Goal: Task Accomplishment & Management: Use online tool/utility

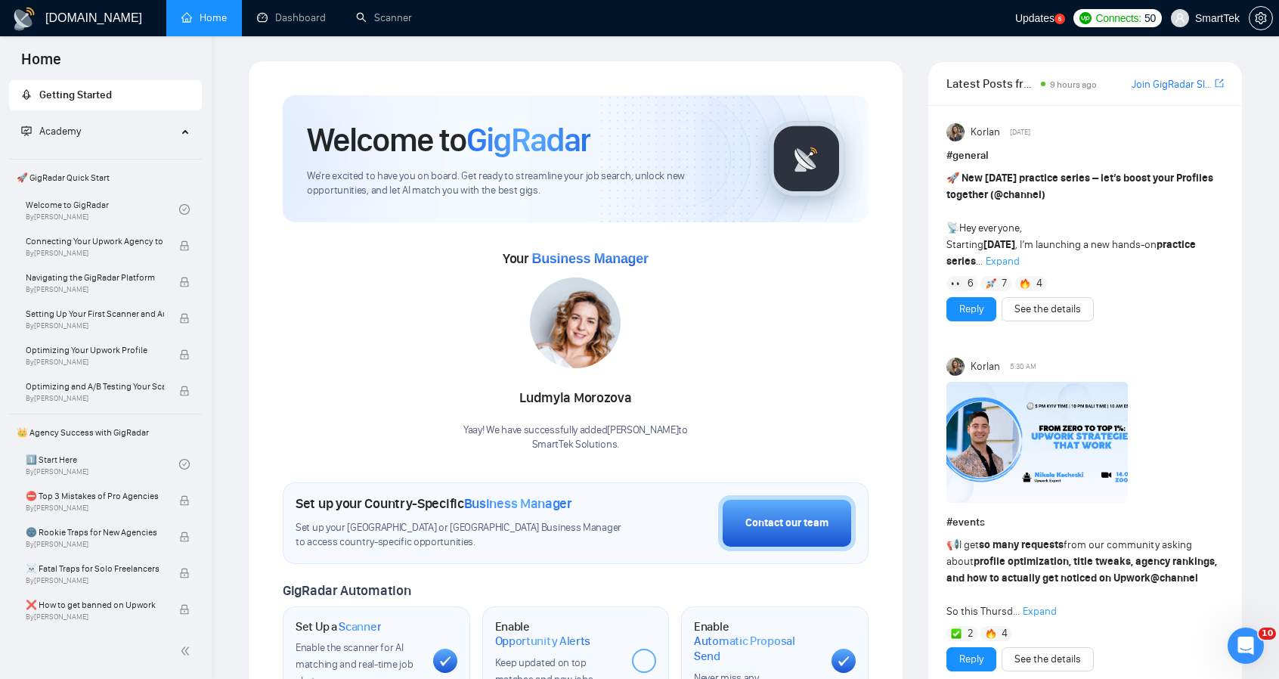
click at [126, 56] on div "Home" at bounding box center [106, 58] width 212 height 44
click at [278, 18] on link "Dashboard" at bounding box center [291, 17] width 69 height 13
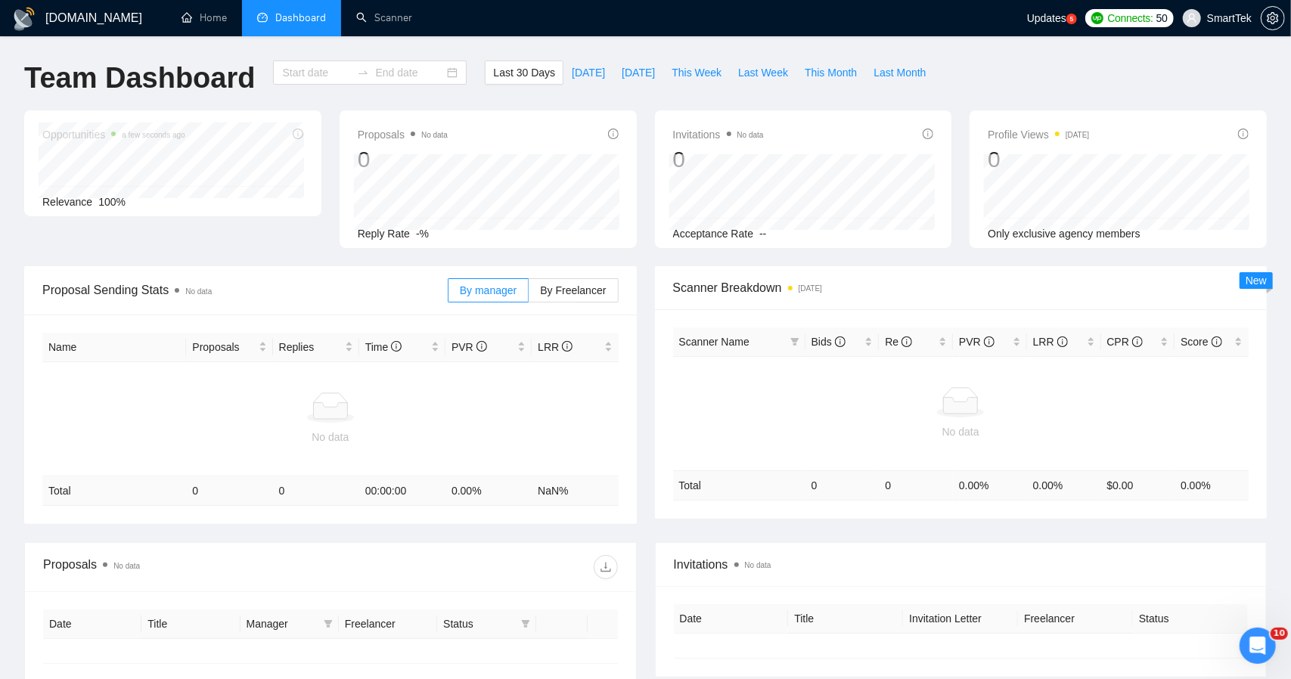
type input "[DATE]"
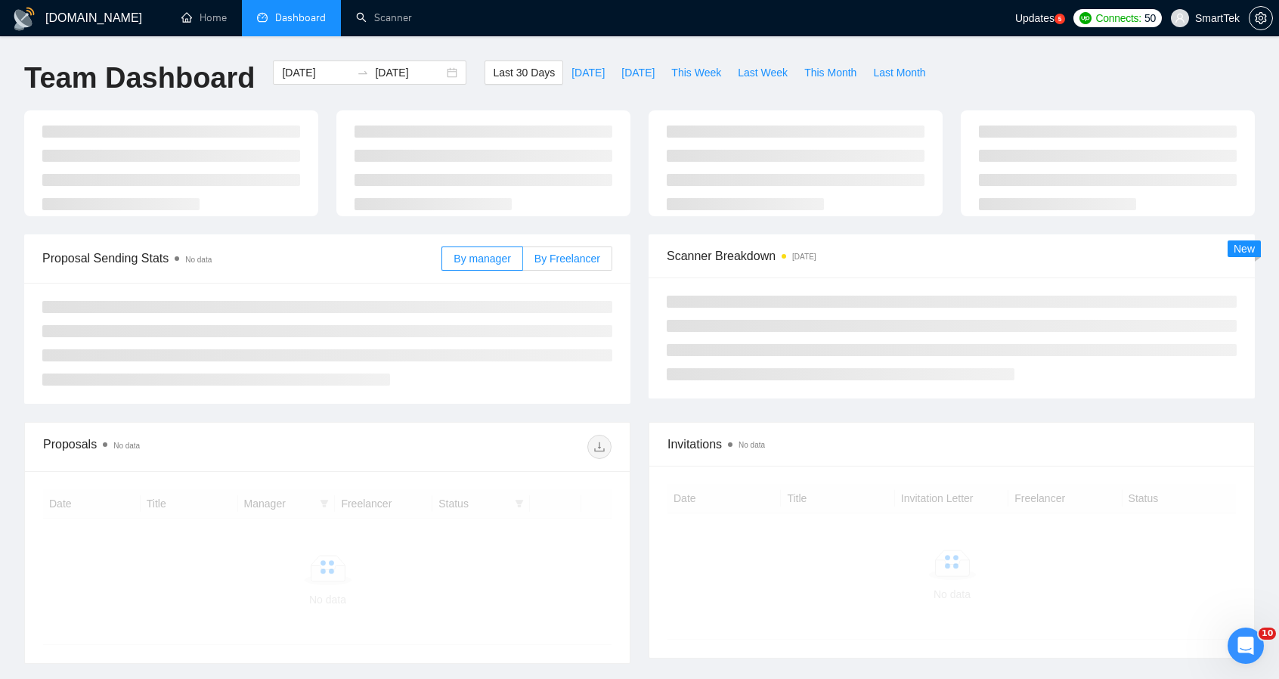
click at [553, 253] on span "By Freelancer" at bounding box center [568, 259] width 66 height 12
click at [523, 262] on input "By Freelancer" at bounding box center [523, 262] width 0 height 0
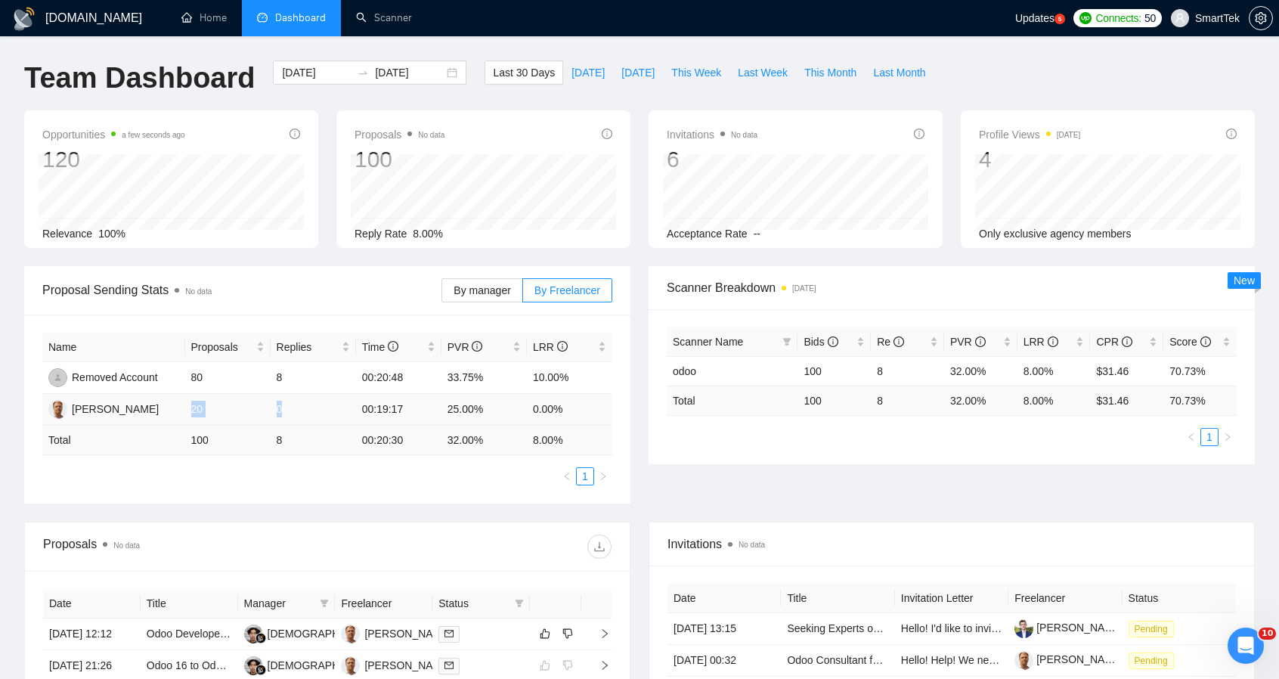
drag, startPoint x: 187, startPoint y: 411, endPoint x: 308, endPoint y: 411, distance: 121.0
click at [308, 411] on tr "[PERSON_NAME] 20 0 00:19:17 25.00% 0.00%" at bounding box center [327, 410] width 570 height 32
drag, startPoint x: 431, startPoint y: 408, endPoint x: 491, endPoint y: 411, distance: 59.8
click at [491, 411] on tr "[PERSON_NAME] 20 0 00:19:17 25.00% 0.00%" at bounding box center [327, 410] width 570 height 32
click at [449, 402] on td "25.00%" at bounding box center [484, 410] width 85 height 32
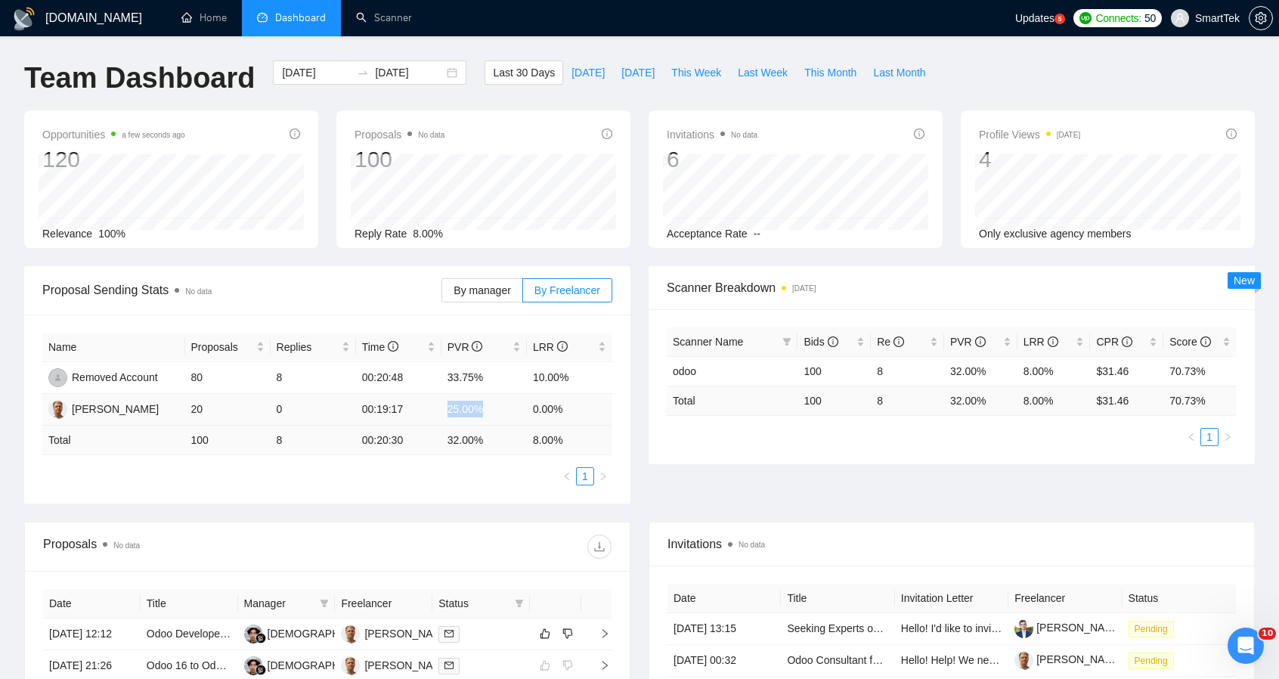
drag, startPoint x: 446, startPoint y: 404, endPoint x: 487, endPoint y: 408, distance: 40.9
click at [487, 408] on td "25.00%" at bounding box center [484, 410] width 85 height 32
click at [88, 408] on div "[PERSON_NAME]" at bounding box center [115, 409] width 87 height 17
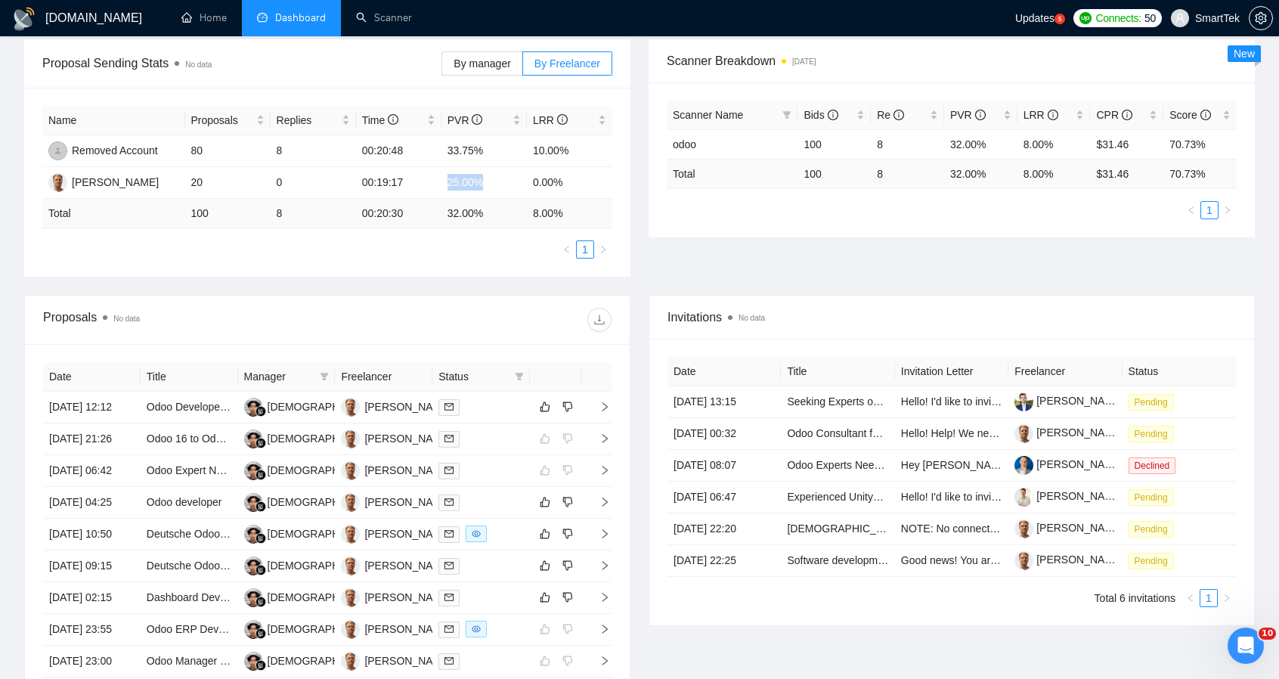
scroll to position [151, 0]
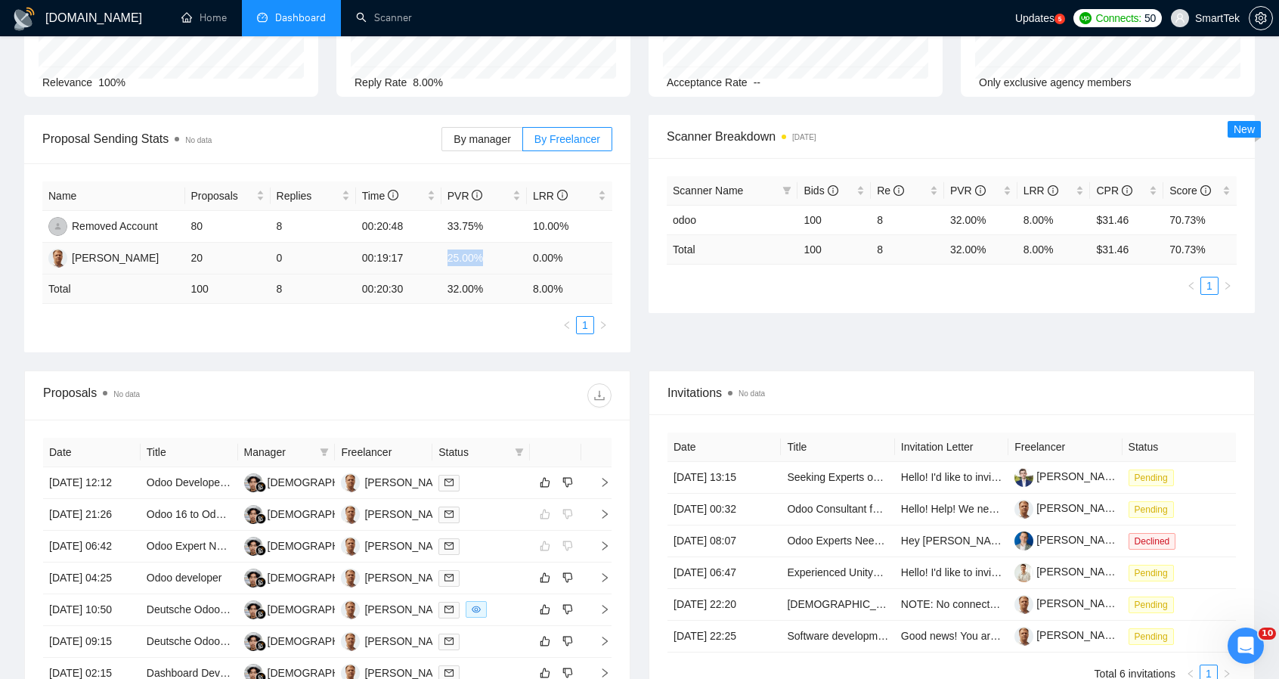
click at [460, 244] on td "25.00%" at bounding box center [484, 259] width 85 height 32
drag, startPoint x: 445, startPoint y: 190, endPoint x: 519, endPoint y: 263, distance: 104.8
click at [517, 268] on table "Name Proposals Replies Time PVR LRR Removed Account 80 8 00:20:48 33.75% 10.00%…" at bounding box center [327, 242] width 570 height 122
drag, startPoint x: 531, startPoint y: 258, endPoint x: 593, endPoint y: 259, distance: 62.8
click at [593, 259] on tr "[PERSON_NAME] 20 0 00:19:17 25.00% 0.00%" at bounding box center [327, 259] width 570 height 32
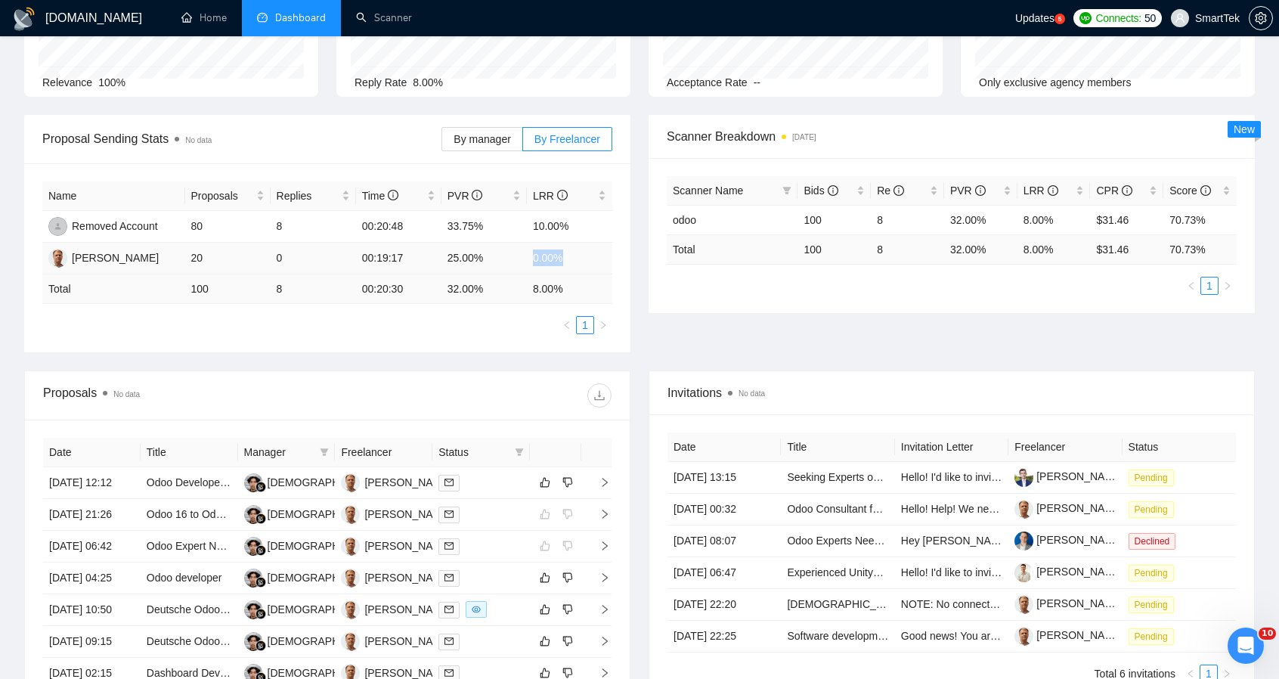
click at [593, 259] on td "0.00%" at bounding box center [569, 259] width 85 height 32
click at [504, 364] on div "Proposal Sending Stats No data By manager By Freelancer Name Proposals Replies …" at bounding box center [639, 243] width 1249 height 256
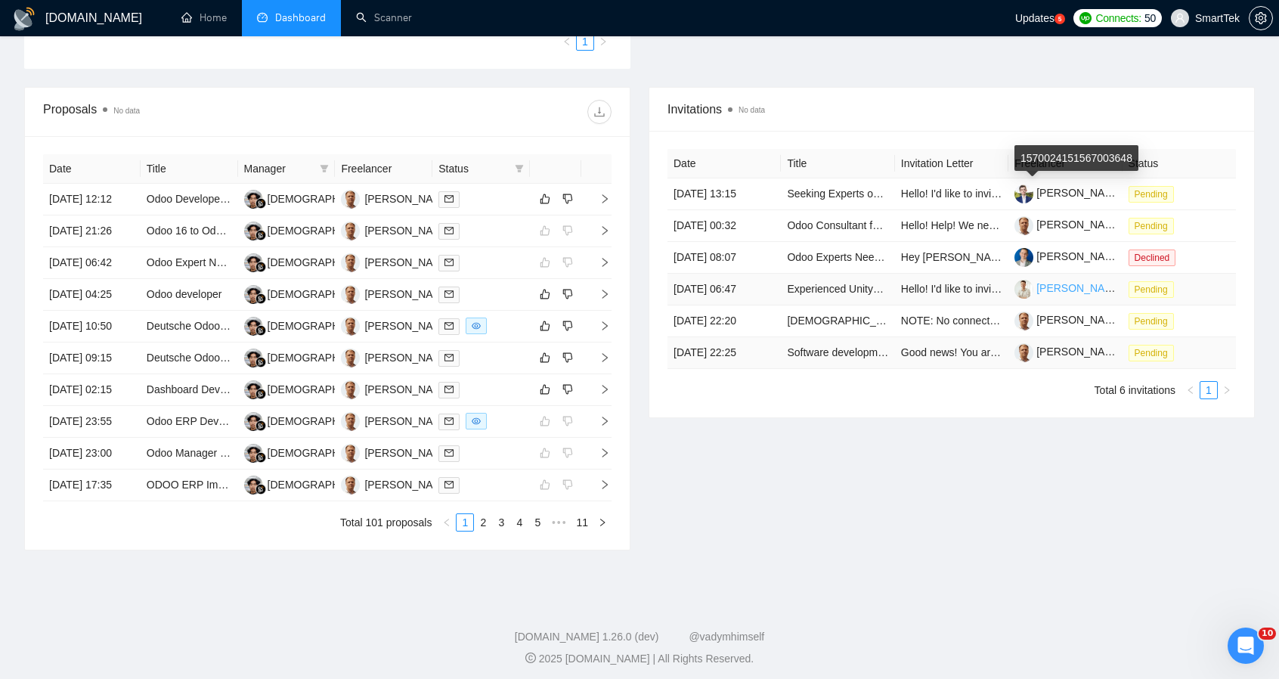
scroll to position [454, 0]
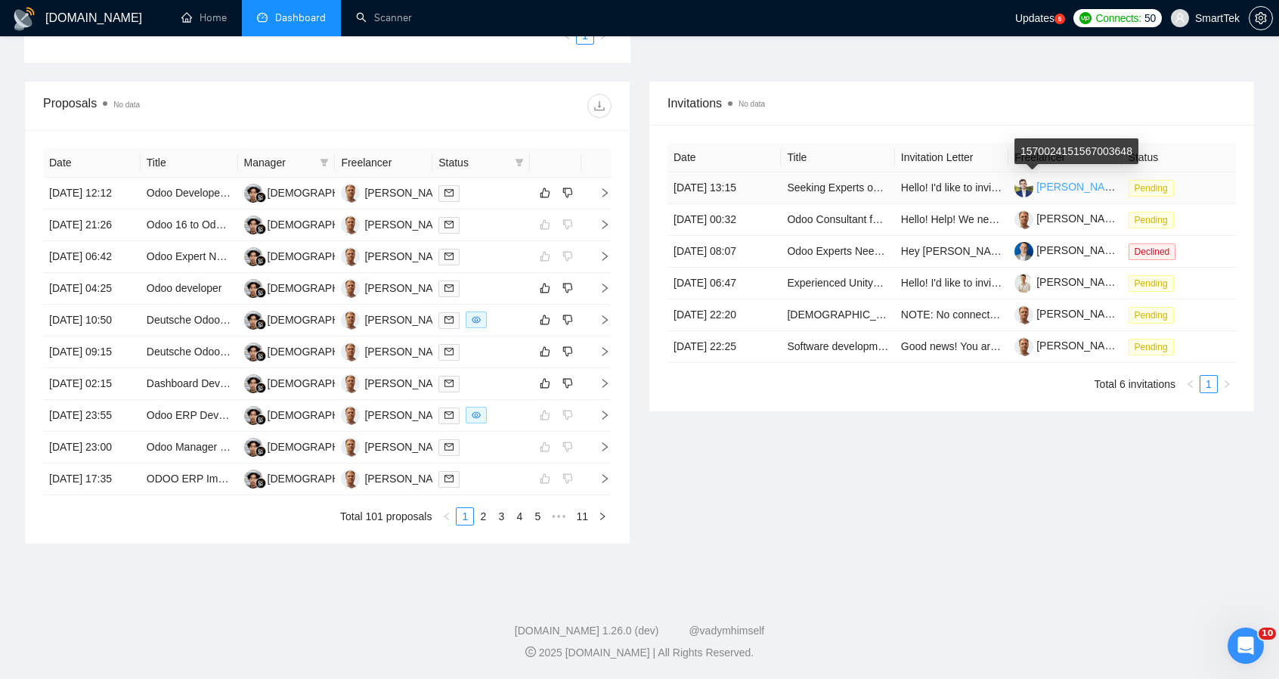
click at [1052, 181] on link "[PERSON_NAME]" at bounding box center [1069, 187] width 109 height 12
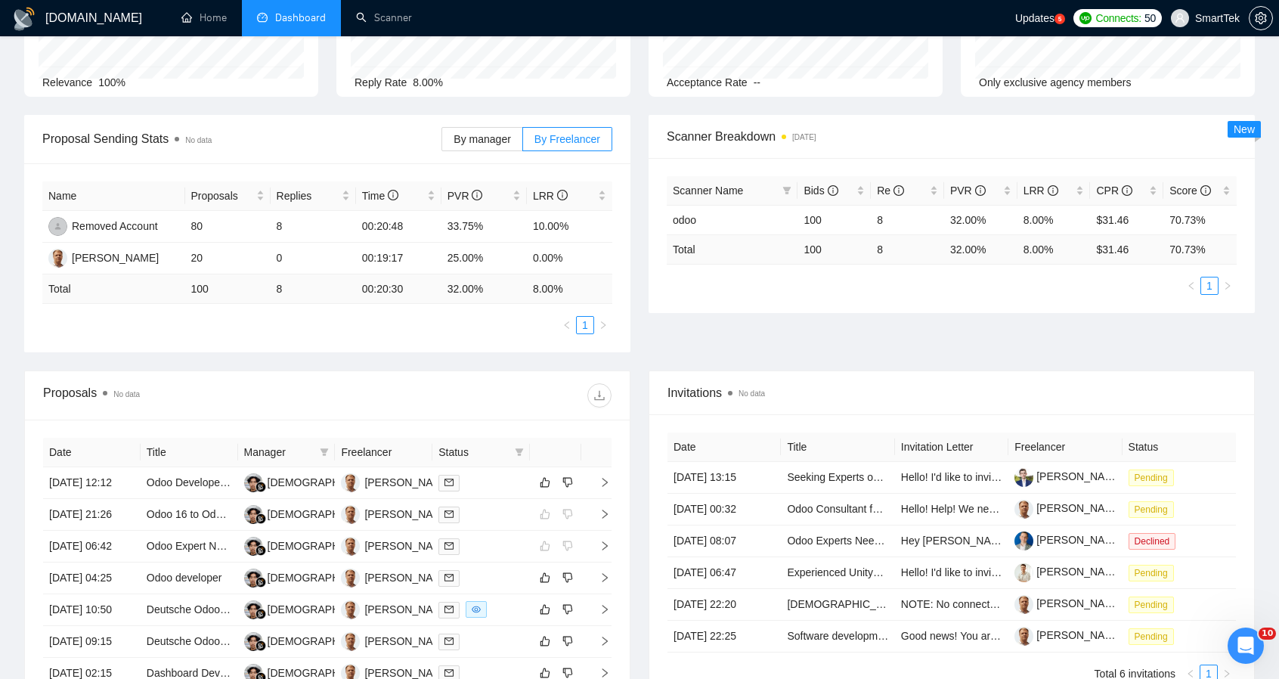
scroll to position [0, 0]
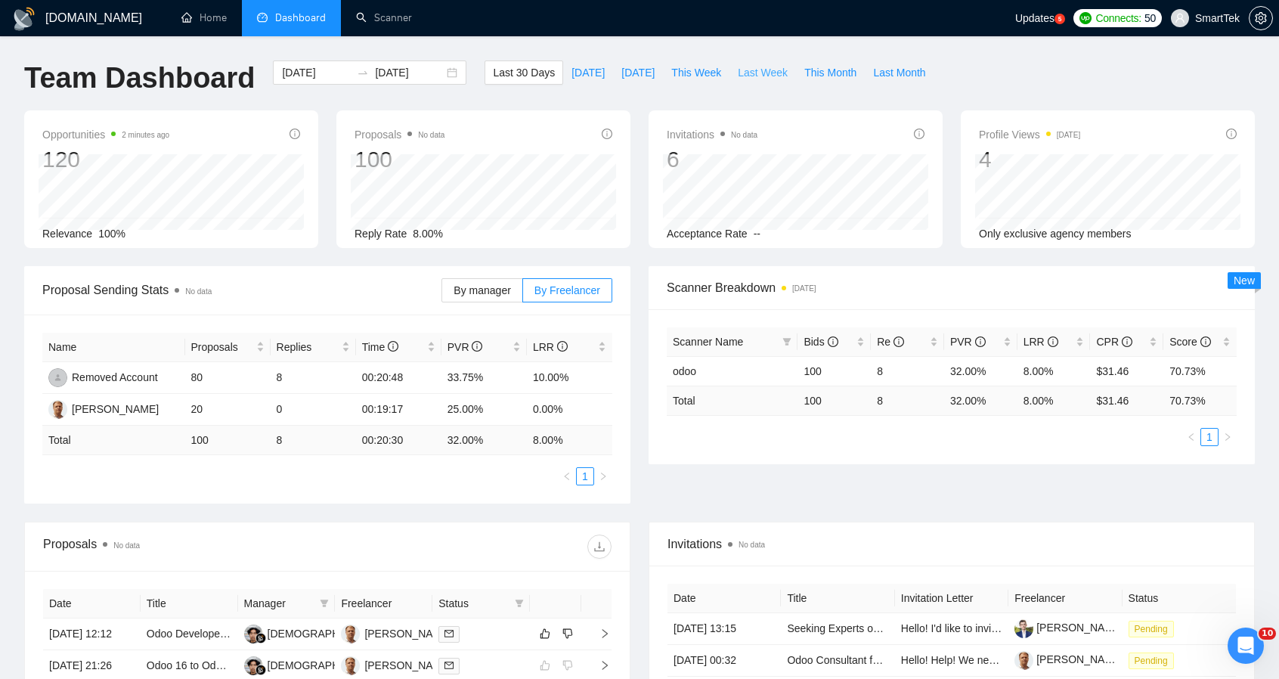
click at [745, 70] on span "Last Week" at bounding box center [763, 72] width 50 height 17
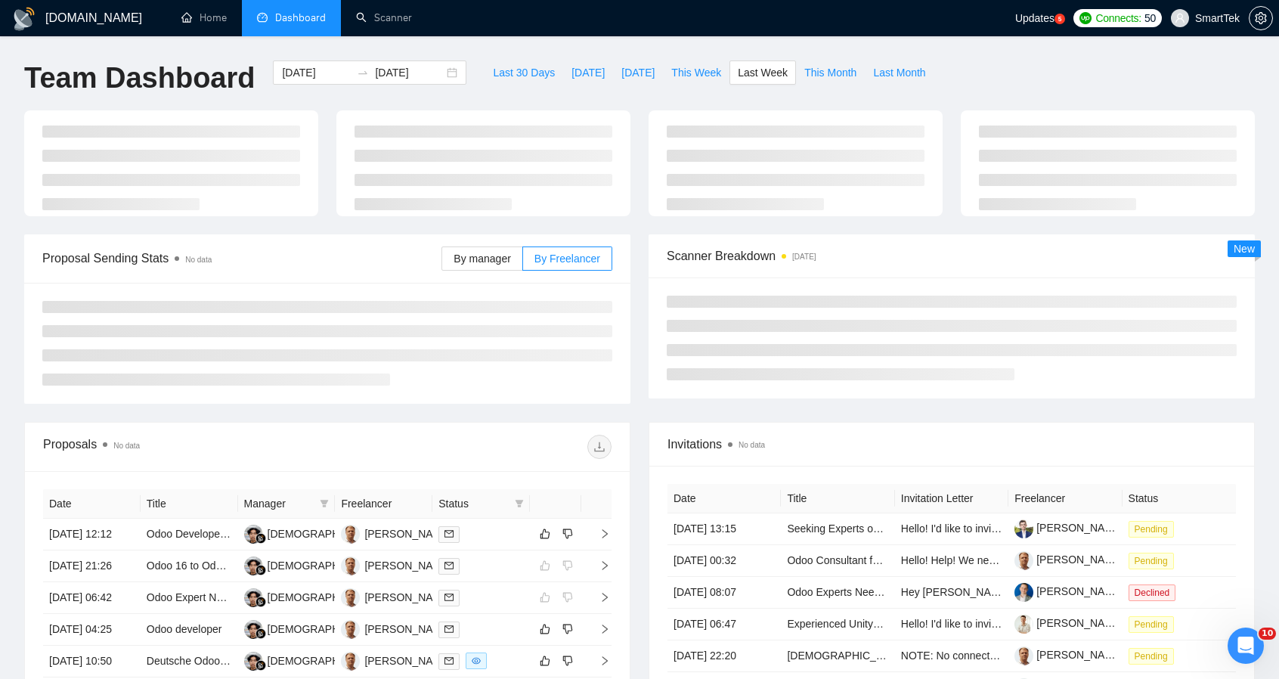
type input "[DATE]"
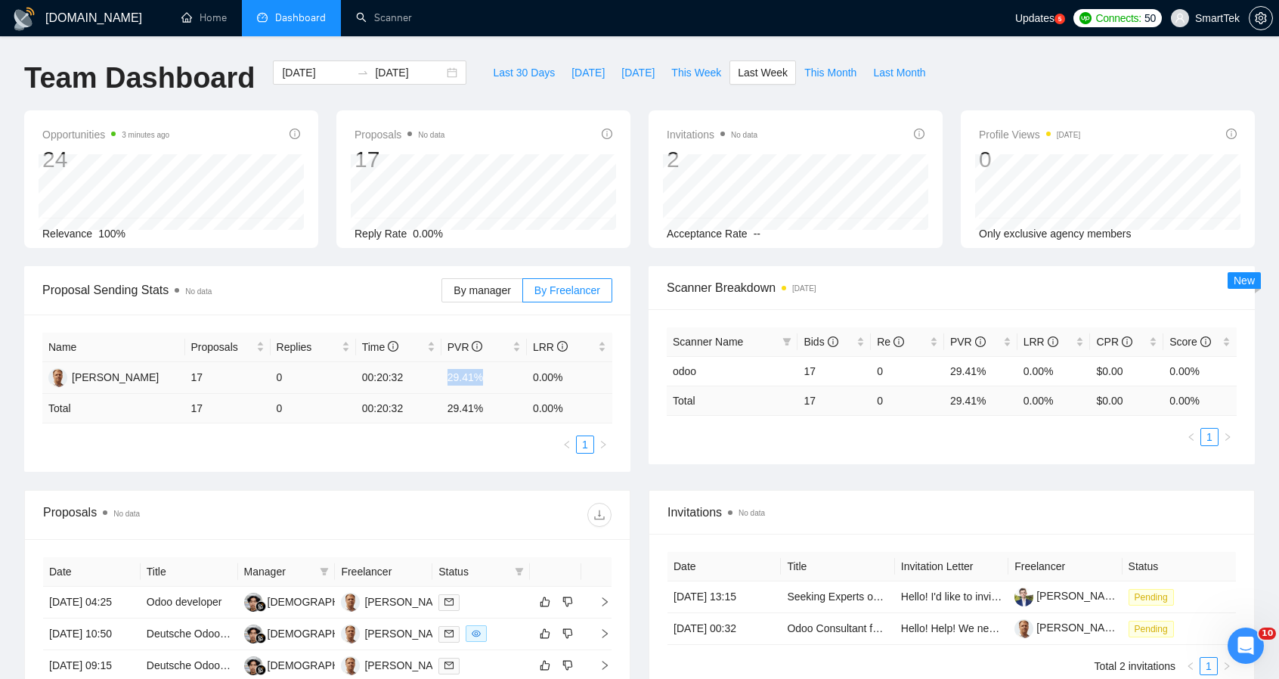
drag, startPoint x: 448, startPoint y: 380, endPoint x: 501, endPoint y: 383, distance: 53.0
click at [501, 383] on td "29.41%" at bounding box center [484, 378] width 85 height 32
drag, startPoint x: 535, startPoint y: 379, endPoint x: 576, endPoint y: 379, distance: 40.8
click at [576, 379] on td "0.00%" at bounding box center [569, 378] width 85 height 32
drag, startPoint x: 445, startPoint y: 381, endPoint x: 505, endPoint y: 380, distance: 59.7
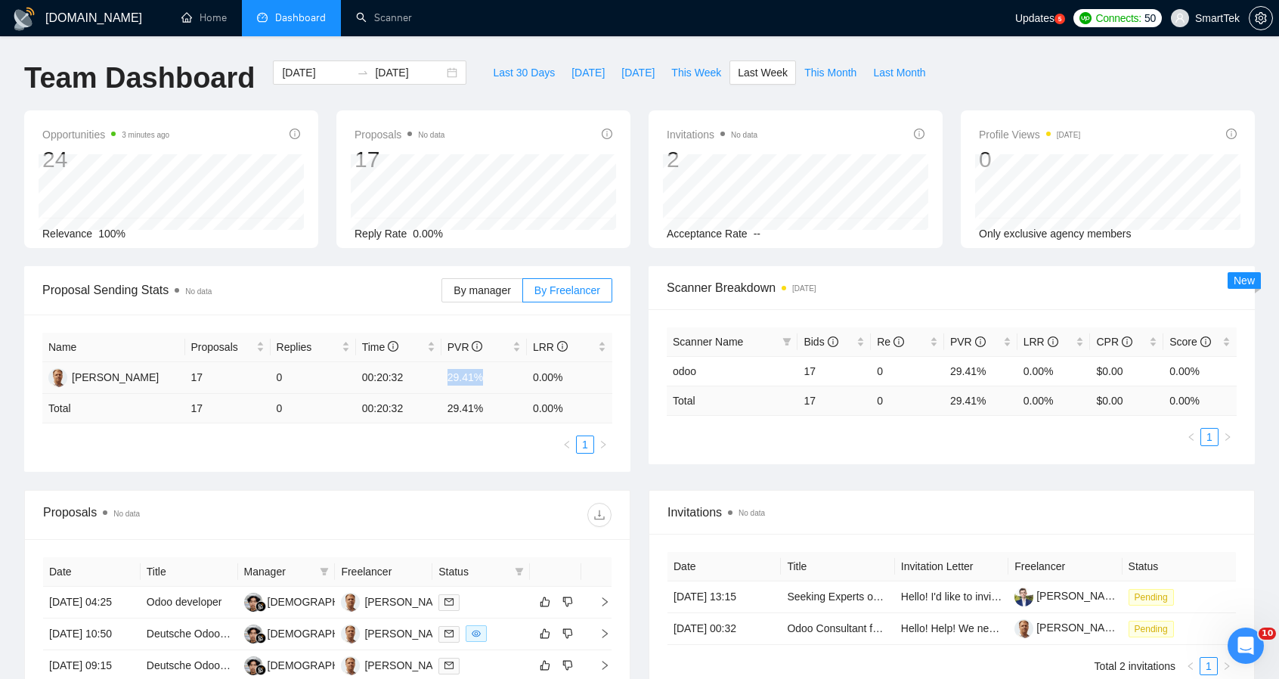
click at [505, 380] on td "29.41%" at bounding box center [484, 378] width 85 height 32
click at [450, 456] on div "Name Proposals Replies Time PVR LRR [PERSON_NAME] 17 0 00:20:32 29.41% 0.00% To…" at bounding box center [327, 393] width 606 height 157
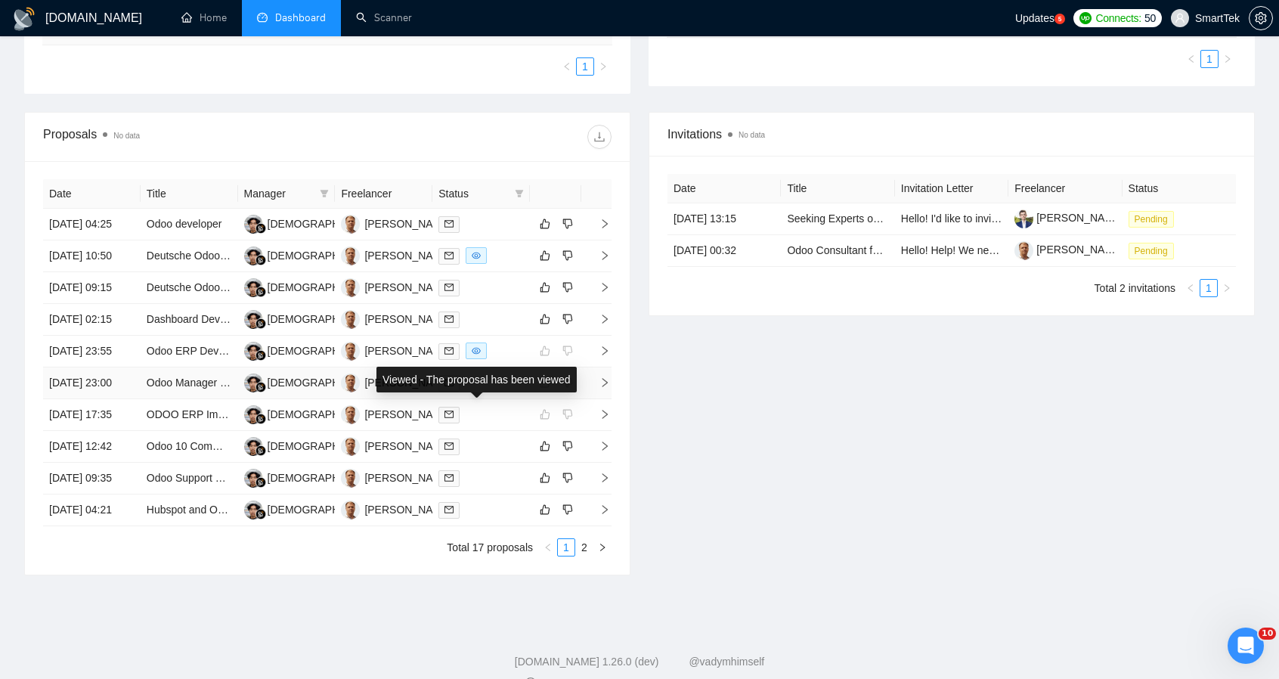
scroll to position [548, 0]
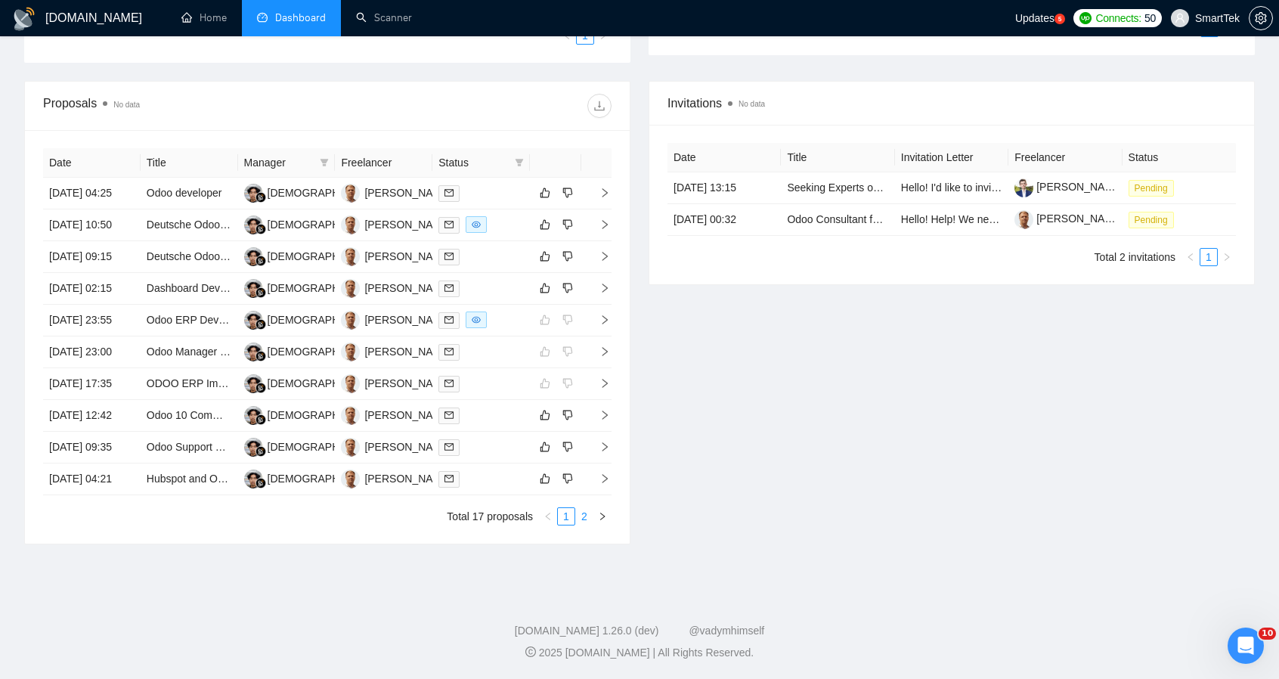
click at [580, 519] on link "2" at bounding box center [584, 516] width 17 height 17
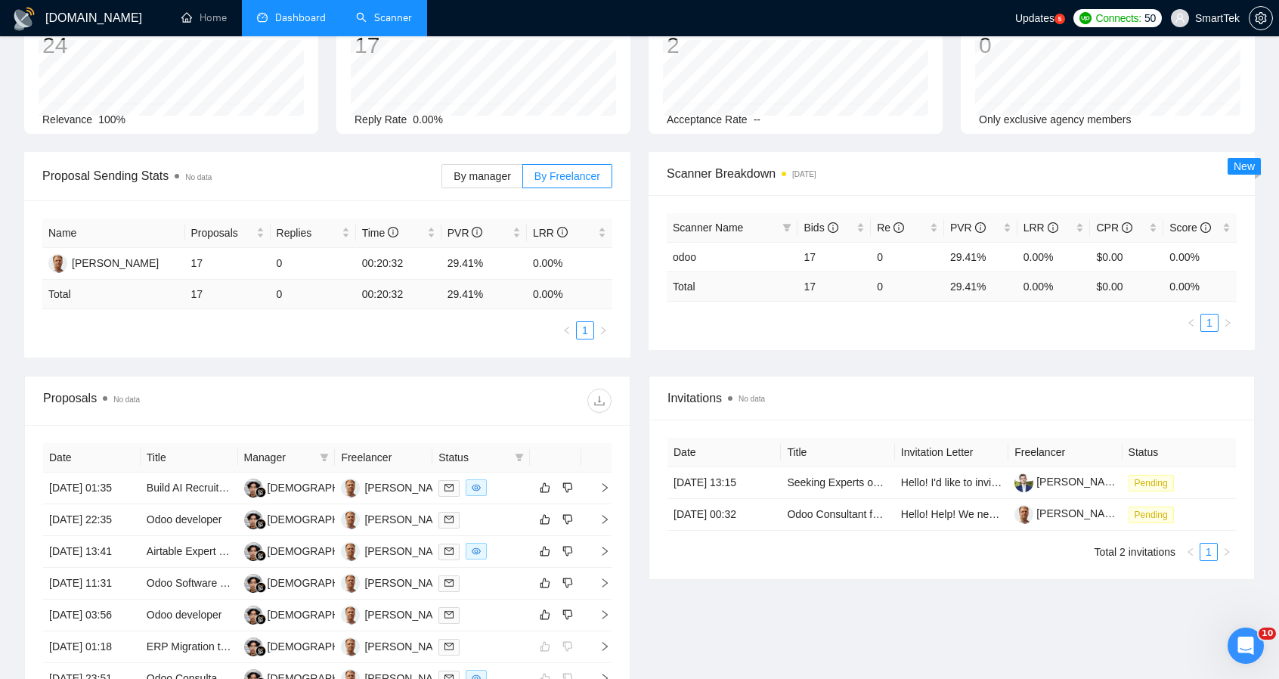
scroll to position [108, 0]
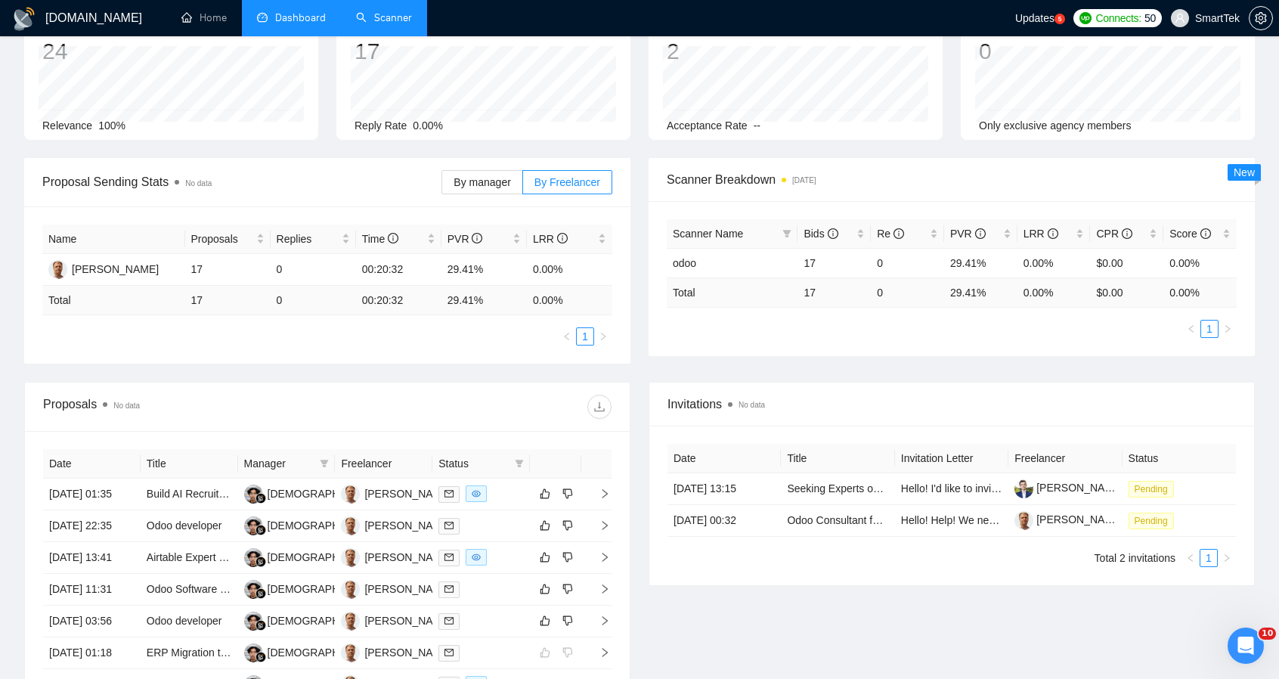
click at [394, 15] on link "Scanner" at bounding box center [384, 17] width 56 height 13
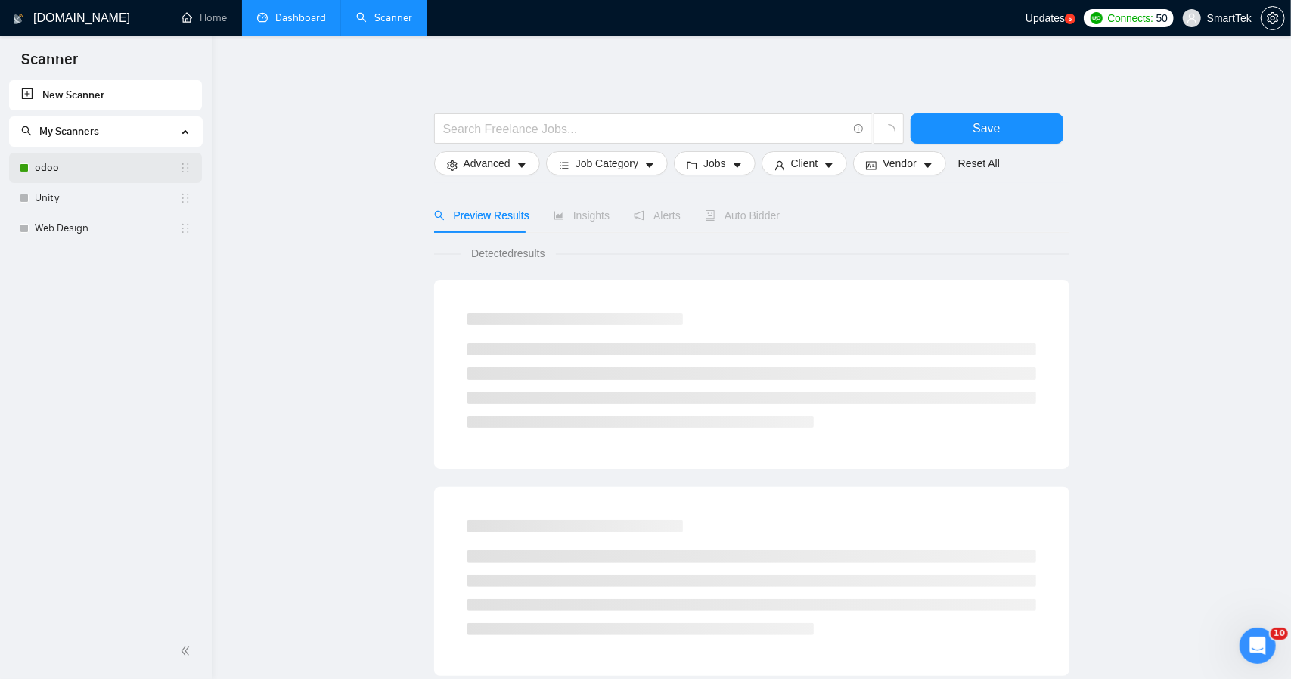
click at [62, 169] on link "odoo" at bounding box center [107, 168] width 144 height 30
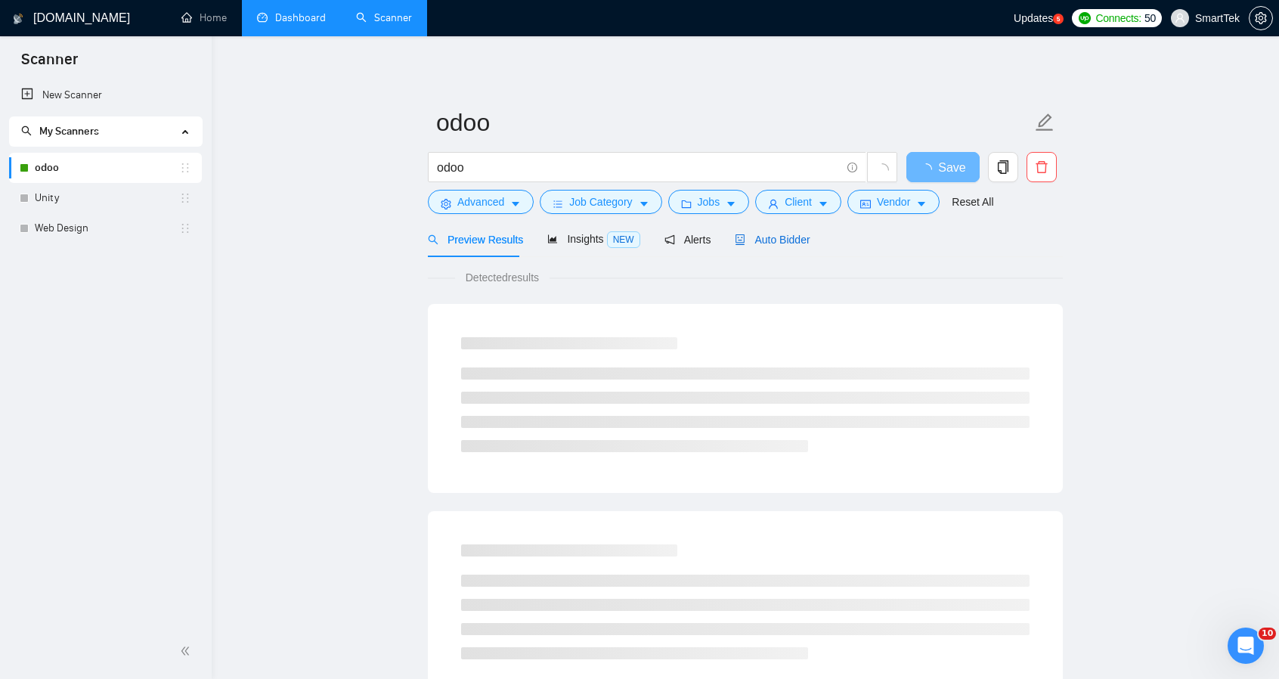
click at [765, 234] on span "Auto Bidder" at bounding box center [772, 240] width 75 height 12
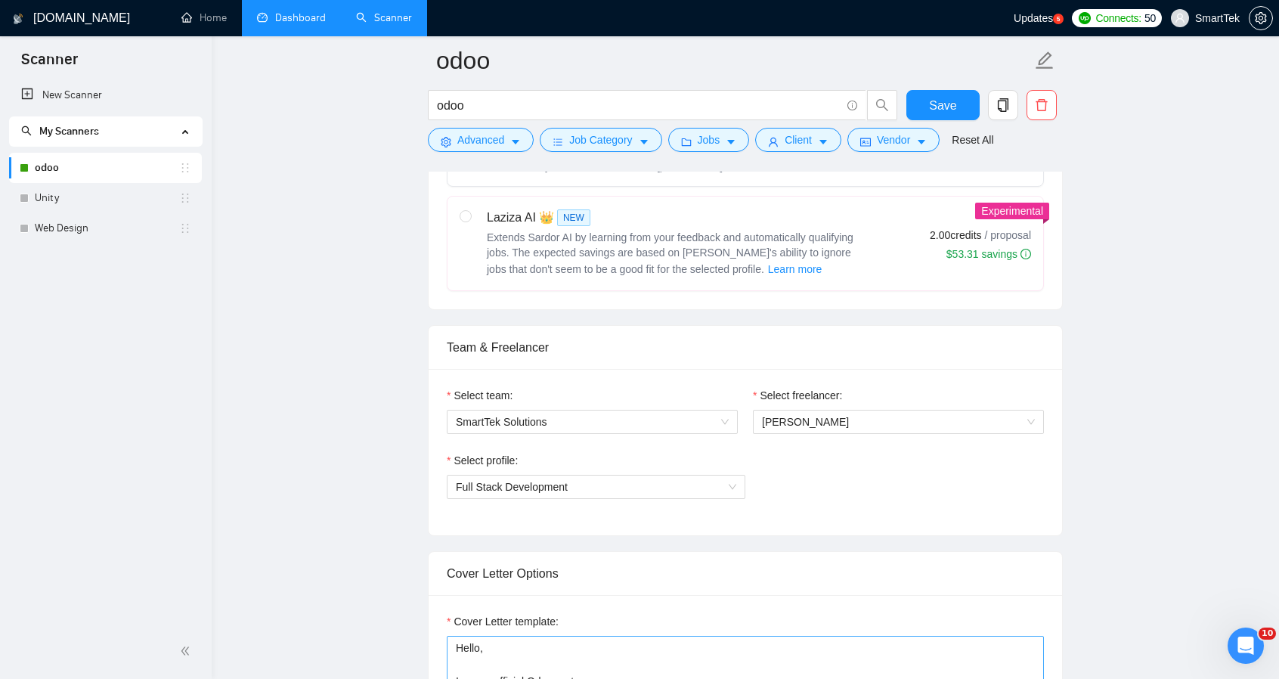
scroll to position [983, 0]
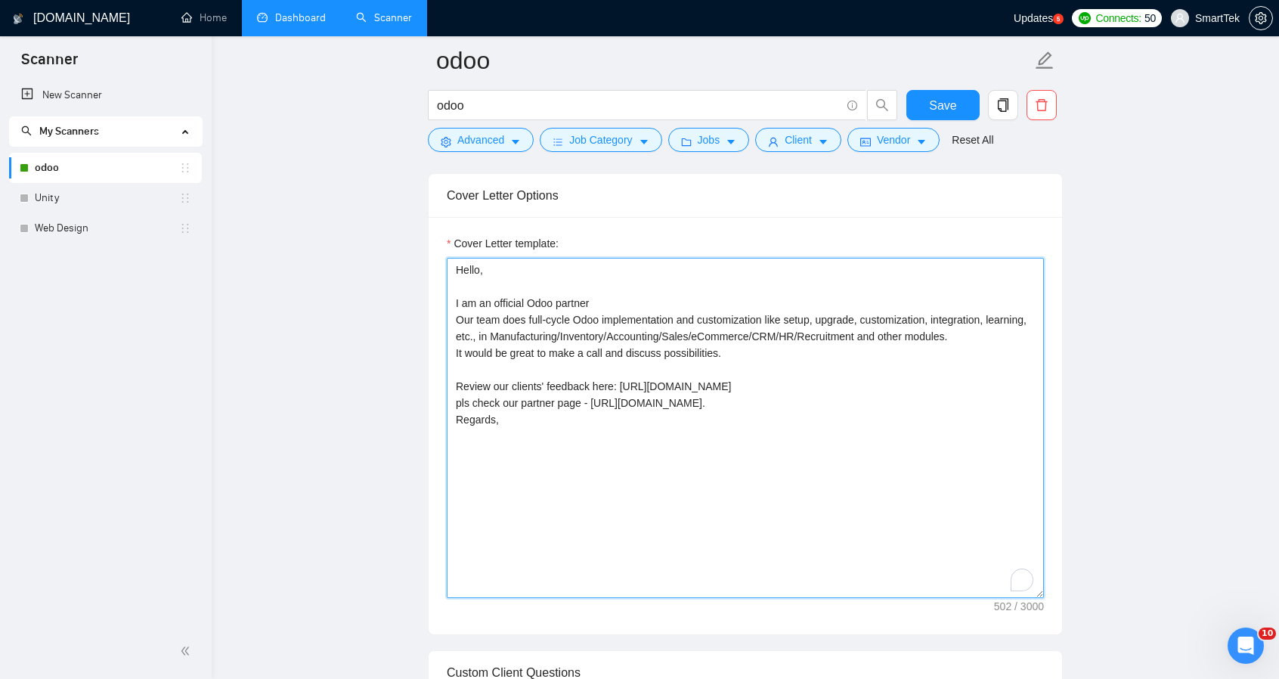
drag, startPoint x: 455, startPoint y: 262, endPoint x: 875, endPoint y: 428, distance: 451.1
click at [875, 428] on textarea "Hello, I am an official Odoo partner Our team does full-cycle Odoo implementati…" at bounding box center [745, 428] width 597 height 340
click at [841, 445] on textarea "Hello, I am an official Odoo partner Our team does full-cycle Odoo implementati…" at bounding box center [745, 428] width 597 height 340
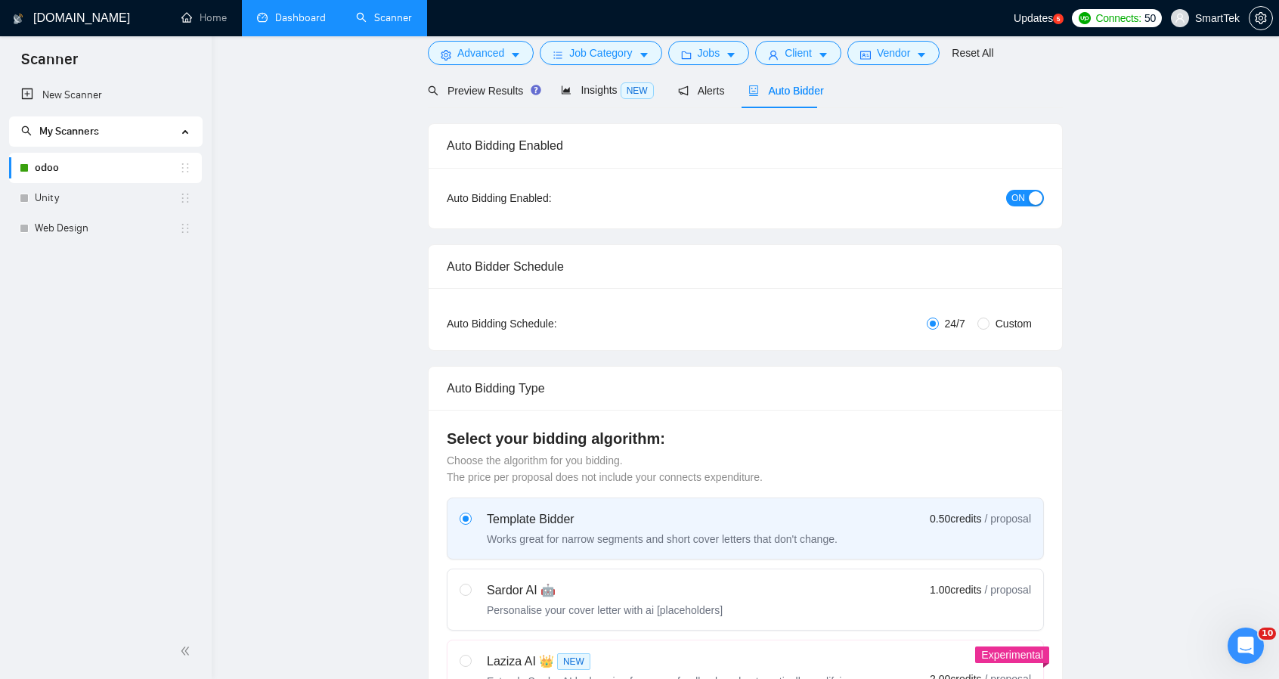
scroll to position [0, 0]
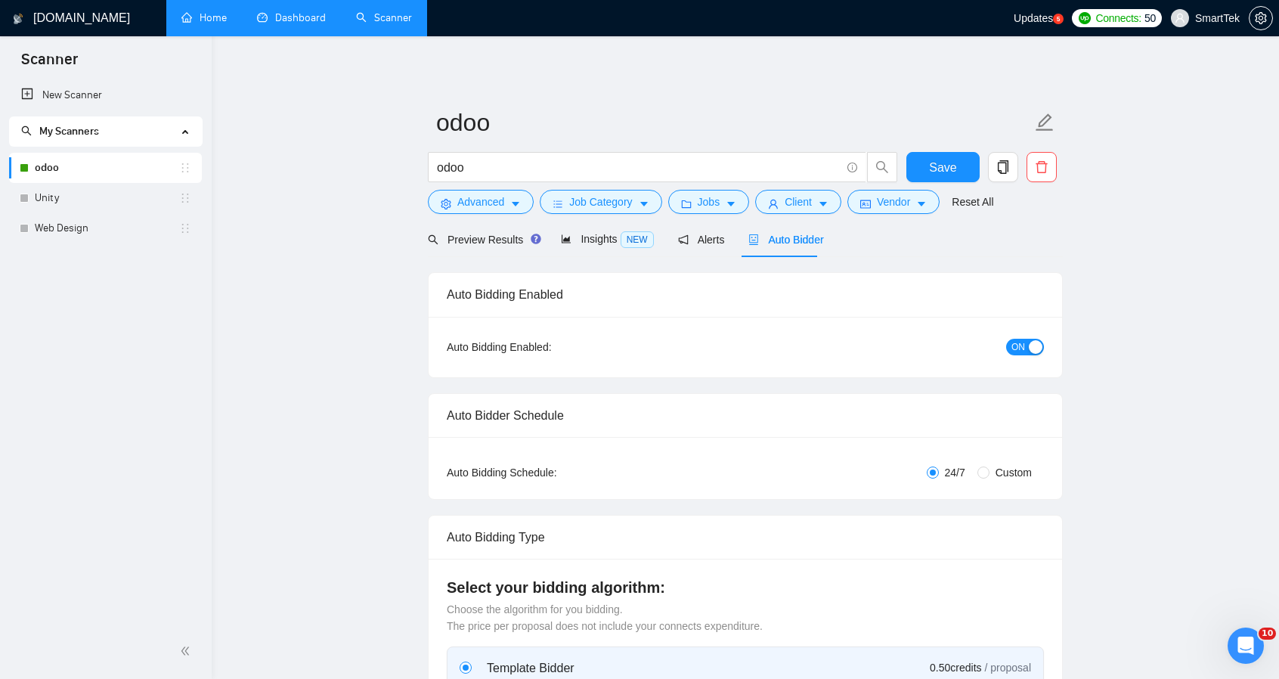
click at [206, 16] on link "Home" at bounding box center [203, 17] width 45 height 13
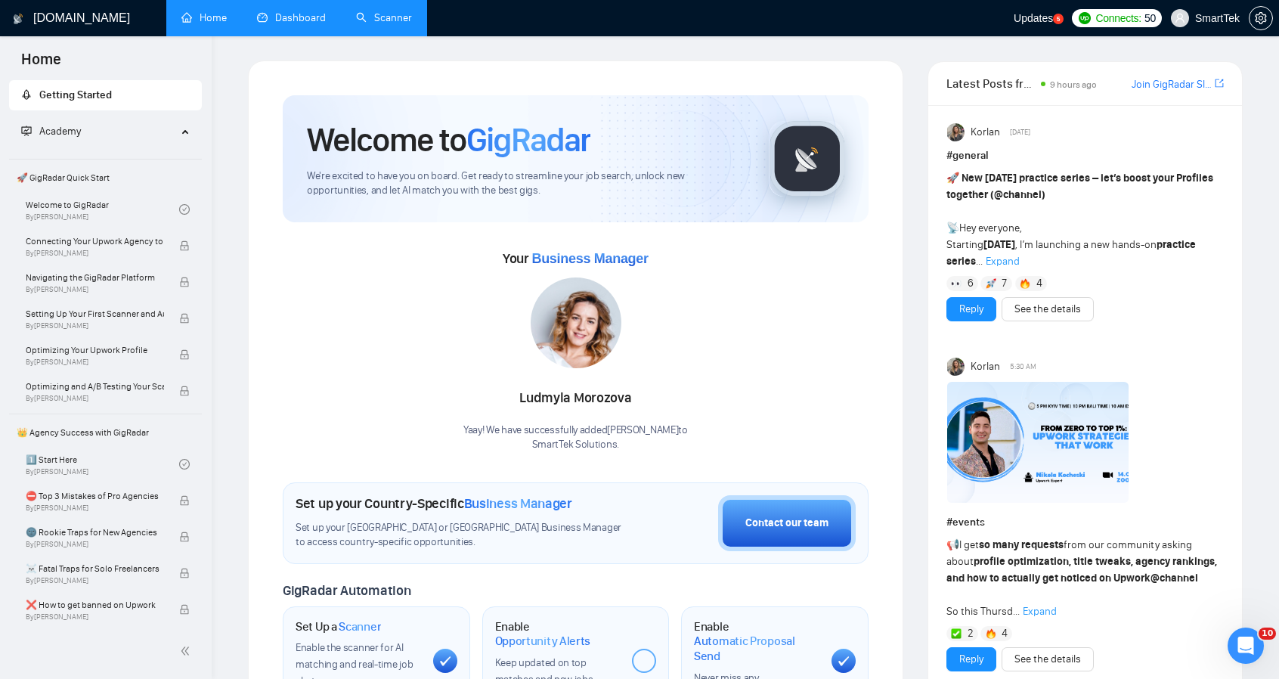
click at [305, 16] on link "Dashboard" at bounding box center [291, 17] width 69 height 13
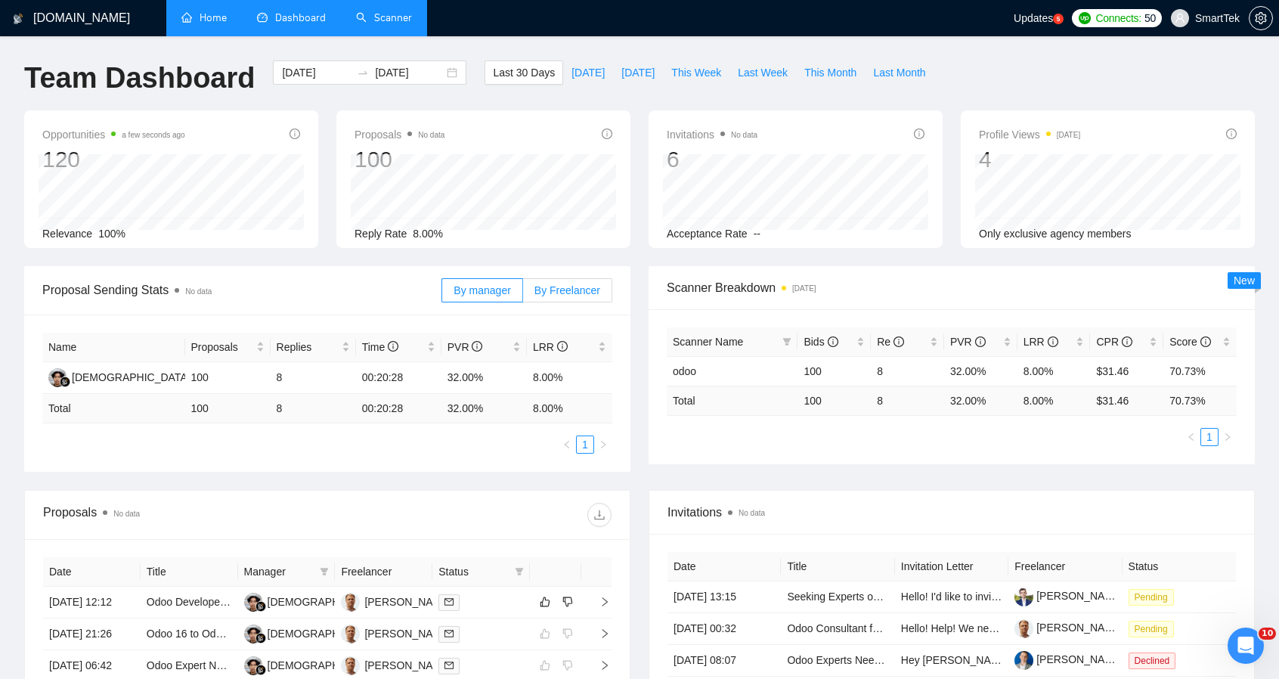
click at [575, 299] on label "By Freelancer" at bounding box center [567, 290] width 89 height 24
click at [523, 294] on input "By Freelancer" at bounding box center [523, 294] width 0 height 0
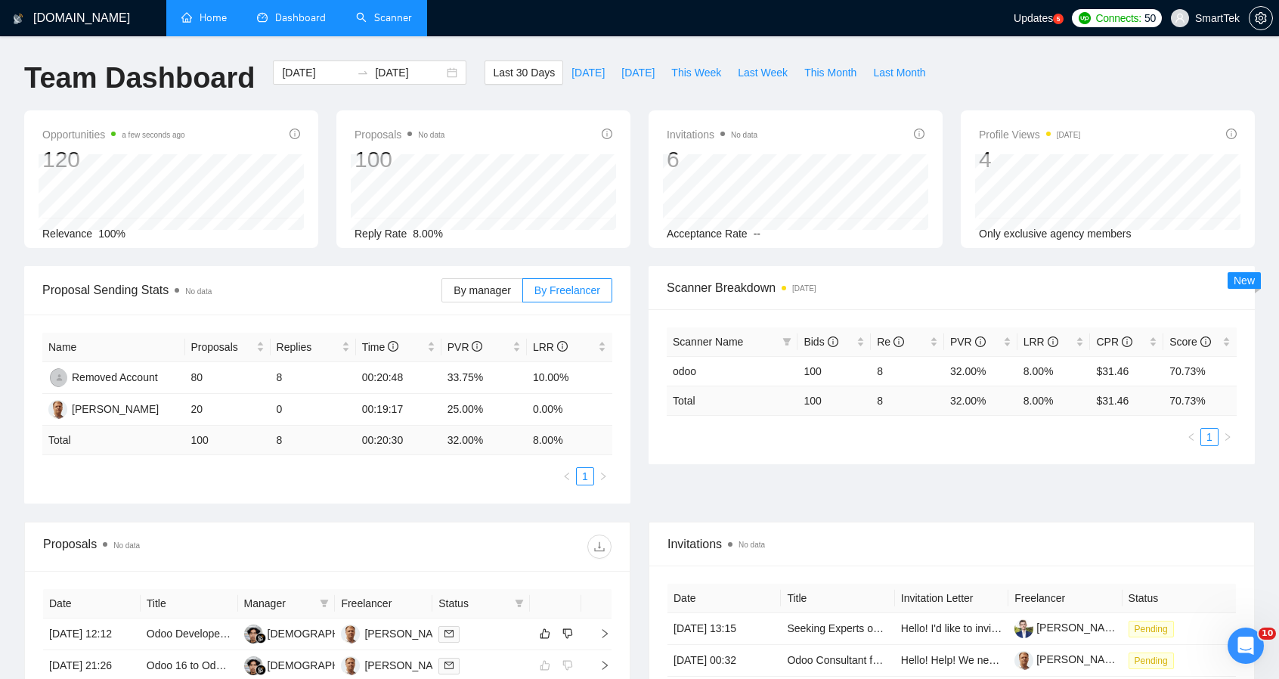
click at [392, 17] on link "Scanner" at bounding box center [384, 17] width 56 height 13
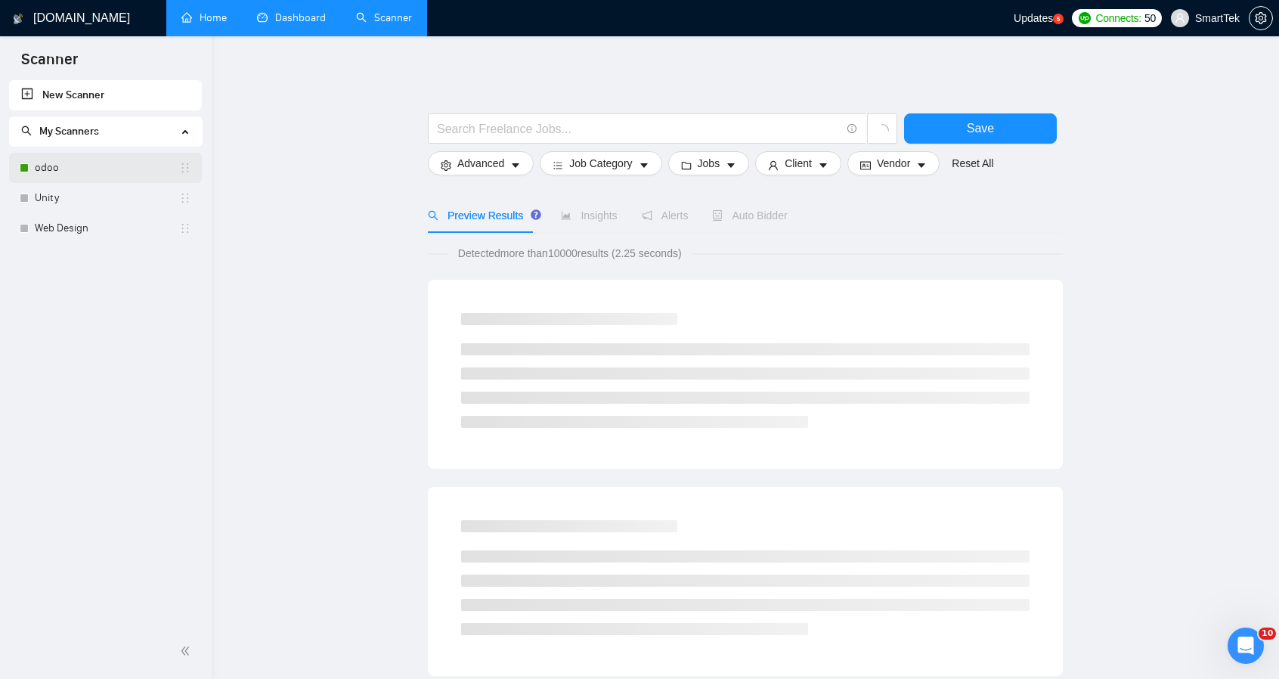
click at [67, 173] on link "odoo" at bounding box center [107, 168] width 144 height 30
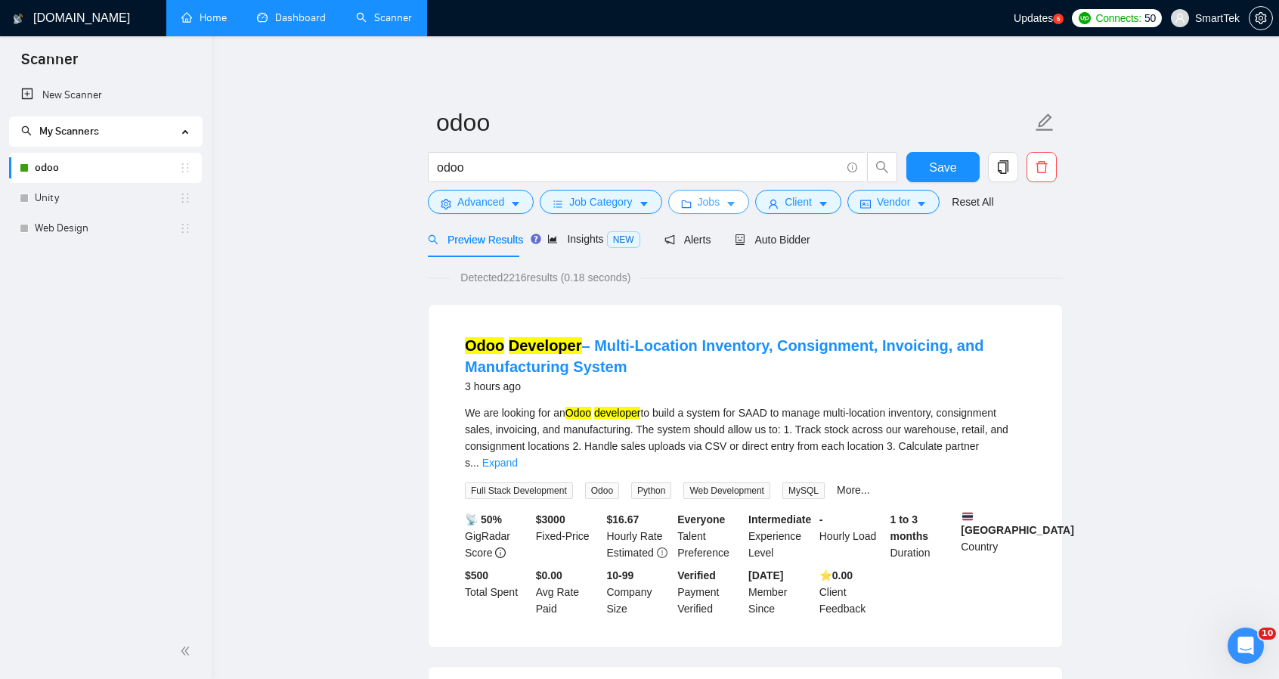
click at [732, 205] on button "Jobs" at bounding box center [709, 202] width 82 height 24
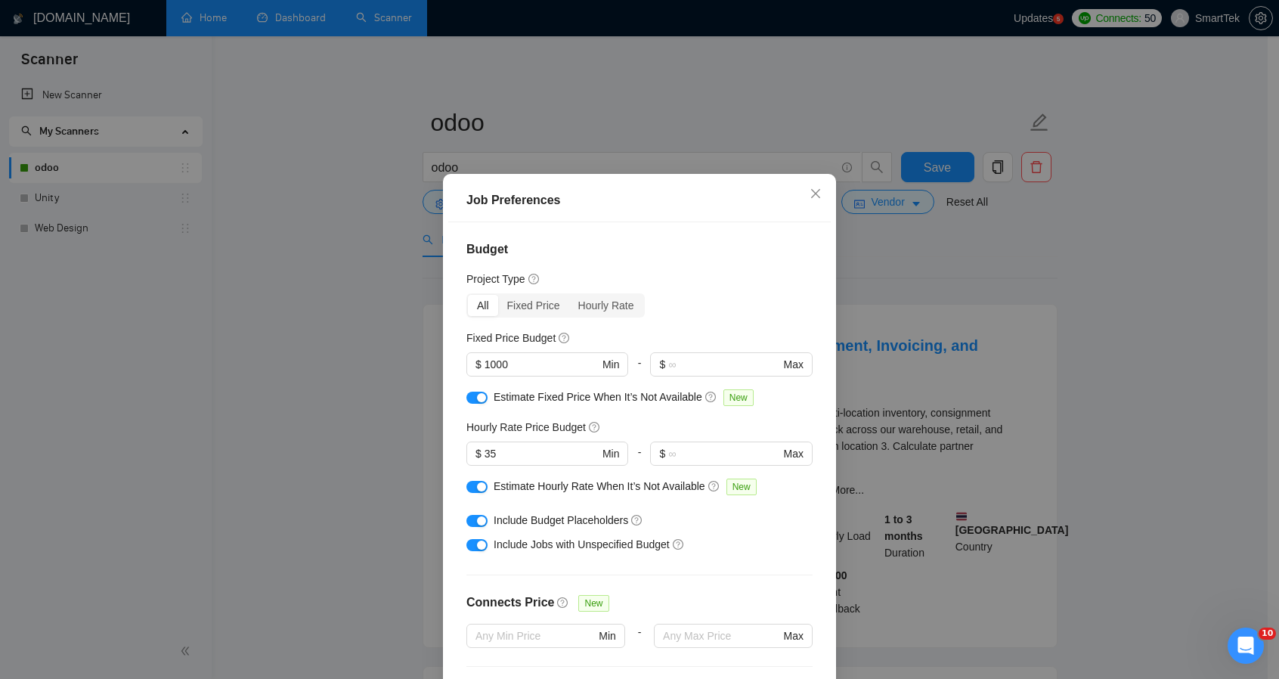
click at [892, 262] on div "Job Preferences Budget Project Type All Fixed Price Hourly Rate Fixed Price Bud…" at bounding box center [639, 339] width 1279 height 679
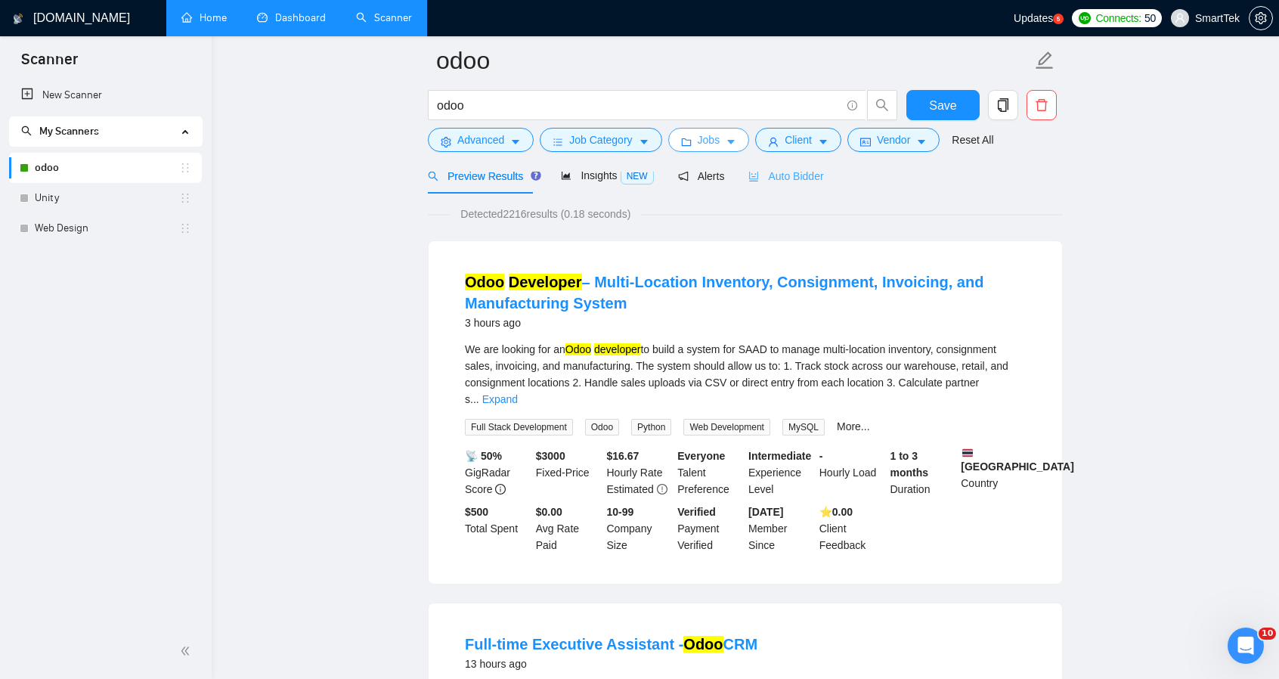
scroll to position [76, 0]
click at [777, 182] on span "Auto Bidder" at bounding box center [785, 176] width 75 height 12
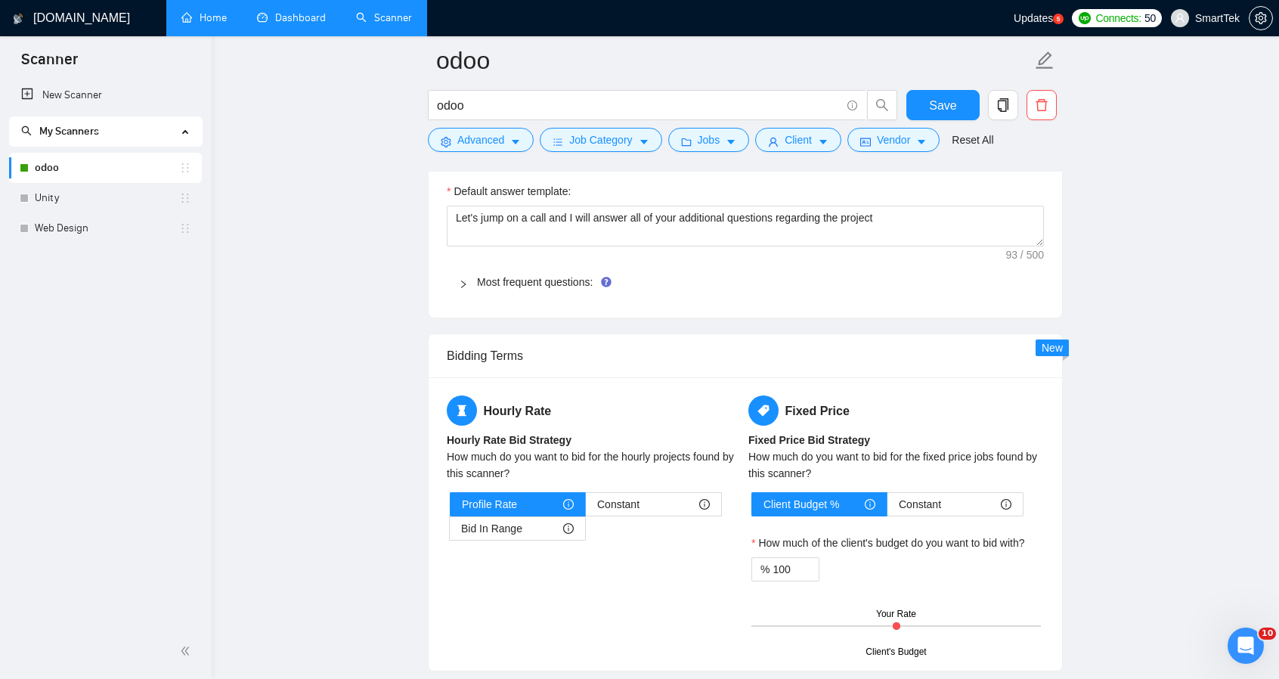
scroll to position [1739, 0]
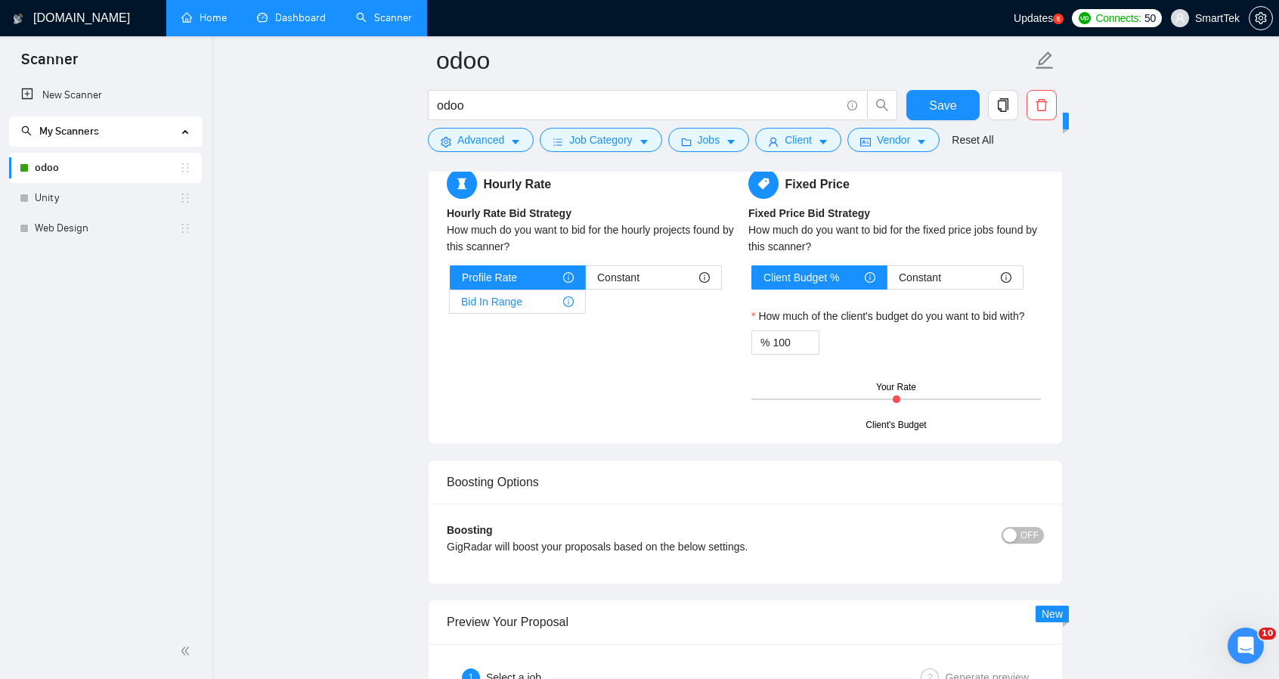
click at [506, 297] on span "Bid In Range" at bounding box center [491, 301] width 61 height 23
click at [450, 305] on input "Bid In Range" at bounding box center [450, 305] width 0 height 0
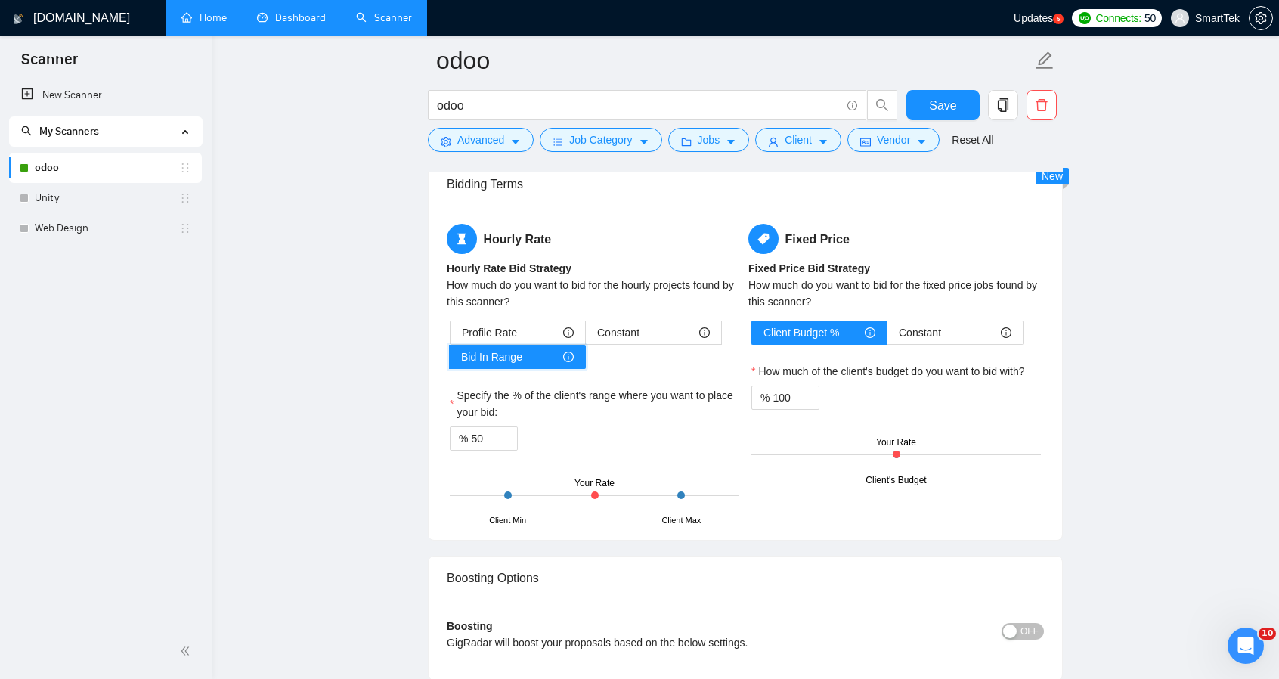
scroll to position [1663, 0]
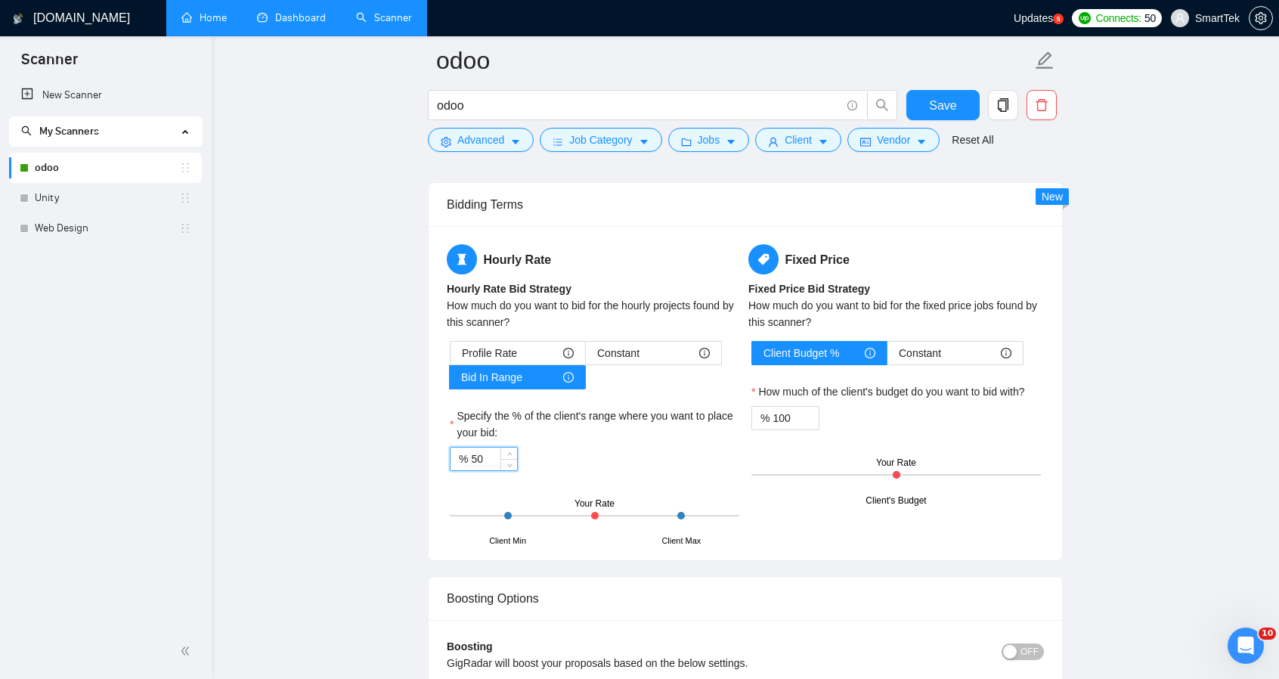
drag, startPoint x: 480, startPoint y: 455, endPoint x: 435, endPoint y: 450, distance: 44.9
click at [435, 450] on div "Hourly Rate Hourly Rate Bid Strategy How much do you want to bid for the hourly…" at bounding box center [746, 393] width 634 height 334
click at [484, 457] on input "50" at bounding box center [494, 459] width 46 height 23
click at [628, 355] on span "Constant" at bounding box center [618, 353] width 42 height 23
click at [586, 357] on input "Constant" at bounding box center [586, 357] width 0 height 0
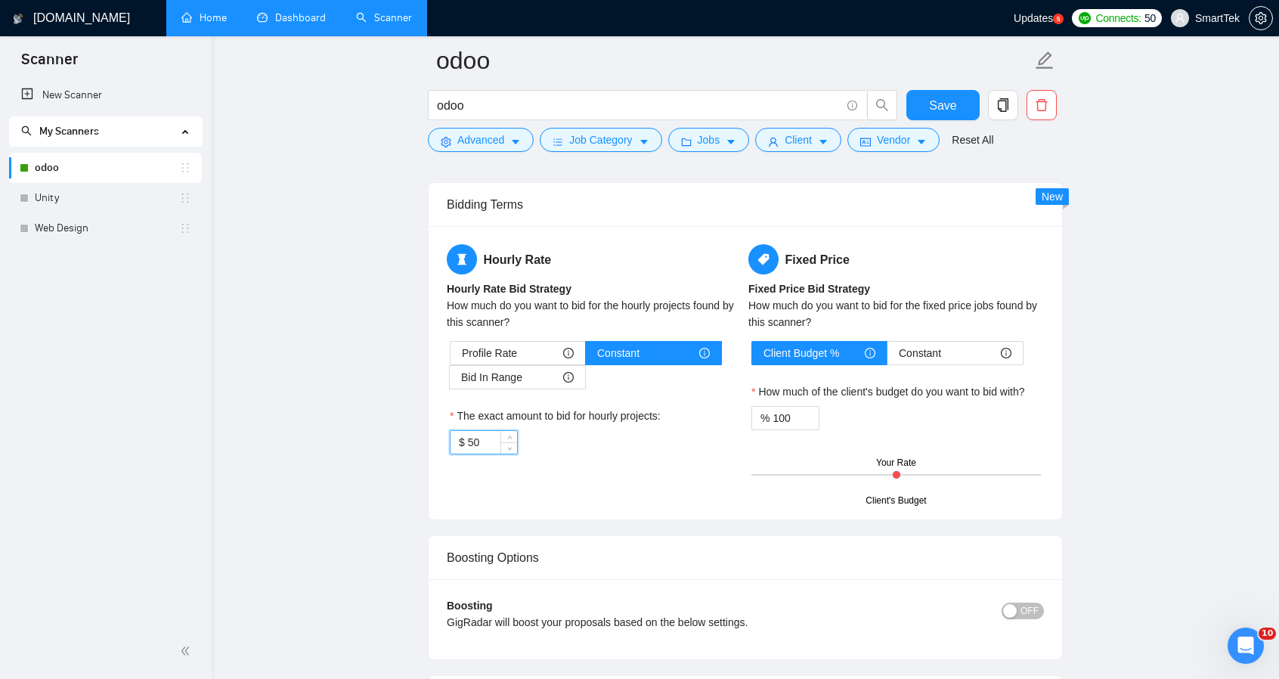
drag, startPoint x: 488, startPoint y: 438, endPoint x: 469, endPoint y: 438, distance: 19.7
click at [469, 438] on input "50" at bounding box center [492, 442] width 49 height 23
click at [528, 372] on div "Bid In Range" at bounding box center [517, 377] width 113 height 23
click at [450, 381] on input "Bid In Range" at bounding box center [450, 381] width 0 height 0
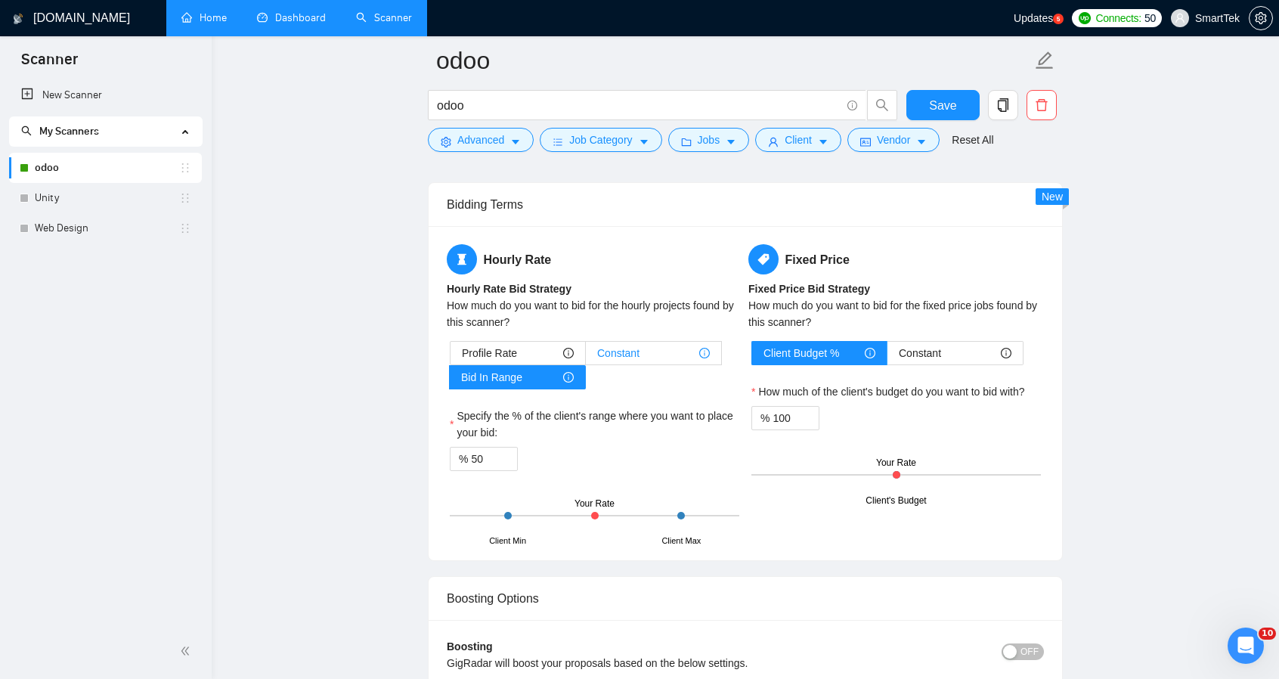
click at [634, 346] on span "Constant" at bounding box center [618, 353] width 42 height 23
click at [586, 357] on input "Constant" at bounding box center [586, 357] width 0 height 0
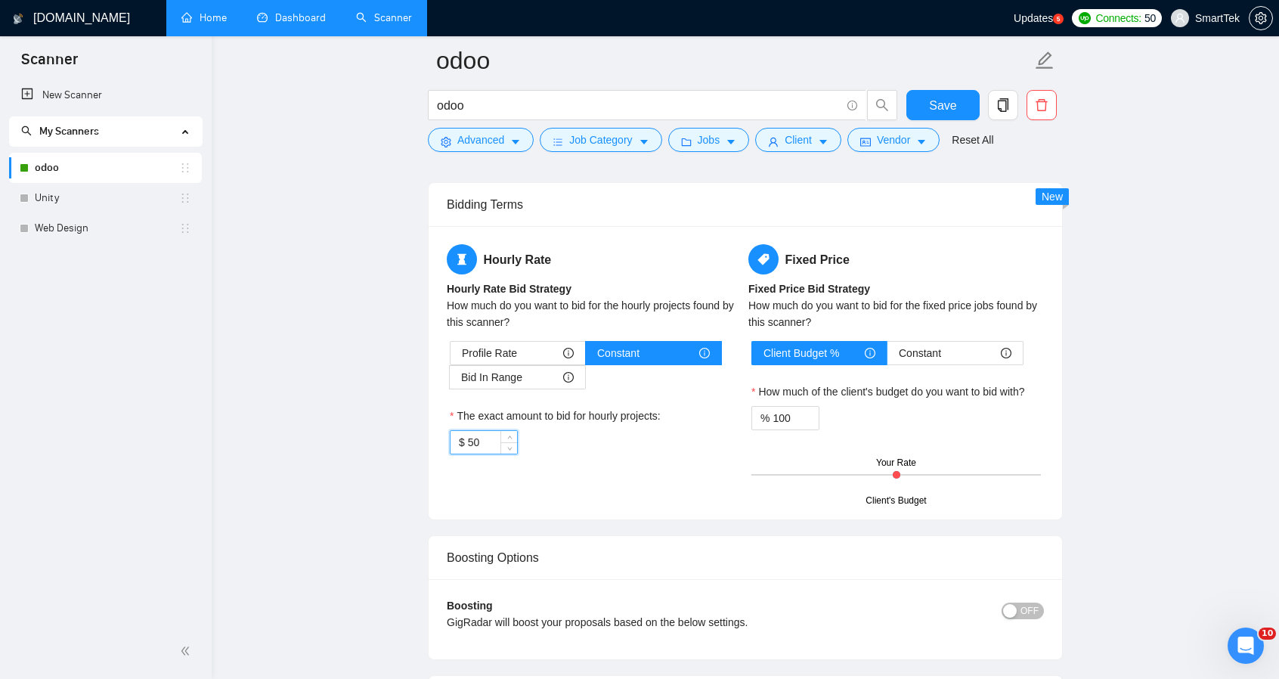
drag, startPoint x: 490, startPoint y: 435, endPoint x: 458, endPoint y: 433, distance: 31.8
click at [458, 433] on div "$ 50" at bounding box center [484, 442] width 68 height 24
click at [531, 376] on div "Bid In Range" at bounding box center [517, 377] width 113 height 23
click at [450, 381] on input "Bid In Range" at bounding box center [450, 381] width 0 height 0
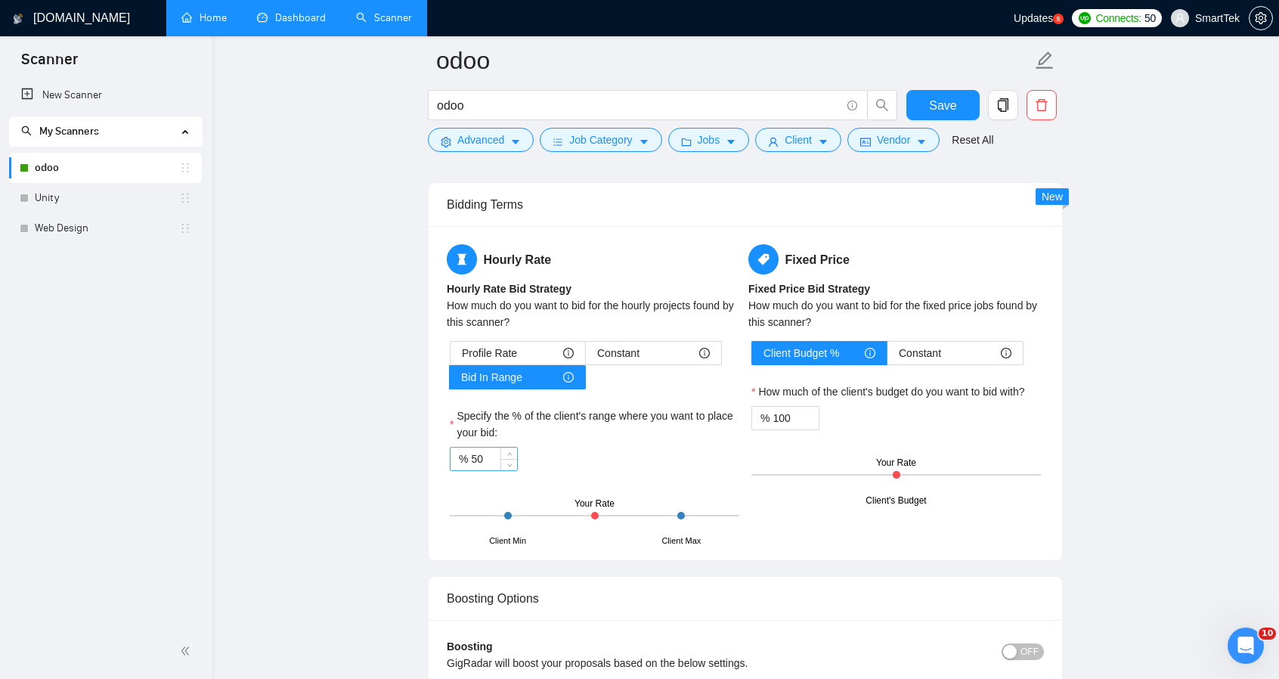
click at [490, 448] on input "50" at bounding box center [494, 459] width 46 height 23
drag, startPoint x: 490, startPoint y: 454, endPoint x: 434, endPoint y: 453, distance: 56.0
click at [434, 453] on div "Hourly Rate Hourly Rate Bid Strategy How much do you want to bid for the hourly…" at bounding box center [746, 393] width 634 height 334
click at [623, 346] on span "Constant" at bounding box center [618, 353] width 42 height 23
click at [586, 357] on input "Constant" at bounding box center [586, 357] width 0 height 0
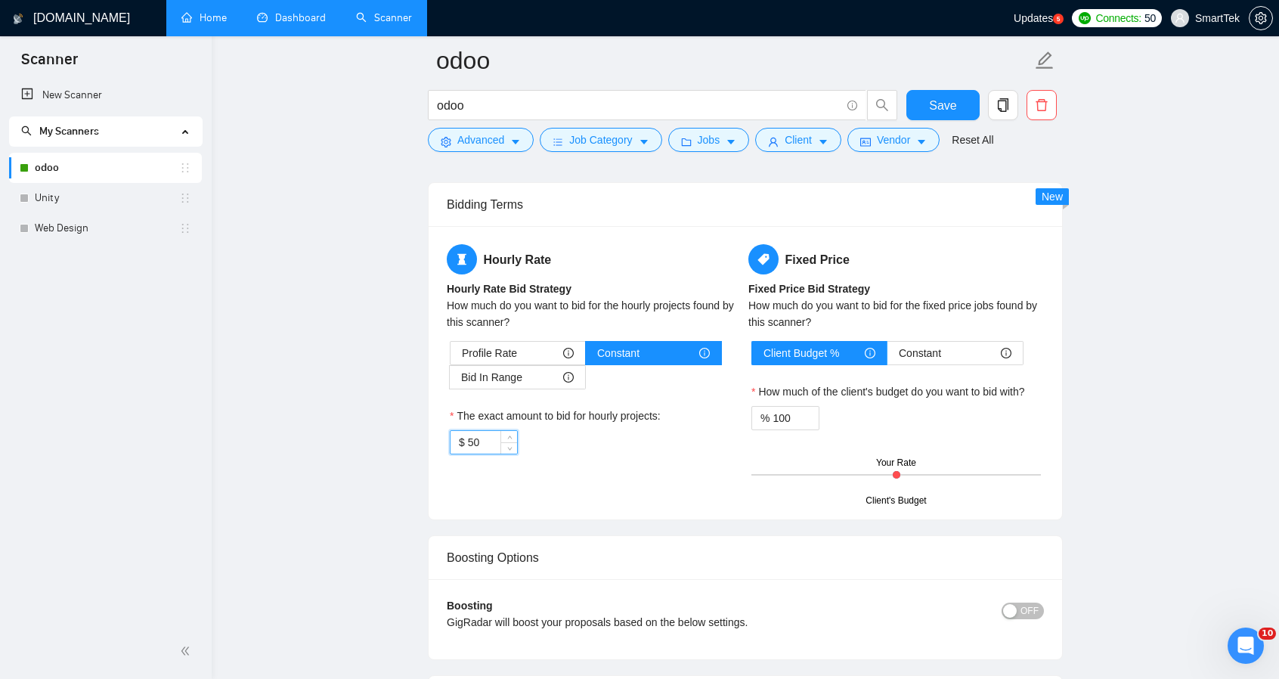
drag, startPoint x: 483, startPoint y: 442, endPoint x: 431, endPoint y: 439, distance: 52.3
click at [431, 439] on div "Hourly Rate Hourly Rate Bid Strategy How much do you want to bid for the hourly…" at bounding box center [746, 372] width 634 height 293
type input "35"
click at [614, 441] on div "$ 35" at bounding box center [595, 442] width 290 height 24
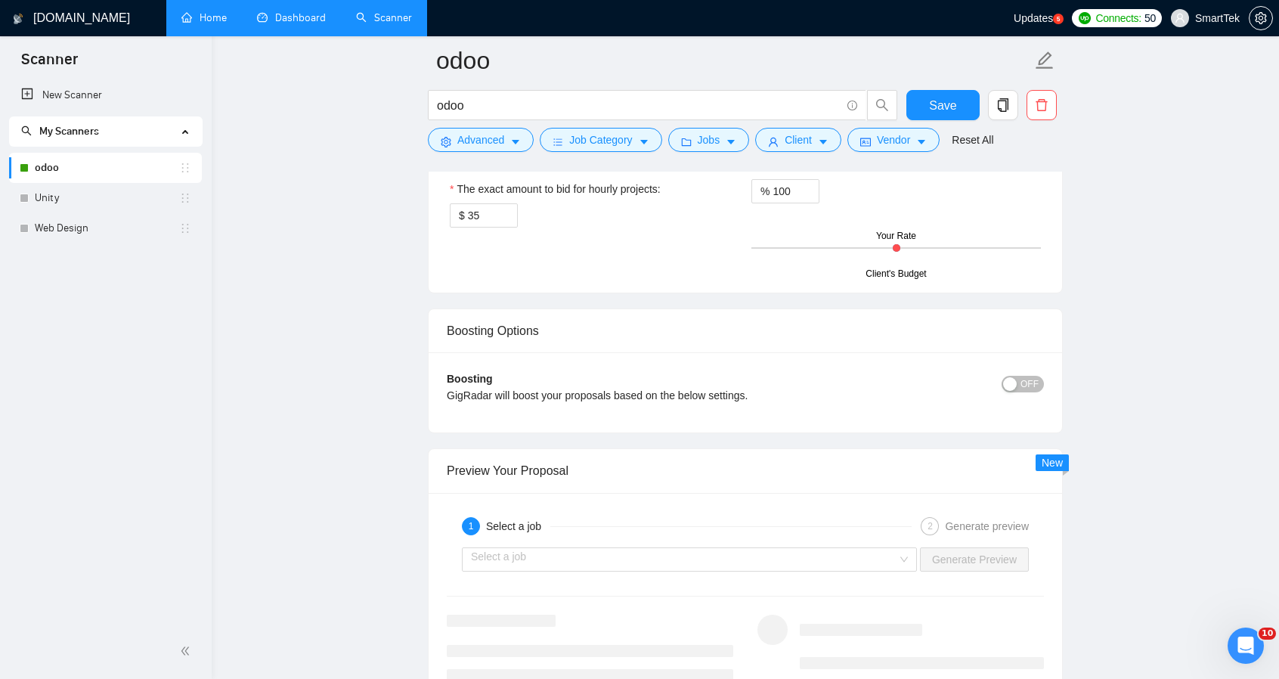
scroll to position [1815, 0]
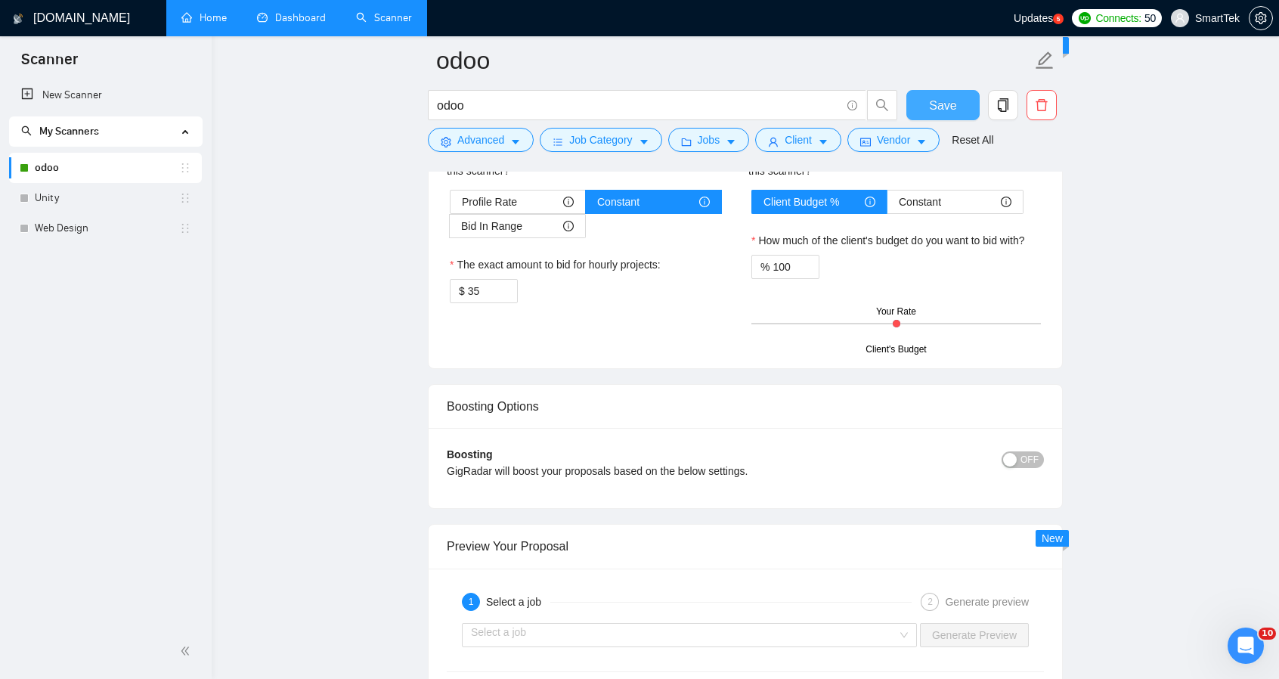
click at [949, 103] on span "Save" at bounding box center [942, 105] width 27 height 19
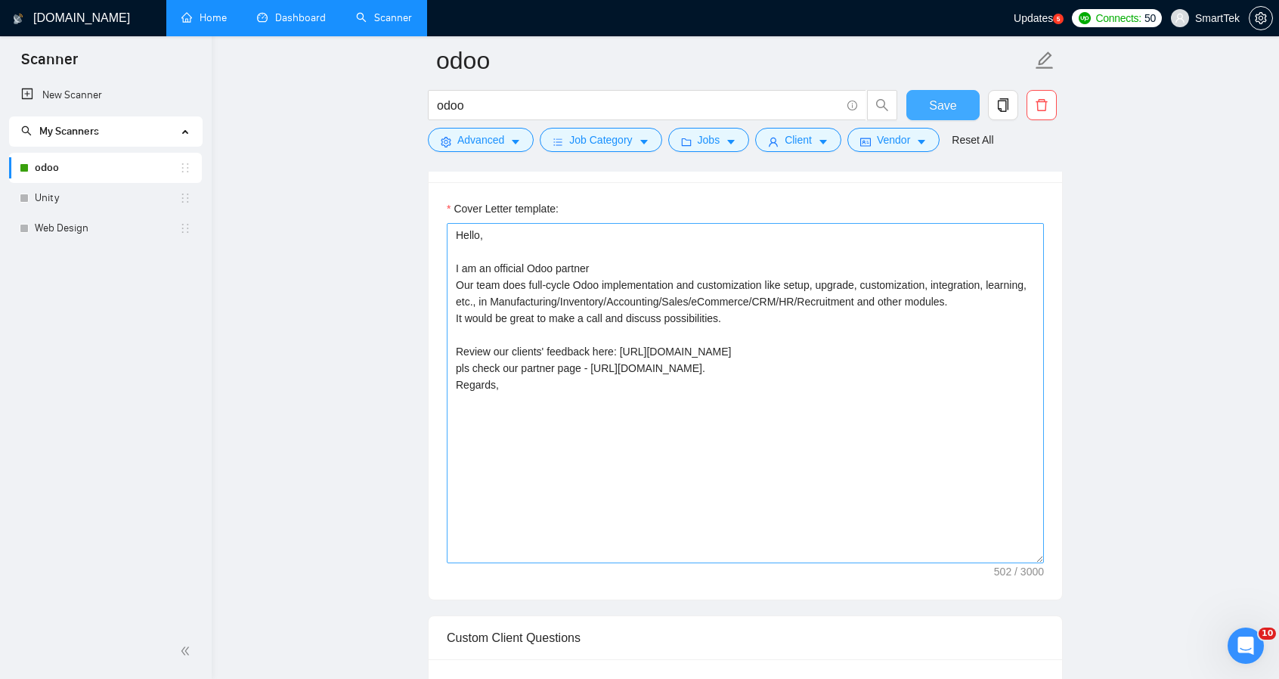
scroll to position [983, 0]
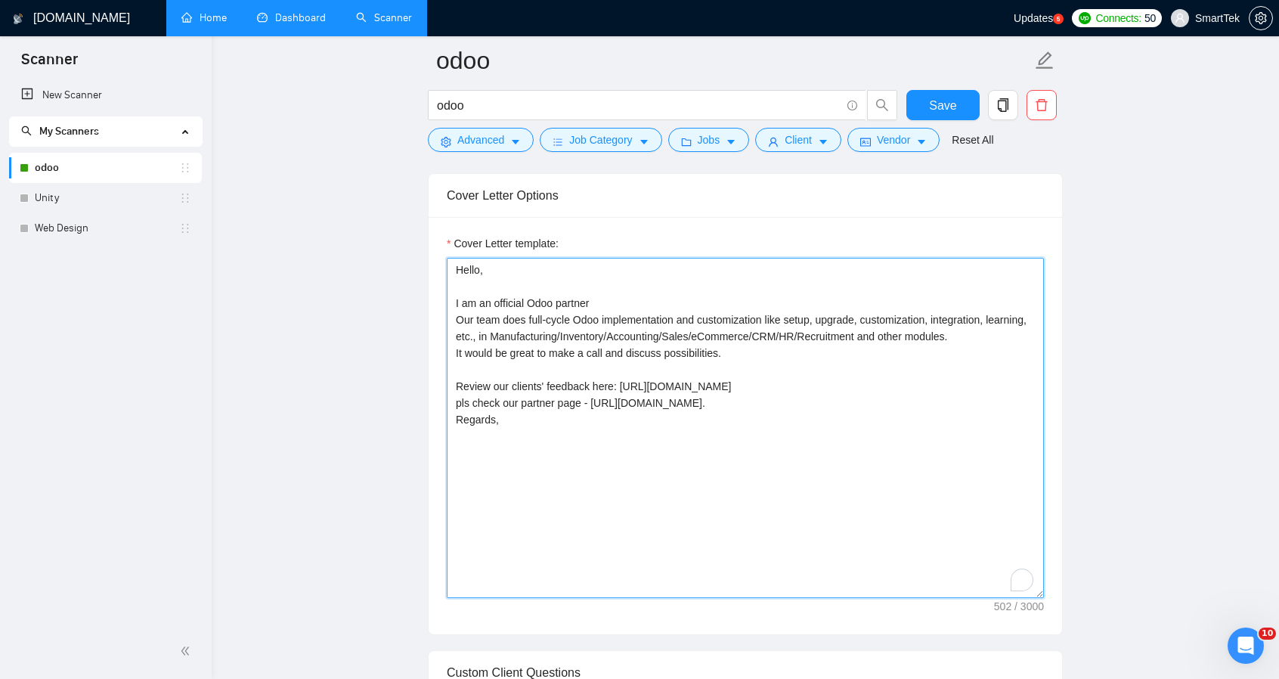
drag, startPoint x: 532, startPoint y: 296, endPoint x: 631, endPoint y: 299, distance: 98.3
click at [631, 299] on textarea "Hello, I am an official Odoo partner Our team does full-cycle Odoo implementati…" at bounding box center [745, 428] width 597 height 340
click at [457, 315] on textarea "Hello, I am an official Odoo partner Our team does full-cycle Odoo implementati…" at bounding box center [745, 428] width 597 height 340
drag, startPoint x: 457, startPoint y: 315, endPoint x: 986, endPoint y: 367, distance: 531.7
click at [986, 367] on textarea "Hello, I am an official Odoo partner Our team does full-cycle Odoo implementati…" at bounding box center [745, 428] width 597 height 340
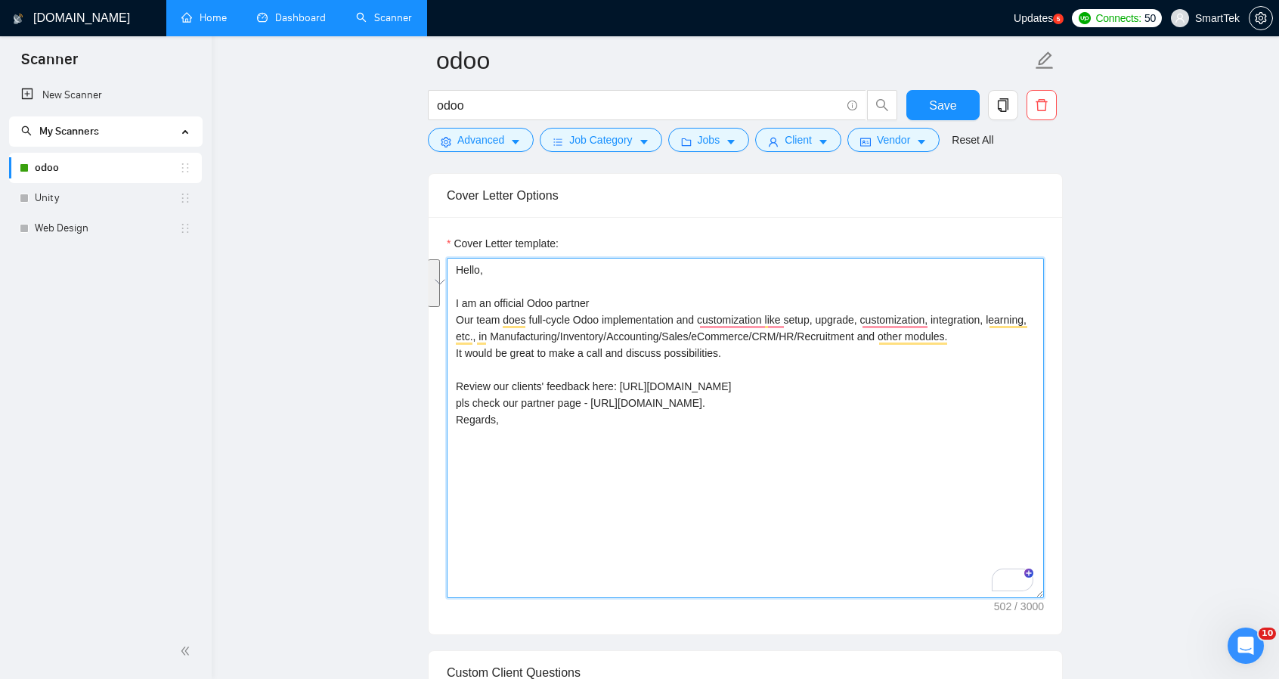
click at [481, 374] on textarea "Hello, I am an official Odoo partner Our team does full-cycle Odoo implementati…" at bounding box center [745, 428] width 597 height 340
drag, startPoint x: 462, startPoint y: 382, endPoint x: 829, endPoint y: 380, distance: 366.7
click at [829, 380] on textarea "Hello, I am an official Odoo partner Our team does full-cycle Odoo implementati…" at bounding box center [745, 428] width 597 height 340
drag, startPoint x: 461, startPoint y: 404, endPoint x: 901, endPoint y: 400, distance: 440.0
click at [901, 400] on textarea "Hello, I am an official Odoo partner Our team does full-cycle Odoo implementati…" at bounding box center [745, 428] width 597 height 340
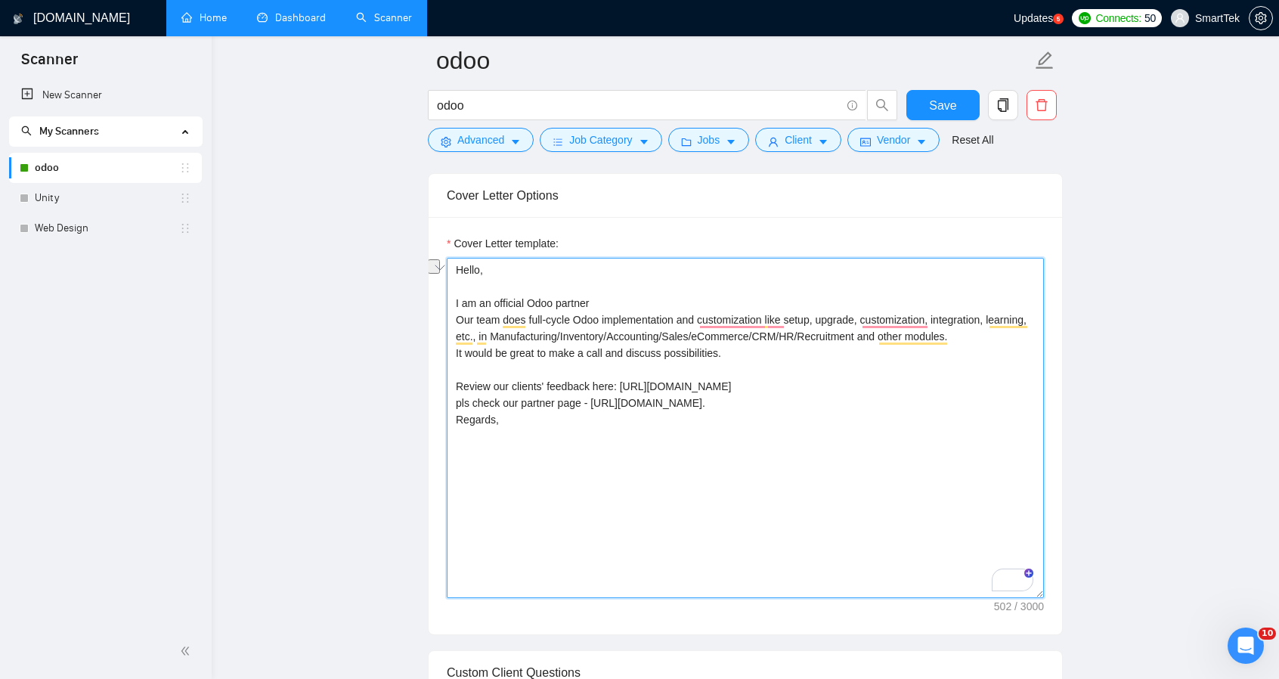
click at [685, 423] on textarea "Hello, I am an official Odoo partner Our team does full-cycle Odoo implementati…" at bounding box center [745, 428] width 597 height 340
drag, startPoint x: 591, startPoint y: 398, endPoint x: 934, endPoint y: 403, distance: 342.5
click at [934, 403] on textarea "Hello, I am an official Odoo partner Our team does full-cycle Odoo implementati…" at bounding box center [745, 428] width 597 height 340
click at [647, 447] on textarea "Hello, I am an official Odoo partner Our team does full-cycle Odoo implementati…" at bounding box center [745, 428] width 597 height 340
drag, startPoint x: 590, startPoint y: 399, endPoint x: 901, endPoint y: 402, distance: 311.5
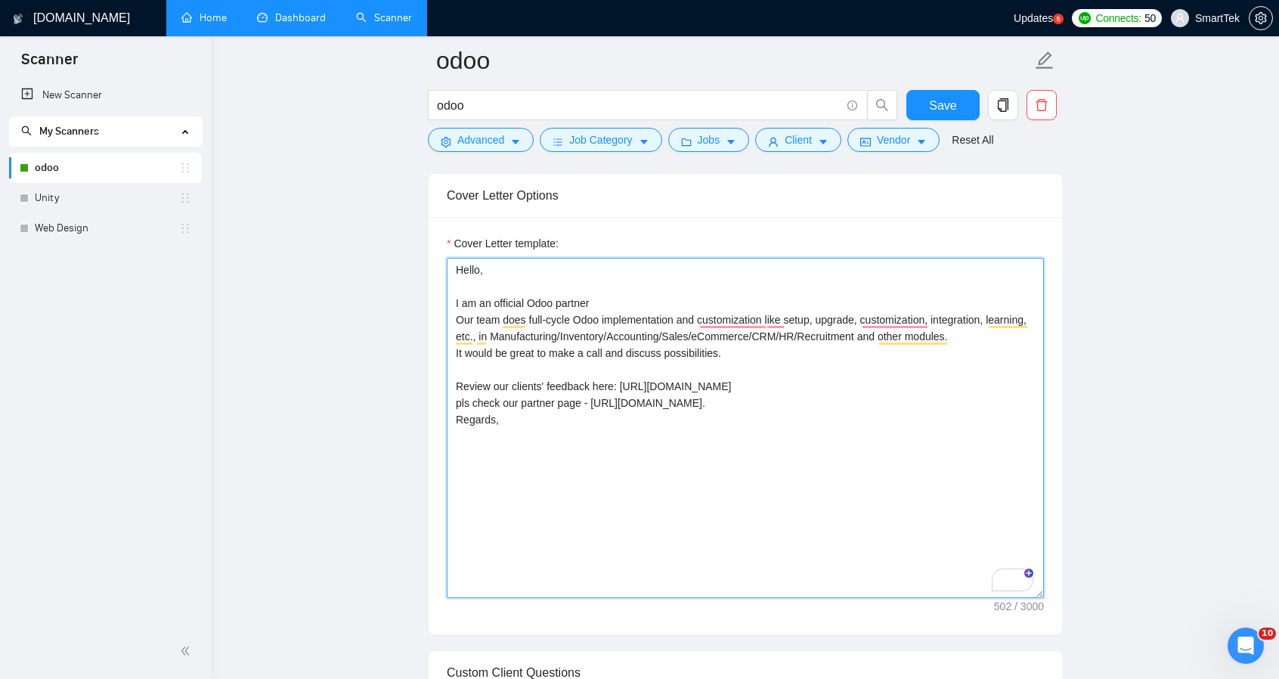
click at [901, 402] on textarea "Hello, I am an official Odoo partner Our team does full-cycle Odoo implementati…" at bounding box center [745, 428] width 597 height 340
drag, startPoint x: 845, startPoint y: 403, endPoint x: 881, endPoint y: 394, distance: 36.7
click at [845, 403] on textarea "Hello, I am an official Odoo partner Our team does full-cycle Odoo implementati…" at bounding box center [745, 428] width 597 height 340
click at [913, 392] on textarea "Hello, I am an official Odoo partner Our team does full-cycle Odoo implementati…" at bounding box center [745, 428] width 597 height 340
type textarea "Hello, I am an official Odoo partner Our team does full-cycle Odoo implementati…"
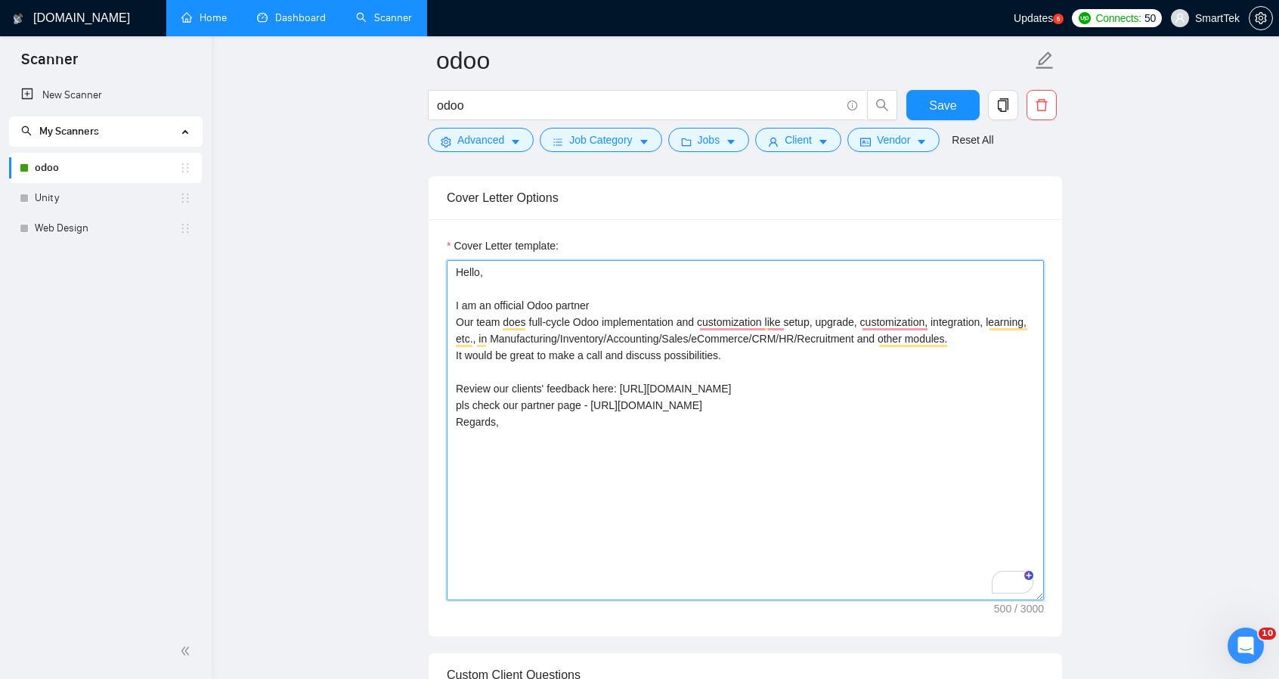
scroll to position [980, 0]
drag, startPoint x: 553, startPoint y: 437, endPoint x: 371, endPoint y: 213, distance: 288.1
click at [732, 445] on textarea "Hello, I am an official Odoo partner Our team does full-cycle Odoo implementati…" at bounding box center [745, 431] width 597 height 340
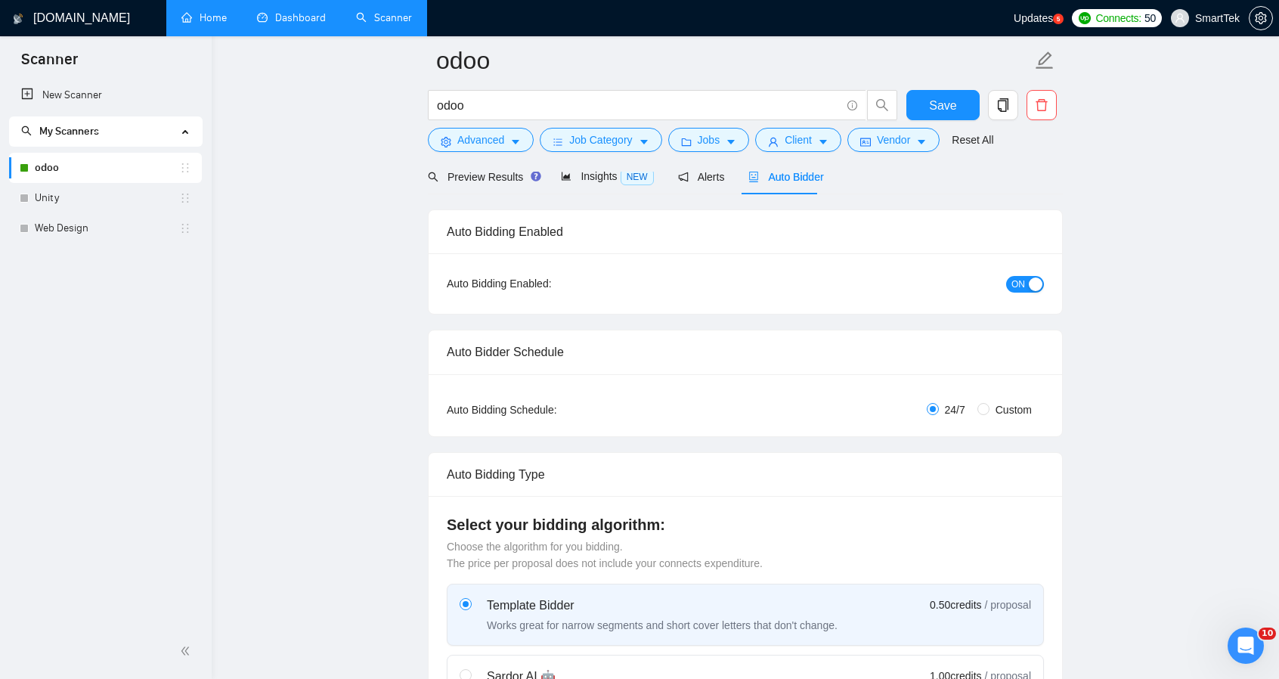
scroll to position [375, 0]
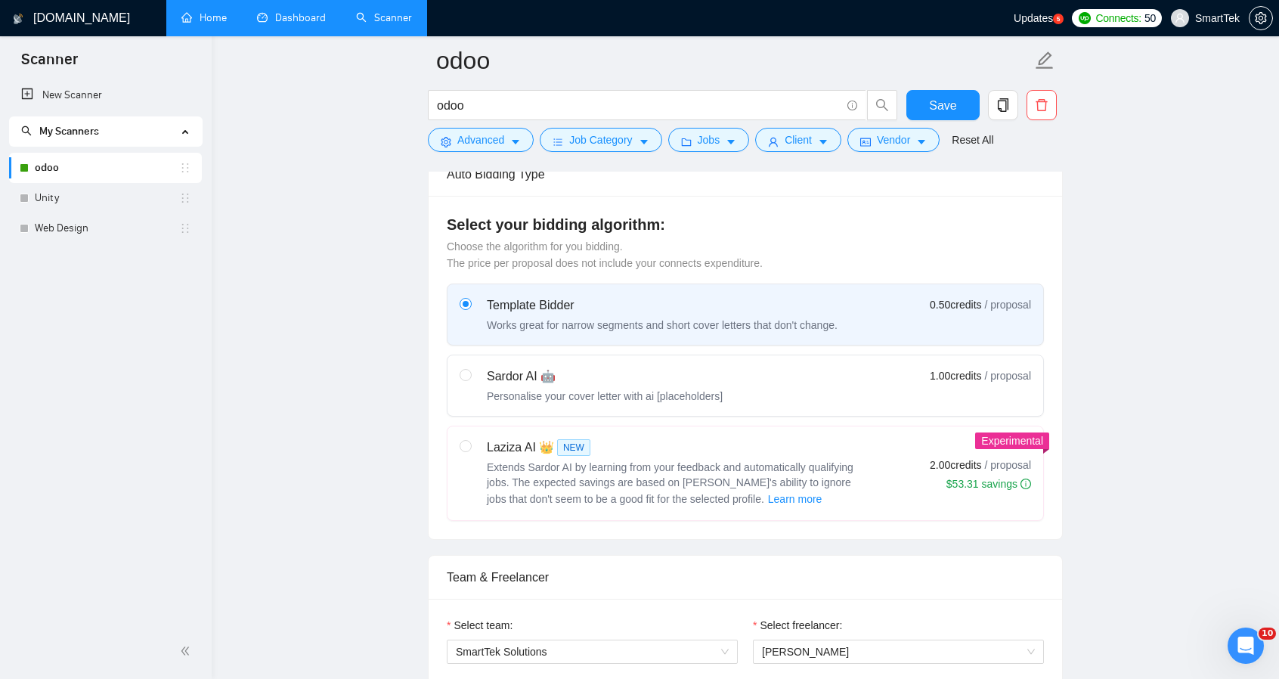
click at [801, 453] on div "Laziza AI 👑 NEW Extends Sardor AI by learning from your feedback and automatica…" at bounding box center [676, 474] width 378 height 70
click at [470, 451] on input "radio" at bounding box center [465, 445] width 11 height 11
radio input "true"
radio input "false"
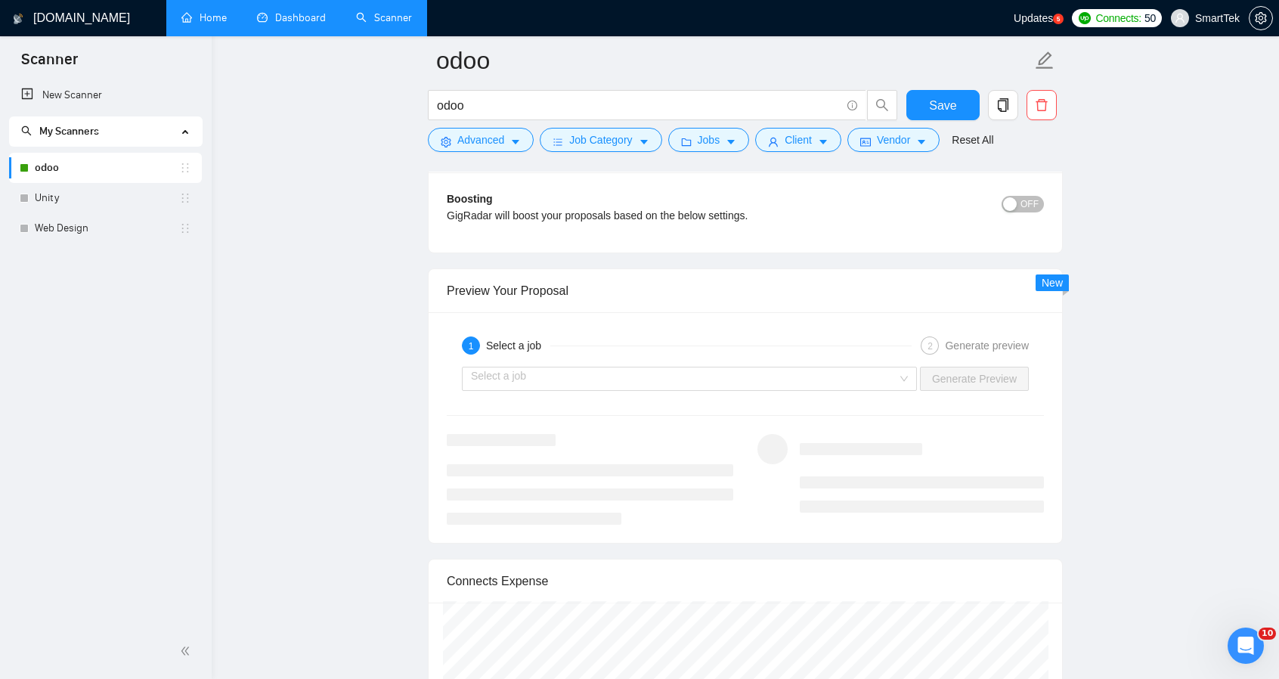
scroll to position [2870, 0]
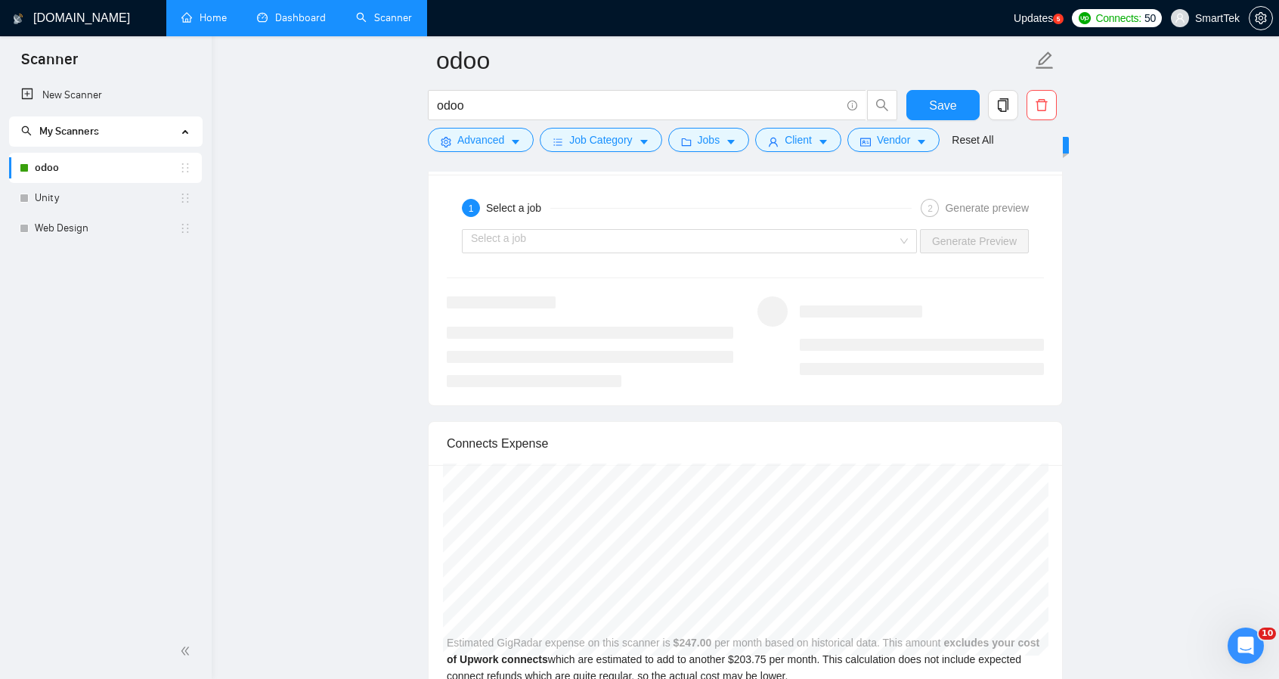
click at [950, 279] on div "1 Select a job 2 Generate preview Select a job Generate Preview" at bounding box center [746, 290] width 634 height 231
click at [967, 199] on div "Generate preview" at bounding box center [987, 208] width 84 height 18
click at [571, 230] on input "search" at bounding box center [684, 241] width 426 height 23
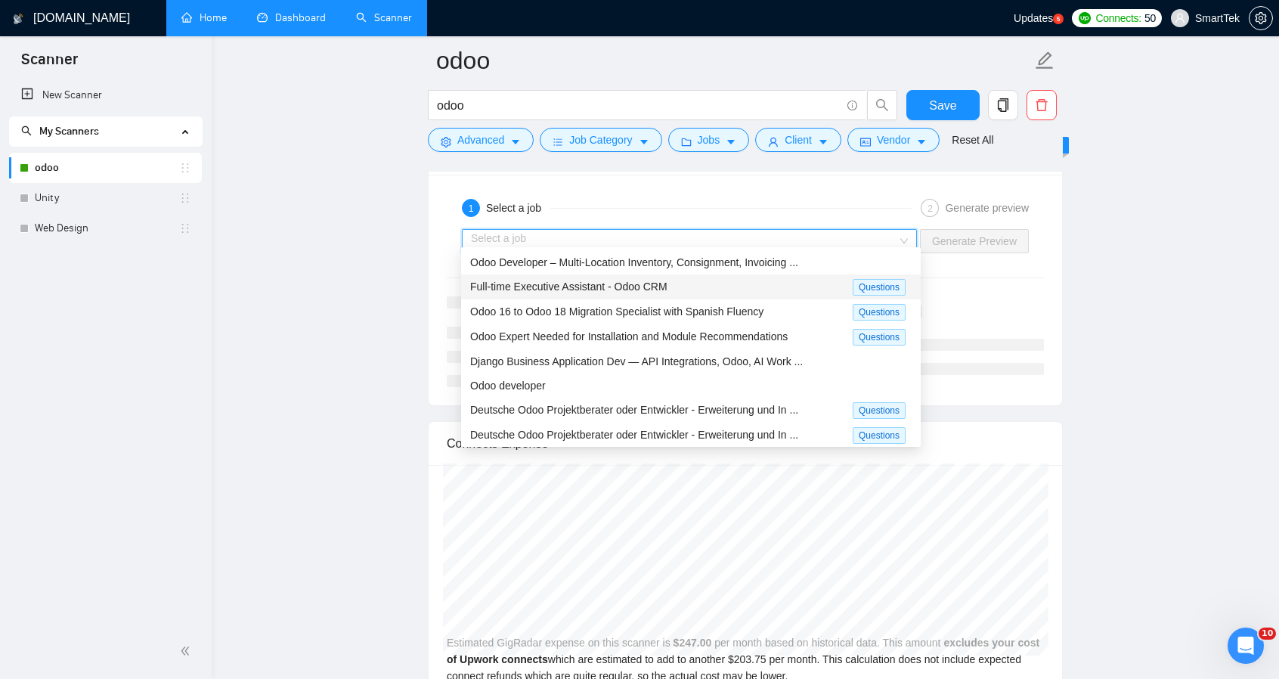
click at [621, 284] on span "Full-time Executive Assistant - Odoo CRM" at bounding box center [568, 286] width 197 height 12
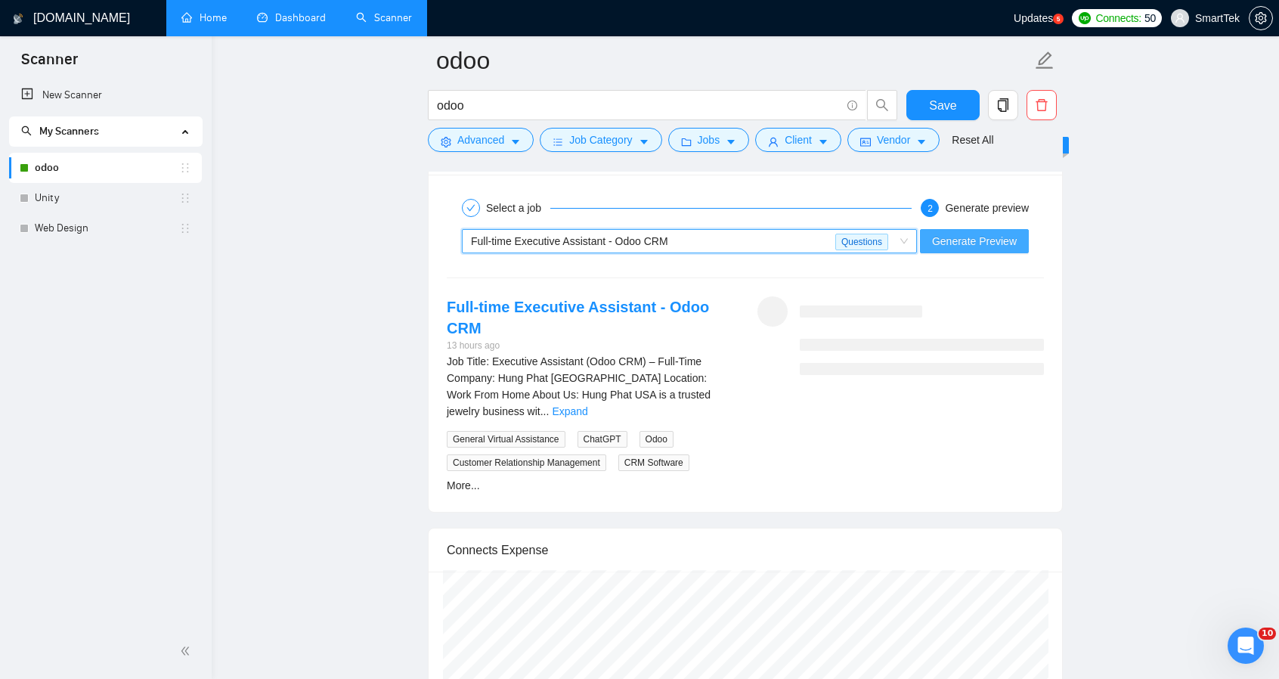
click at [975, 233] on span "Generate Preview" at bounding box center [974, 241] width 85 height 17
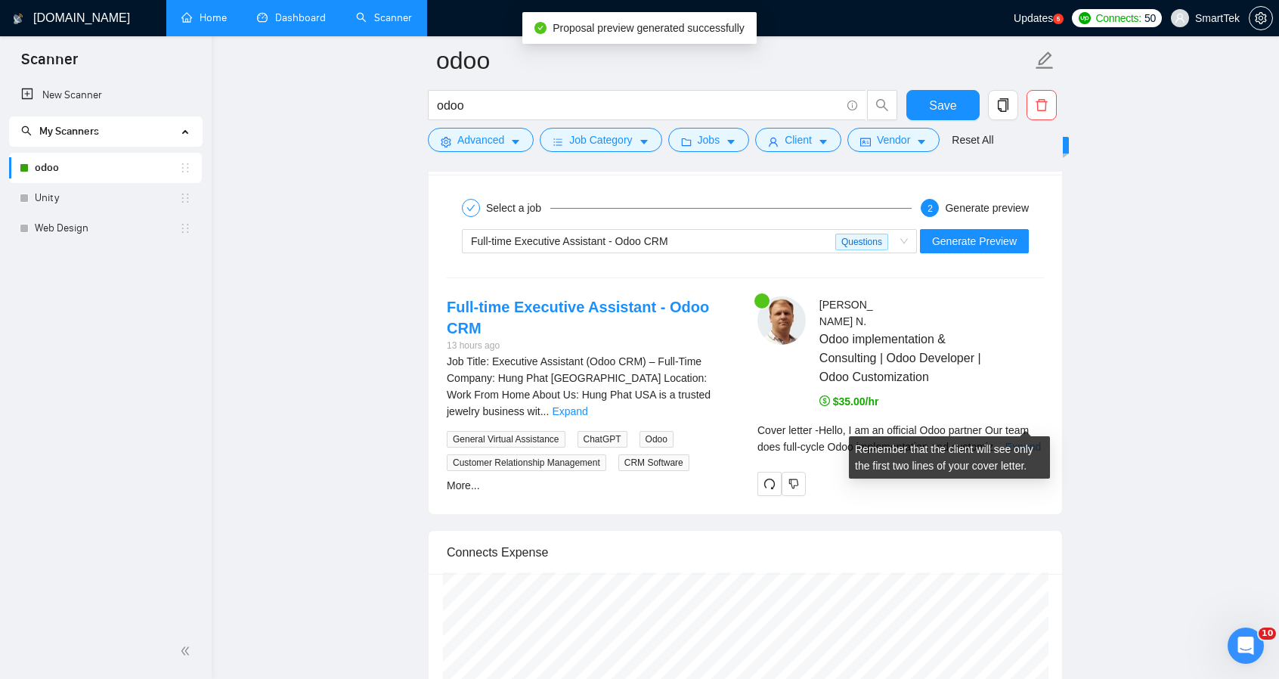
click at [1031, 441] on link "Expand" at bounding box center [1024, 447] width 36 height 12
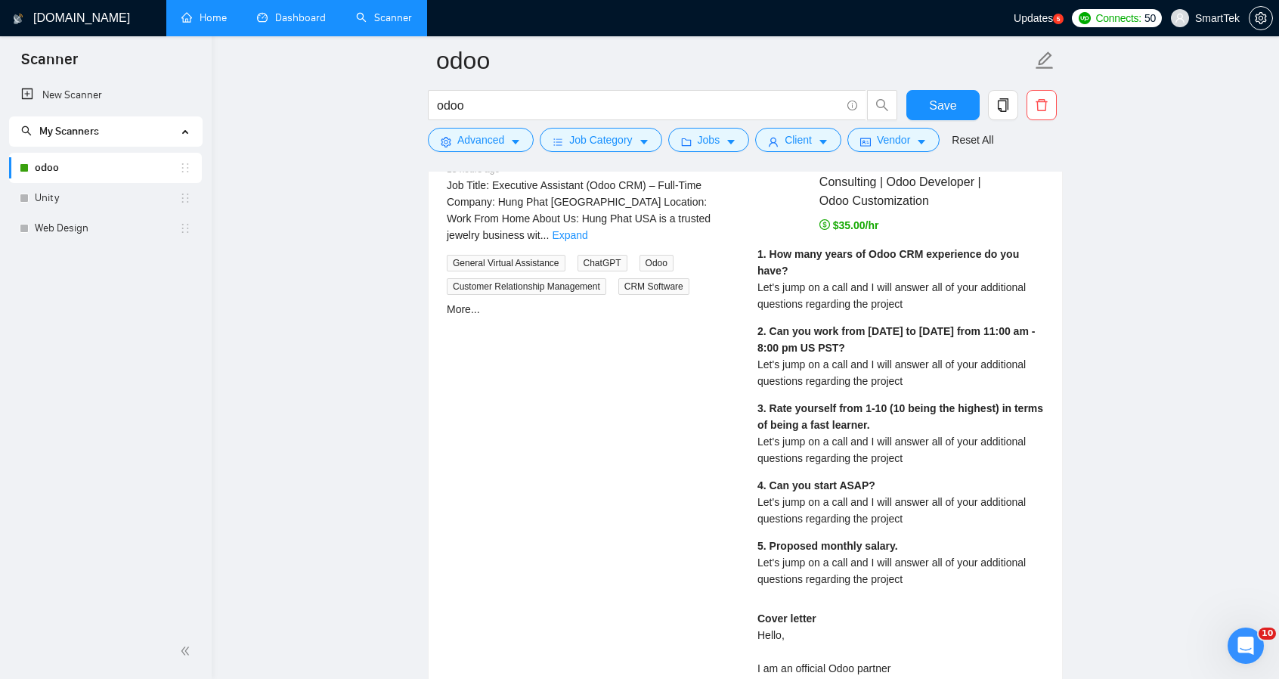
scroll to position [3399, 0]
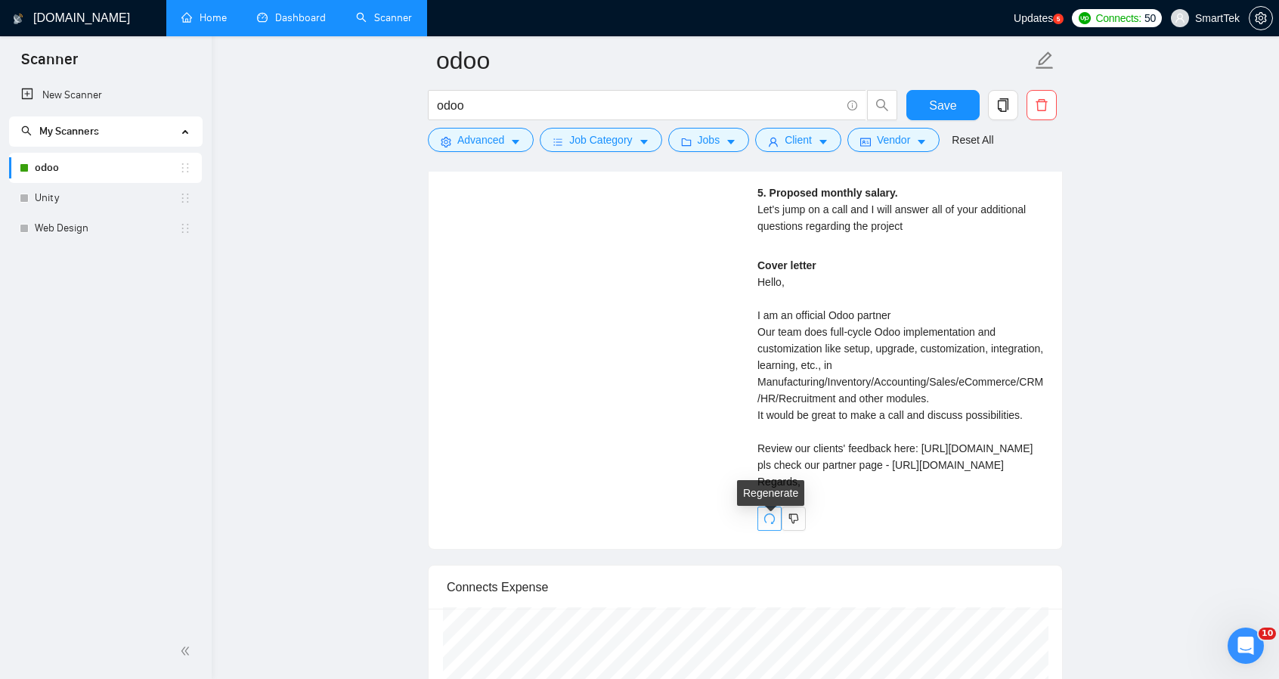
click at [769, 525] on icon "redo" at bounding box center [770, 519] width 12 height 12
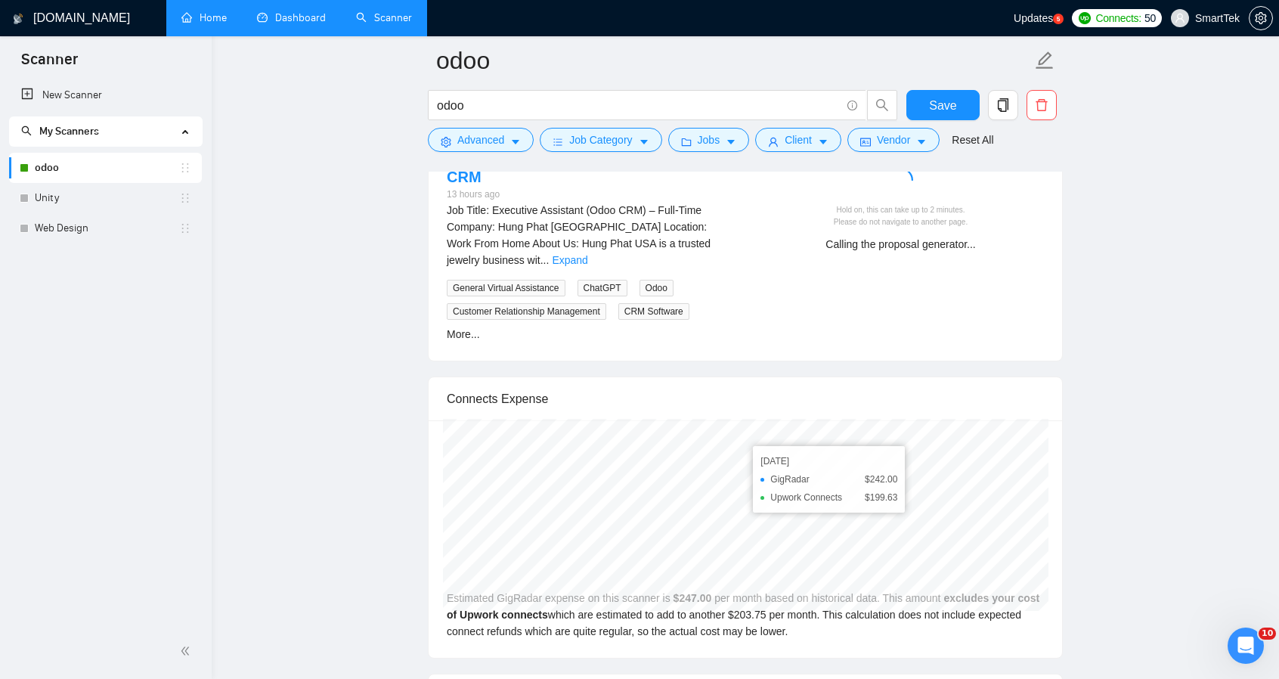
scroll to position [2794, 0]
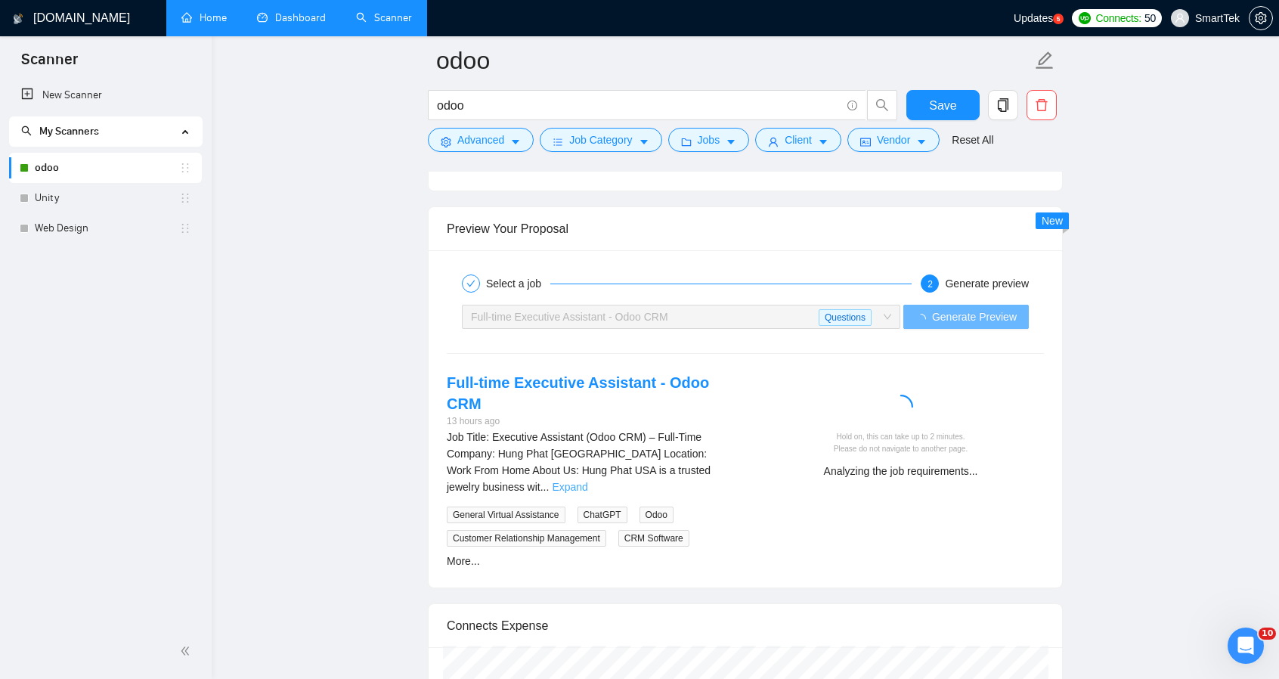
click at [587, 481] on link "Expand" at bounding box center [570, 487] width 36 height 12
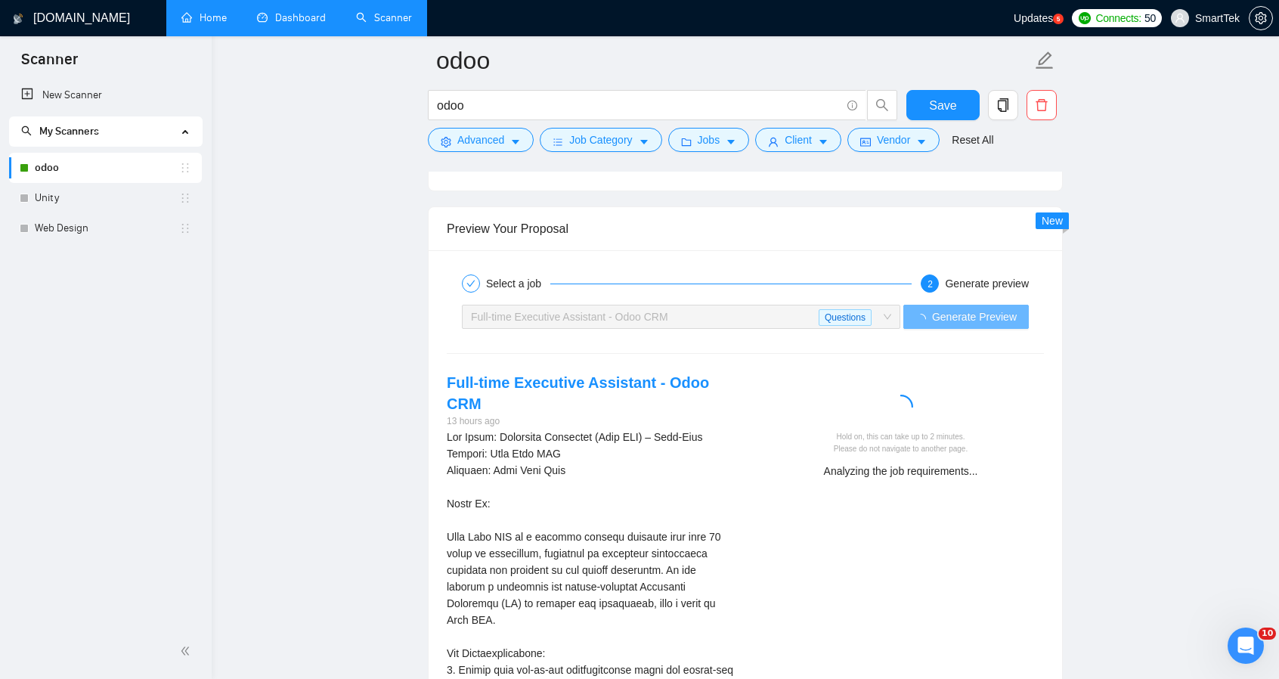
click at [756, 314] on div "Full-time Executive Assistant - Odoo CRM" at bounding box center [645, 316] width 348 height 23
click at [888, 314] on span "Full-time Executive Assistant - Odoo CRM Questions" at bounding box center [681, 316] width 420 height 23
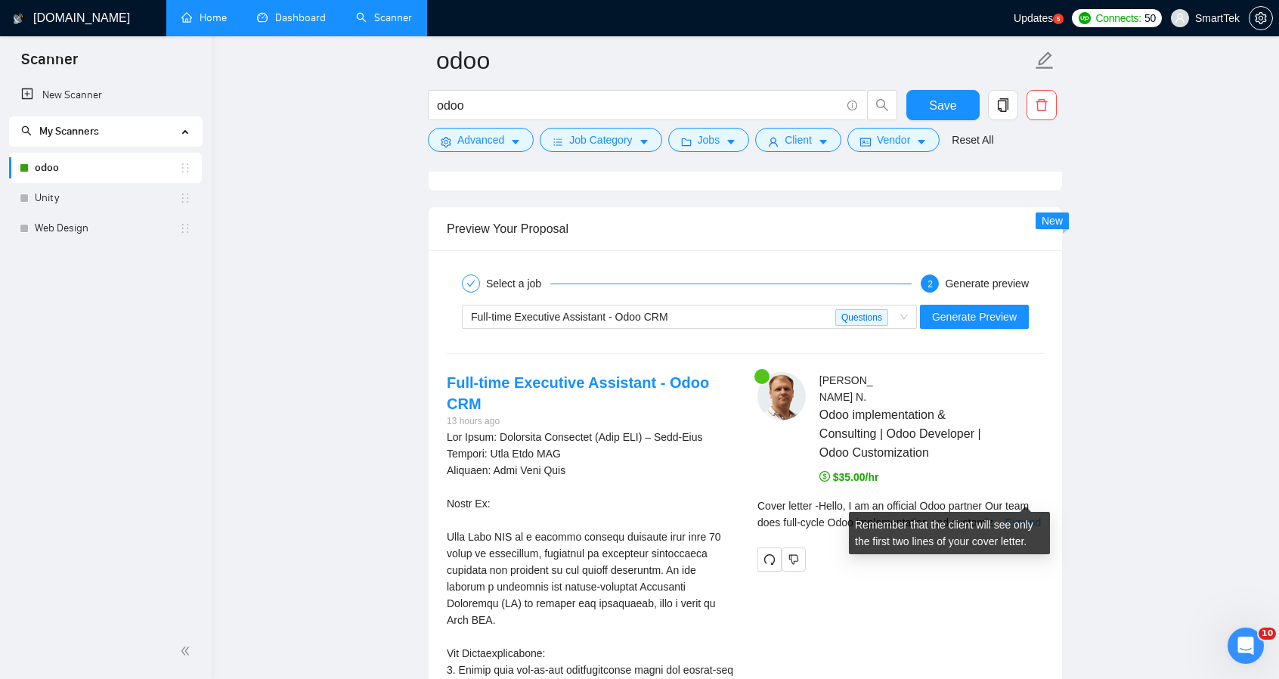
click at [1015, 516] on link "Expand" at bounding box center [1024, 522] width 36 height 12
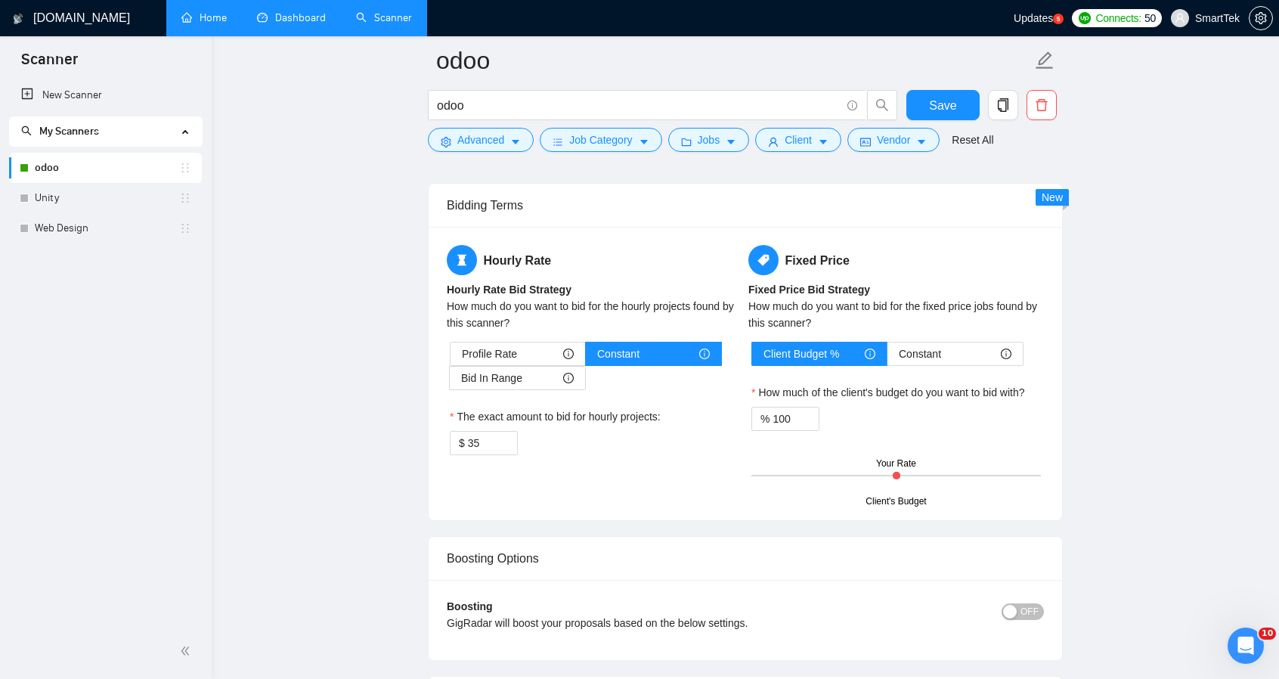
scroll to position [2190, 0]
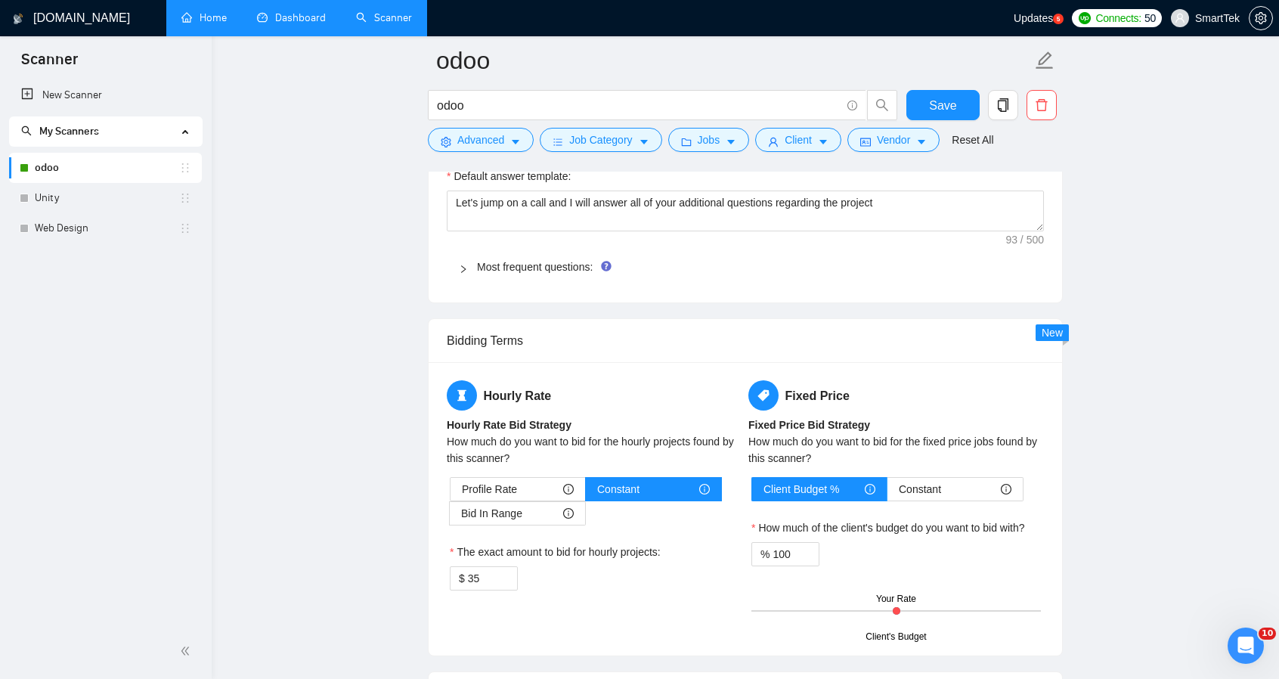
click at [271, 18] on link "Dashboard" at bounding box center [291, 17] width 69 height 13
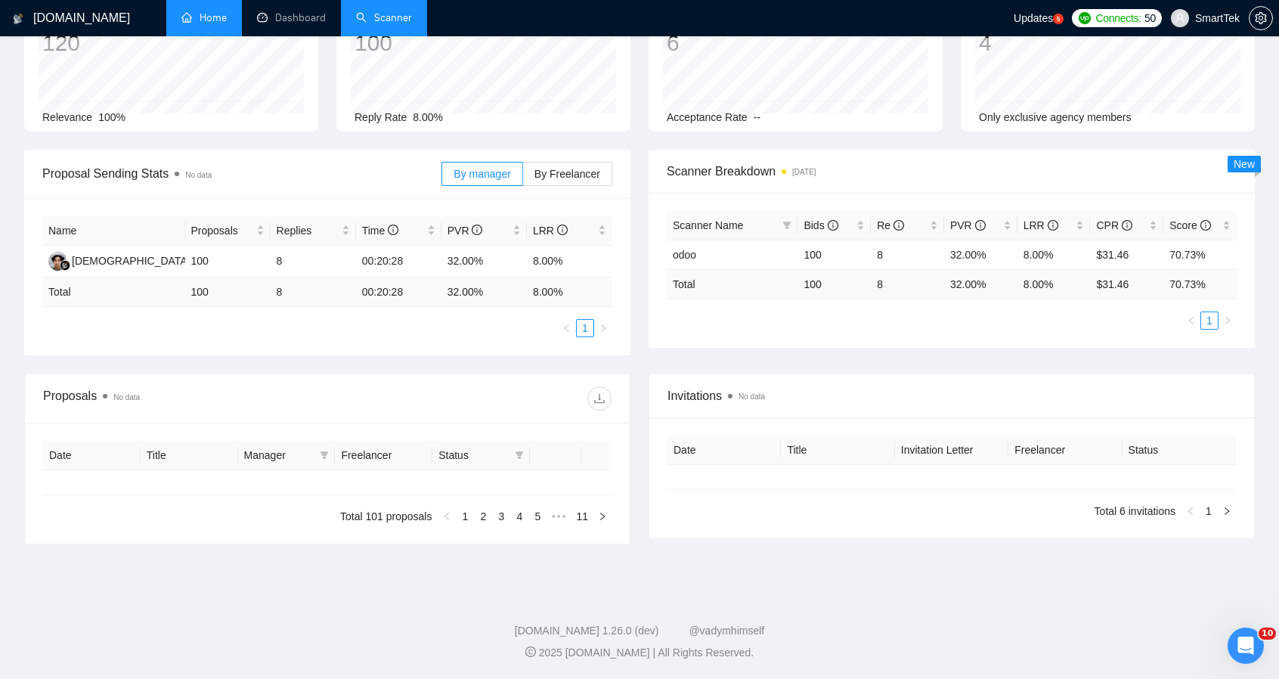
type input "[DATE]"
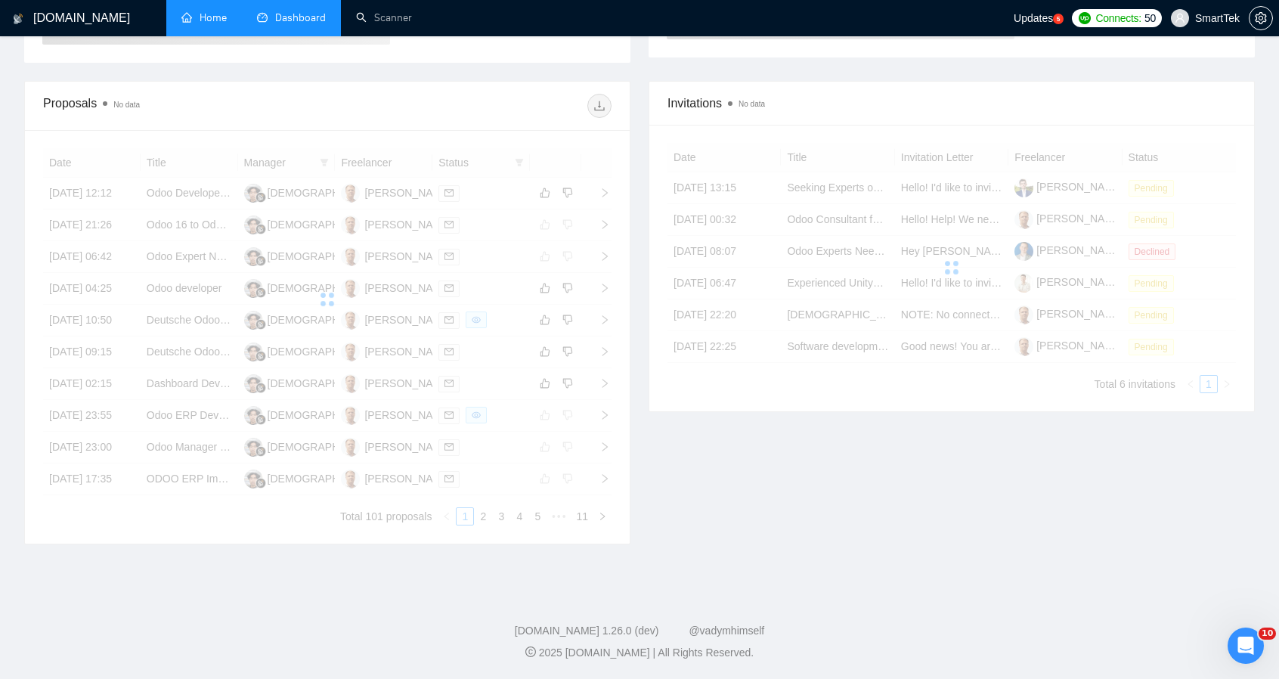
scroll to position [114, 0]
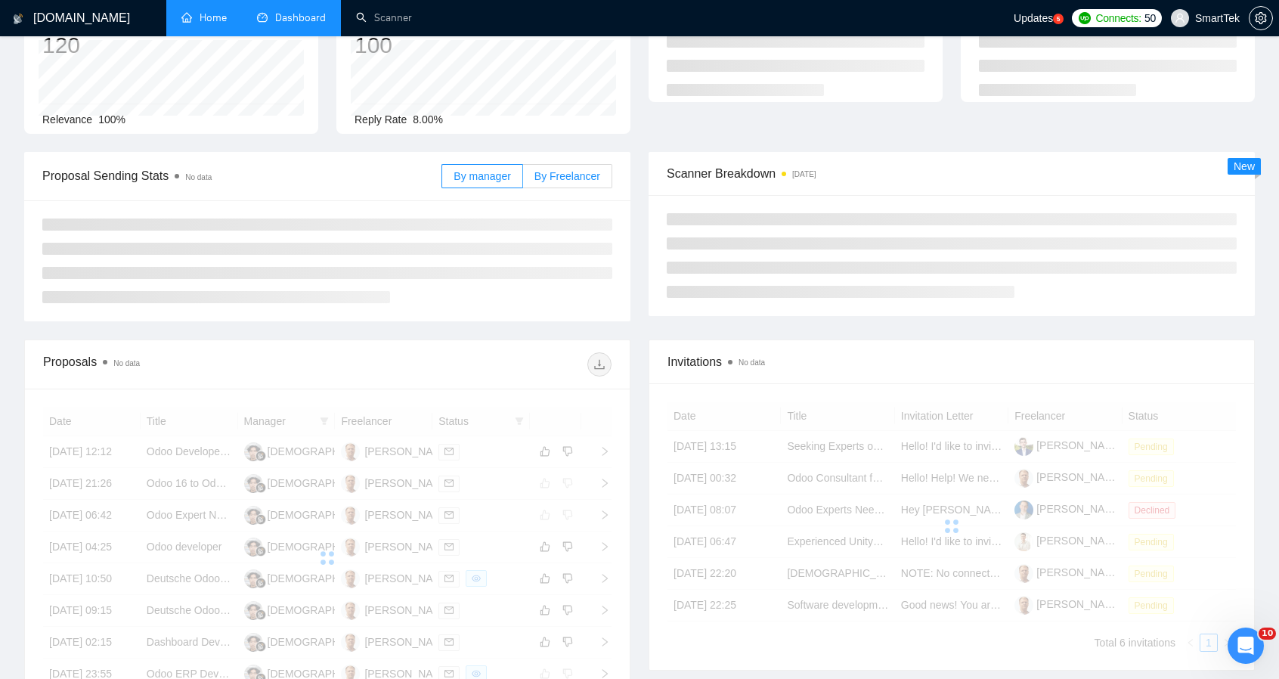
click at [573, 138] on div "Opportunities a few seconds ago 120 Relevance 100% Proposals No data 100 Reply …" at bounding box center [639, 74] width 1249 height 156
click at [574, 177] on span "By Freelancer" at bounding box center [568, 176] width 66 height 12
click at [523, 180] on input "By Freelancer" at bounding box center [523, 180] width 0 height 0
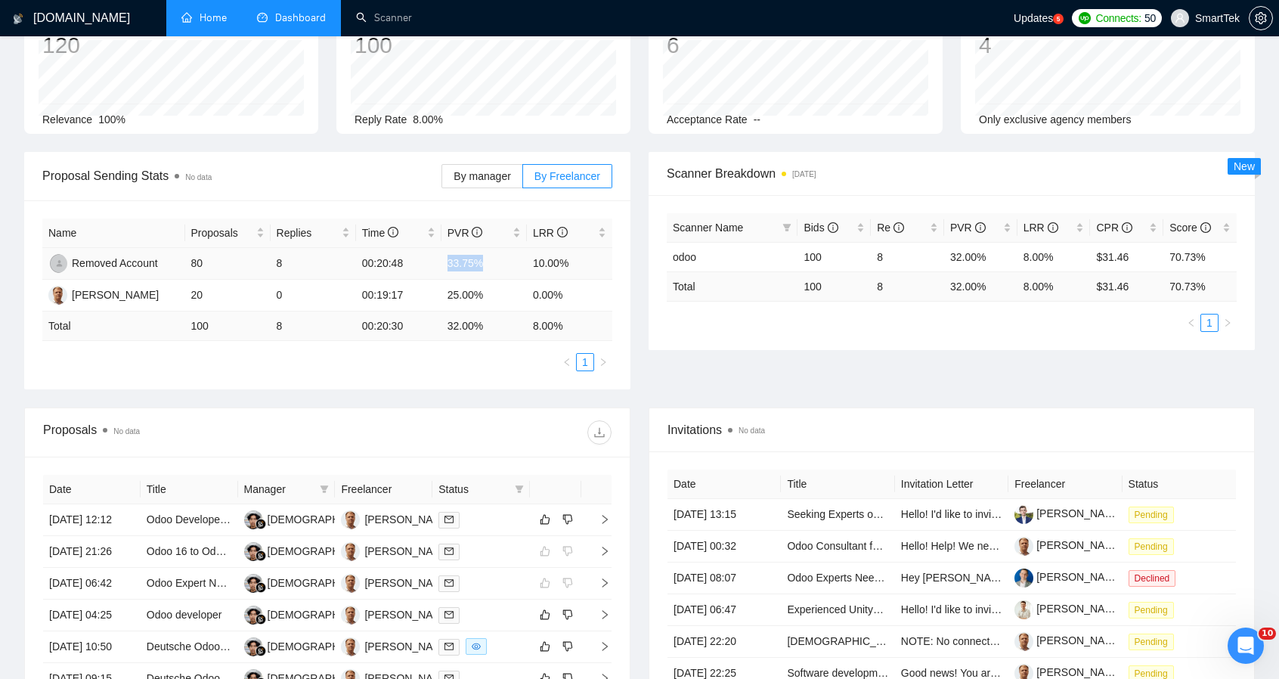
drag, startPoint x: 445, startPoint y: 259, endPoint x: 485, endPoint y: 260, distance: 40.1
click at [485, 260] on td "33.75%" at bounding box center [484, 264] width 85 height 32
drag, startPoint x: 528, startPoint y: 262, endPoint x: 590, endPoint y: 264, distance: 62.0
click at [590, 264] on td "10.00%" at bounding box center [569, 264] width 85 height 32
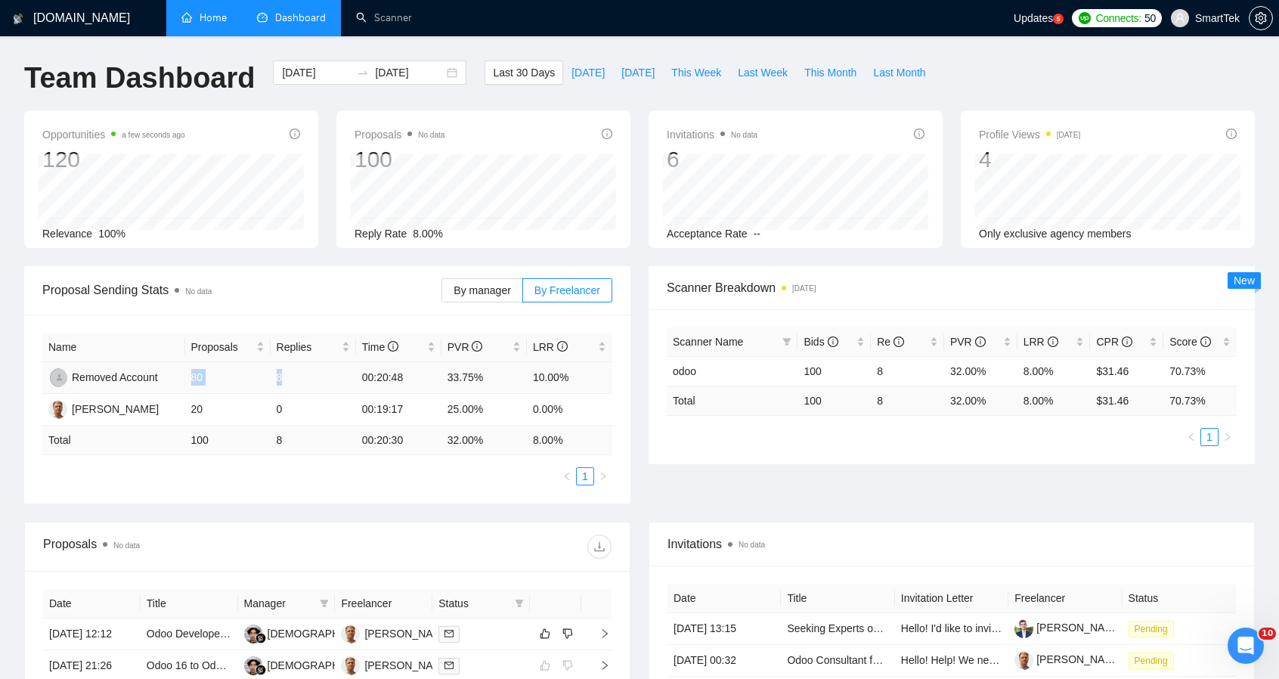
drag, startPoint x: 187, startPoint y: 374, endPoint x: 287, endPoint y: 376, distance: 100.6
click at [287, 376] on tr "Removed Account 80 8 00:20:48 33.75% 10.00%" at bounding box center [327, 378] width 570 height 32
click at [290, 376] on td "8" at bounding box center [313, 378] width 85 height 32
click at [398, 12] on link "Scanner" at bounding box center [384, 17] width 56 height 13
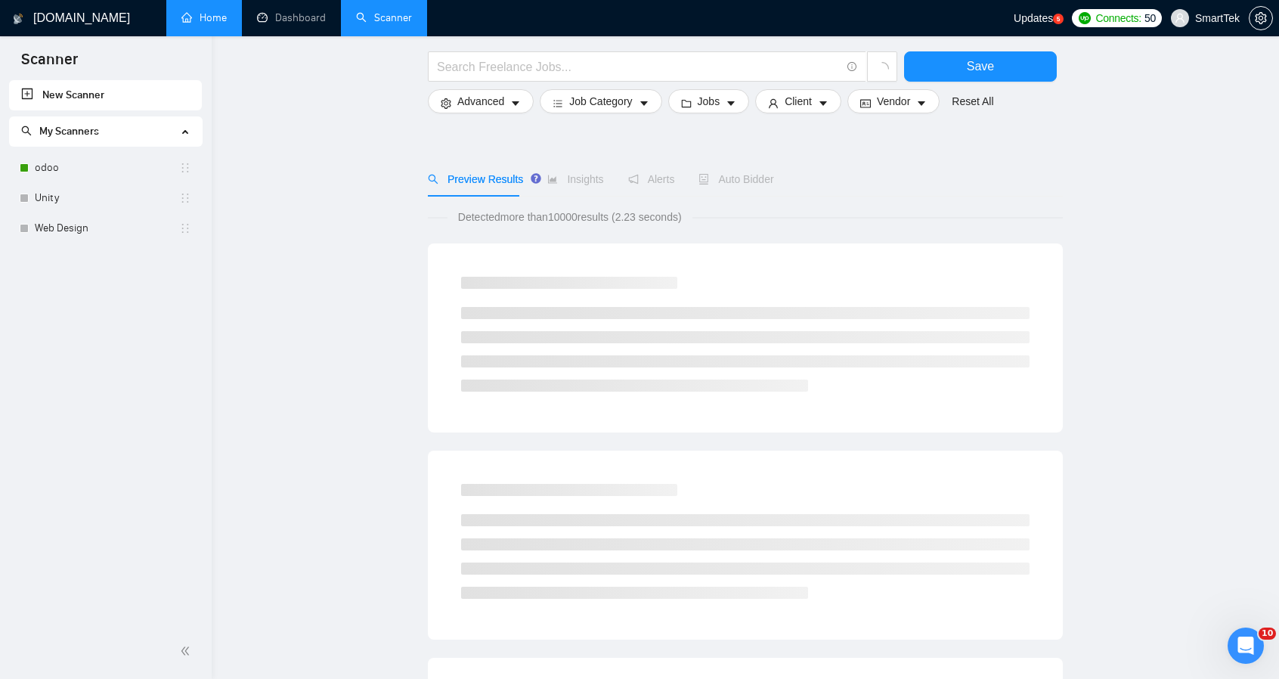
scroll to position [76, 0]
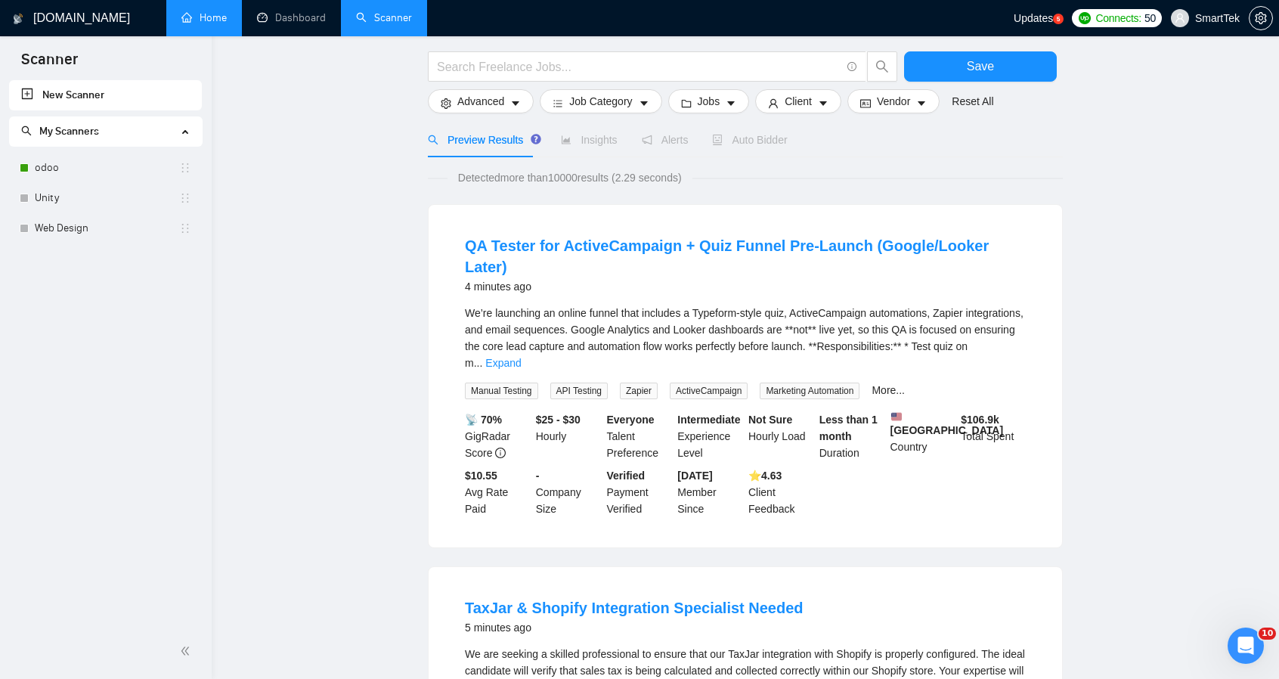
click at [753, 138] on span "Auto Bidder" at bounding box center [749, 140] width 75 height 12
click at [290, 17] on link "Dashboard" at bounding box center [291, 17] width 69 height 13
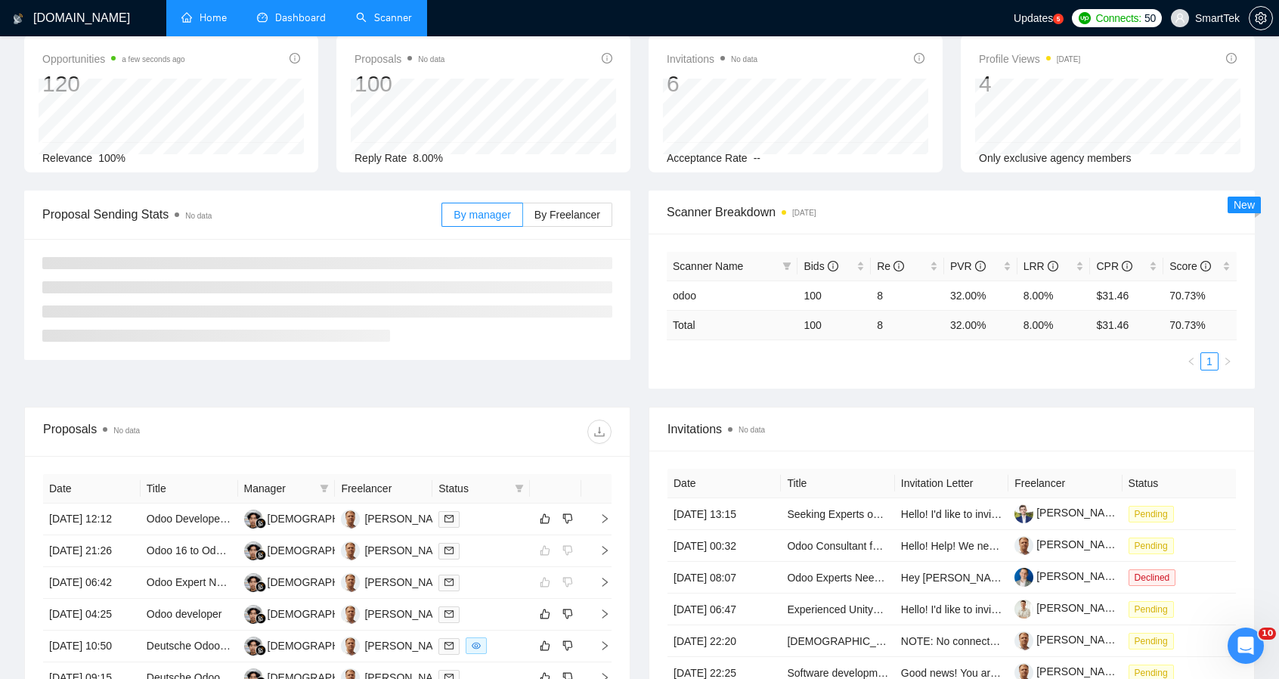
click at [382, 16] on link "Scanner" at bounding box center [384, 17] width 56 height 13
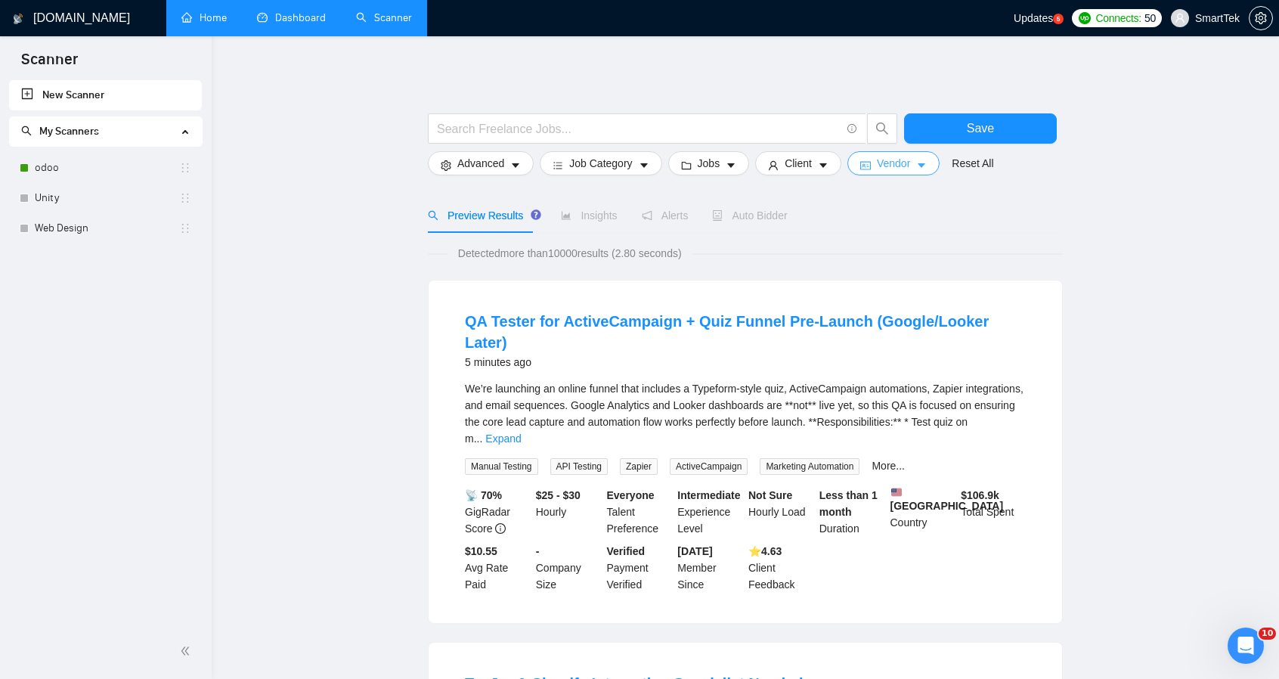
click at [886, 170] on span "Vendor" at bounding box center [893, 163] width 33 height 17
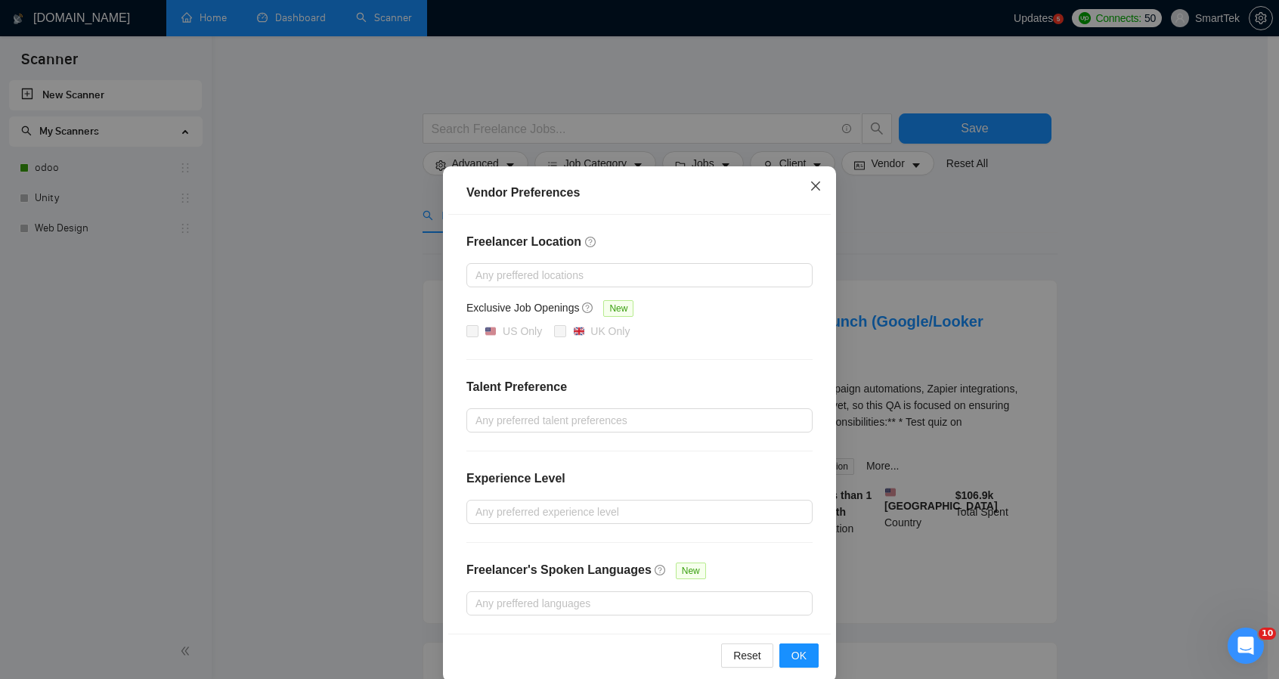
click at [812, 186] on icon "close" at bounding box center [816, 186] width 12 height 12
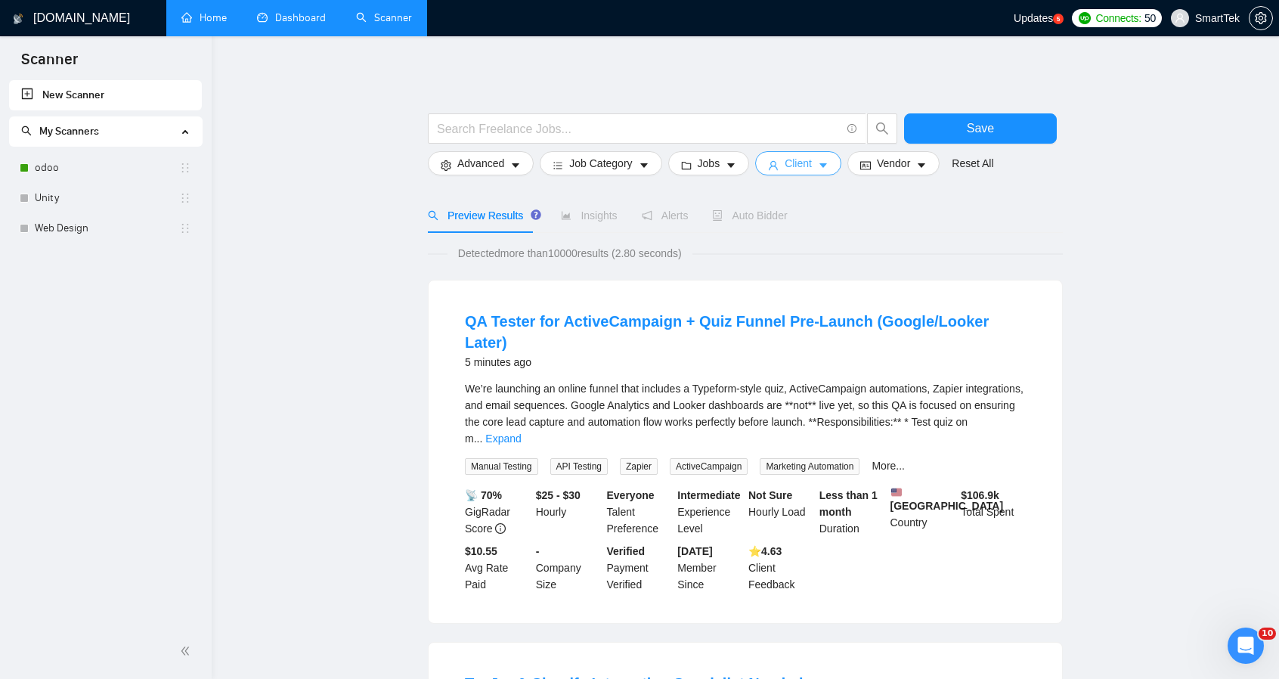
click at [799, 163] on span "Client" at bounding box center [798, 163] width 27 height 17
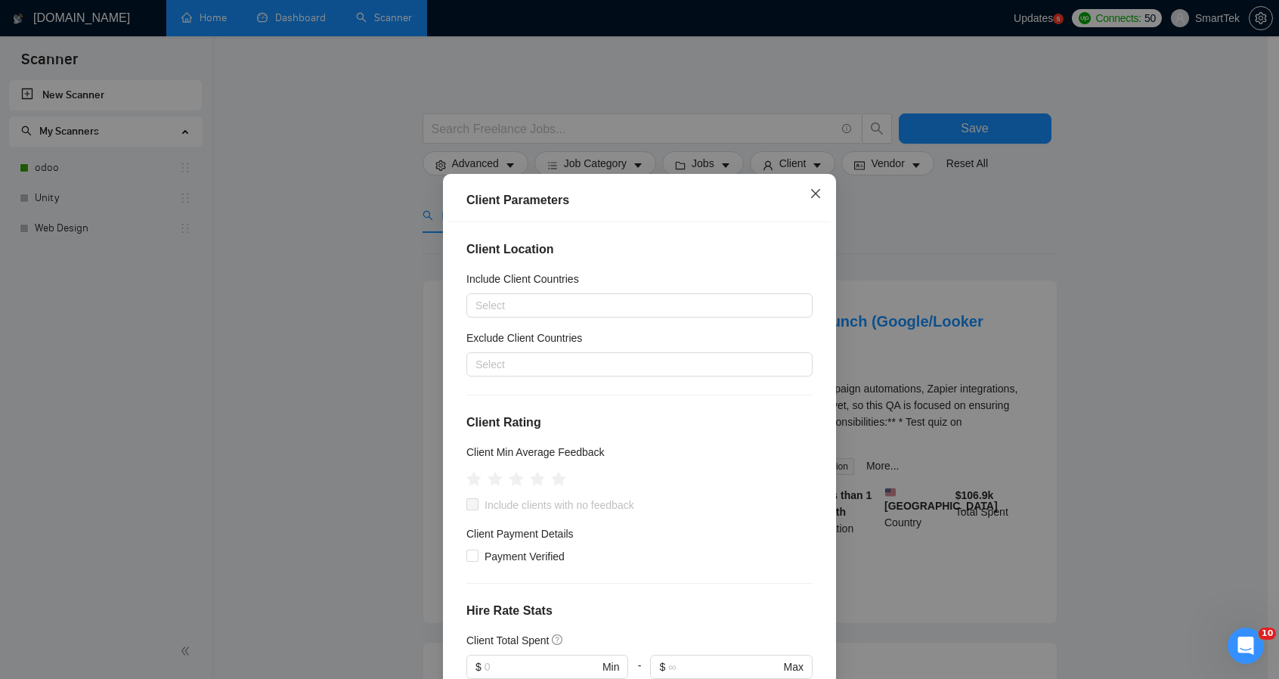
click at [814, 189] on icon "close" at bounding box center [816, 193] width 12 height 12
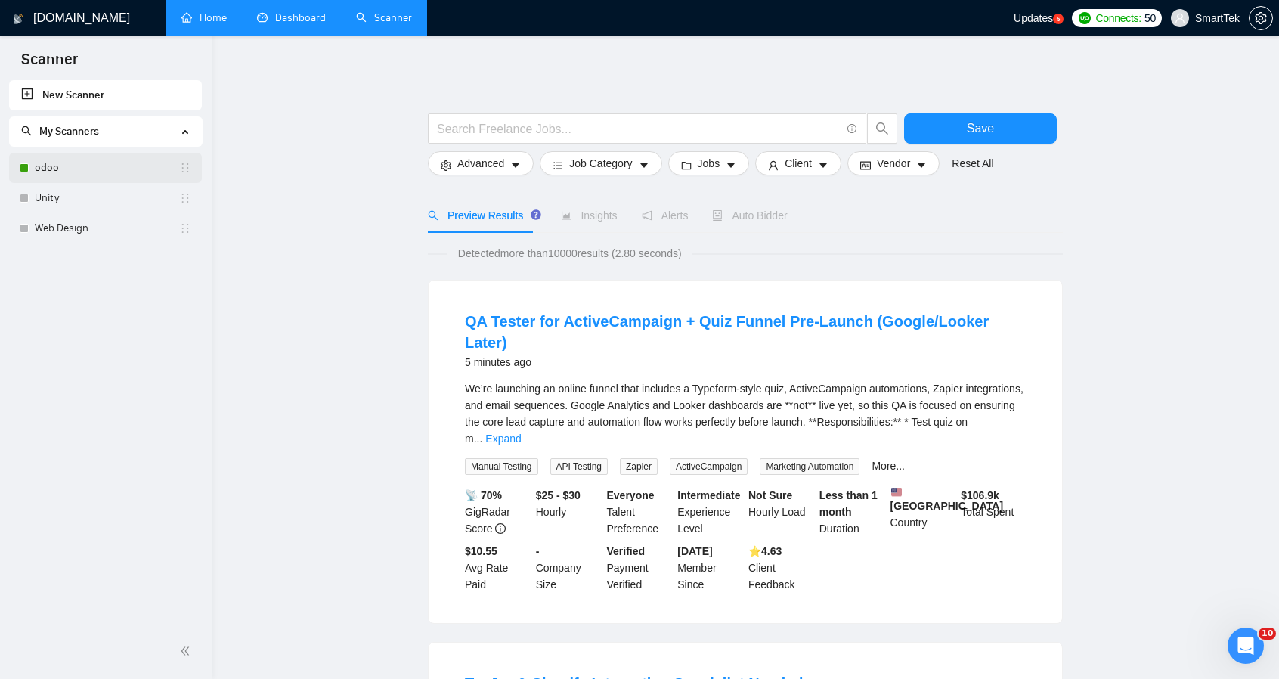
click at [62, 159] on link "odoo" at bounding box center [107, 168] width 144 height 30
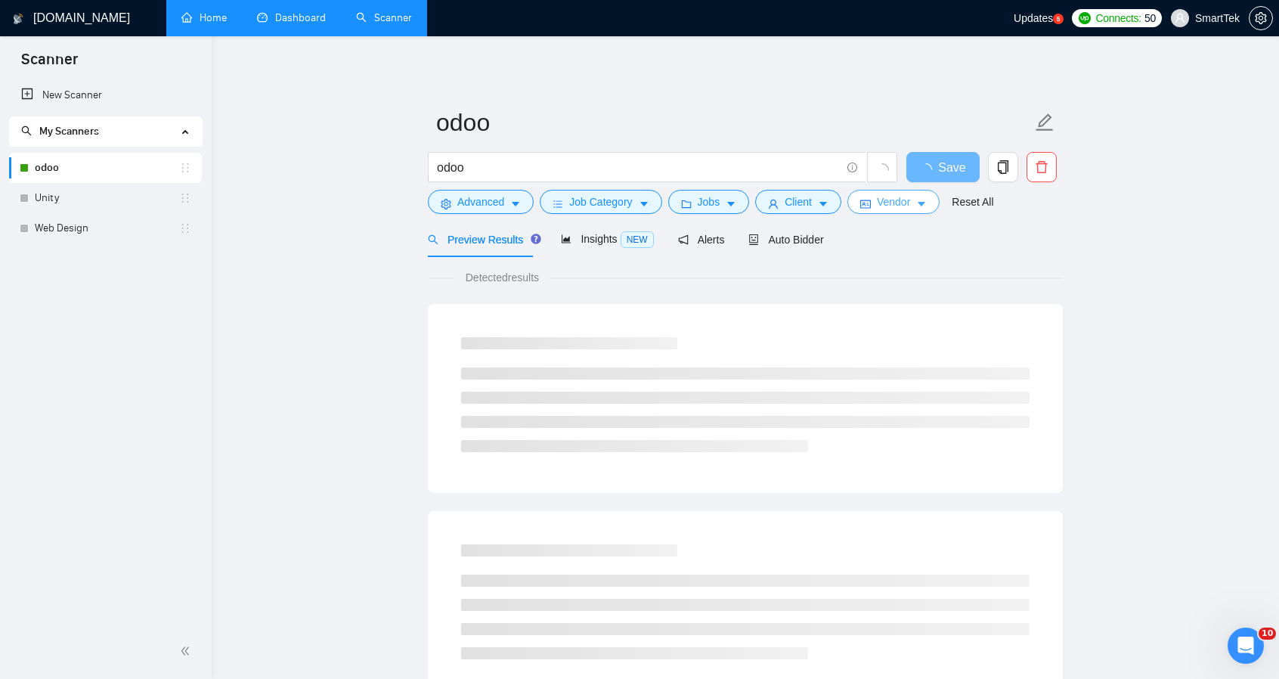
click at [894, 200] on span "Vendor" at bounding box center [893, 202] width 33 height 17
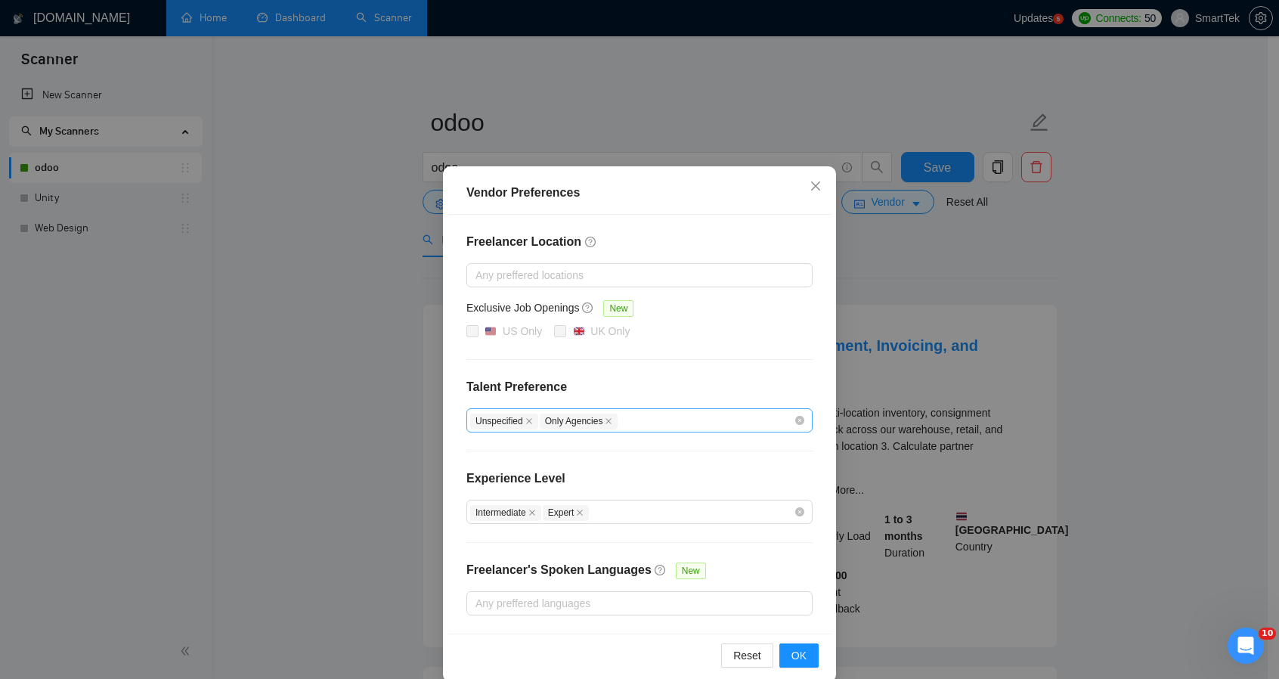
click at [646, 420] on div "Unspecified Only Agencies" at bounding box center [632, 420] width 324 height 18
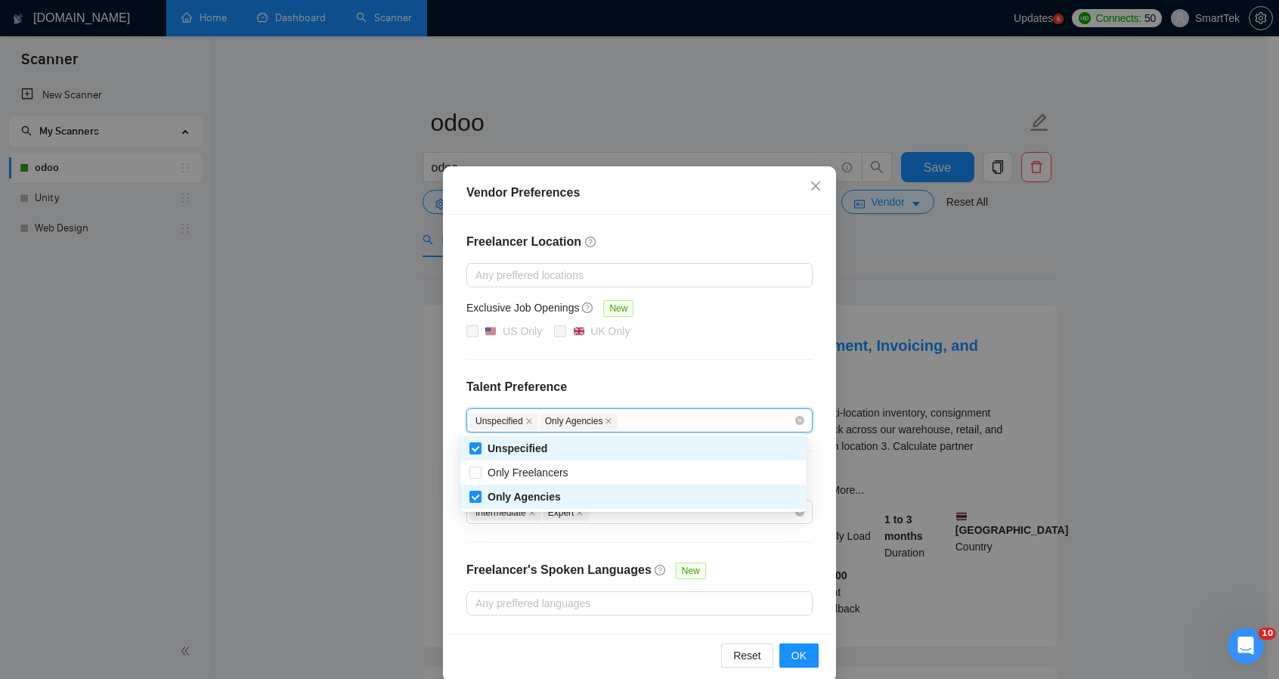
click at [695, 370] on div "Freelancer Location Any preffered locations Exclusive Job Openings New US Only …" at bounding box center [639, 424] width 383 height 419
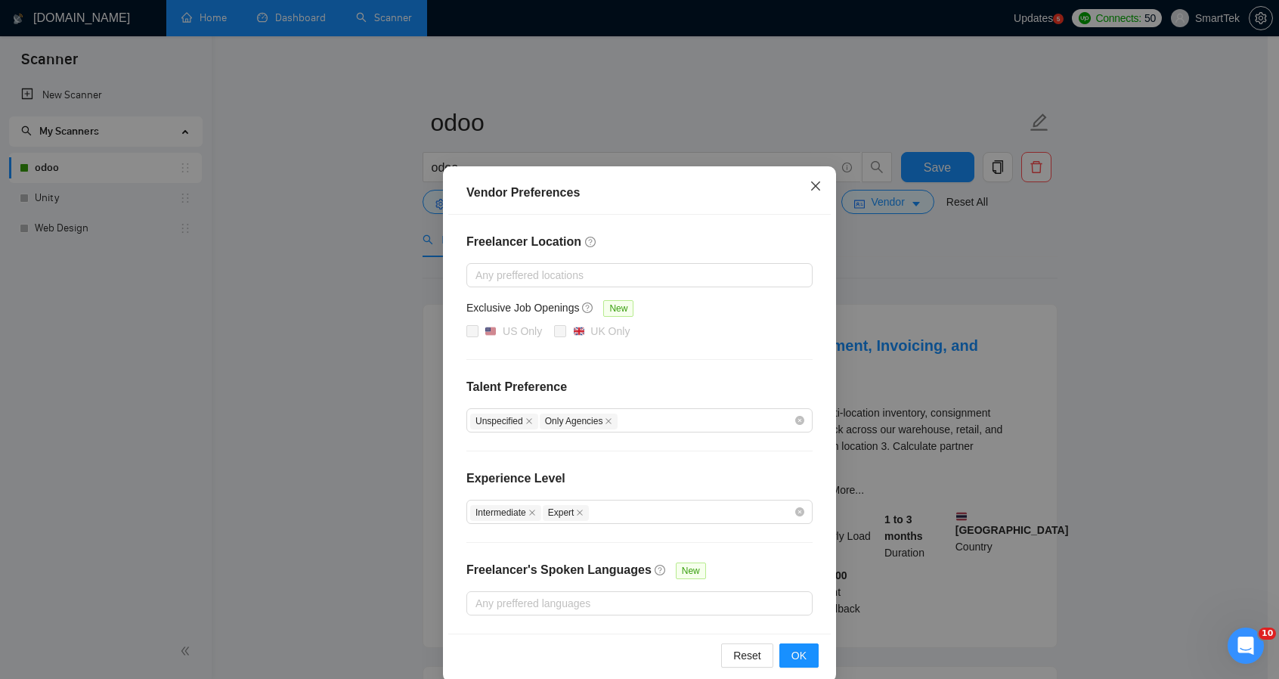
click at [810, 182] on icon "close" at bounding box center [816, 186] width 12 height 12
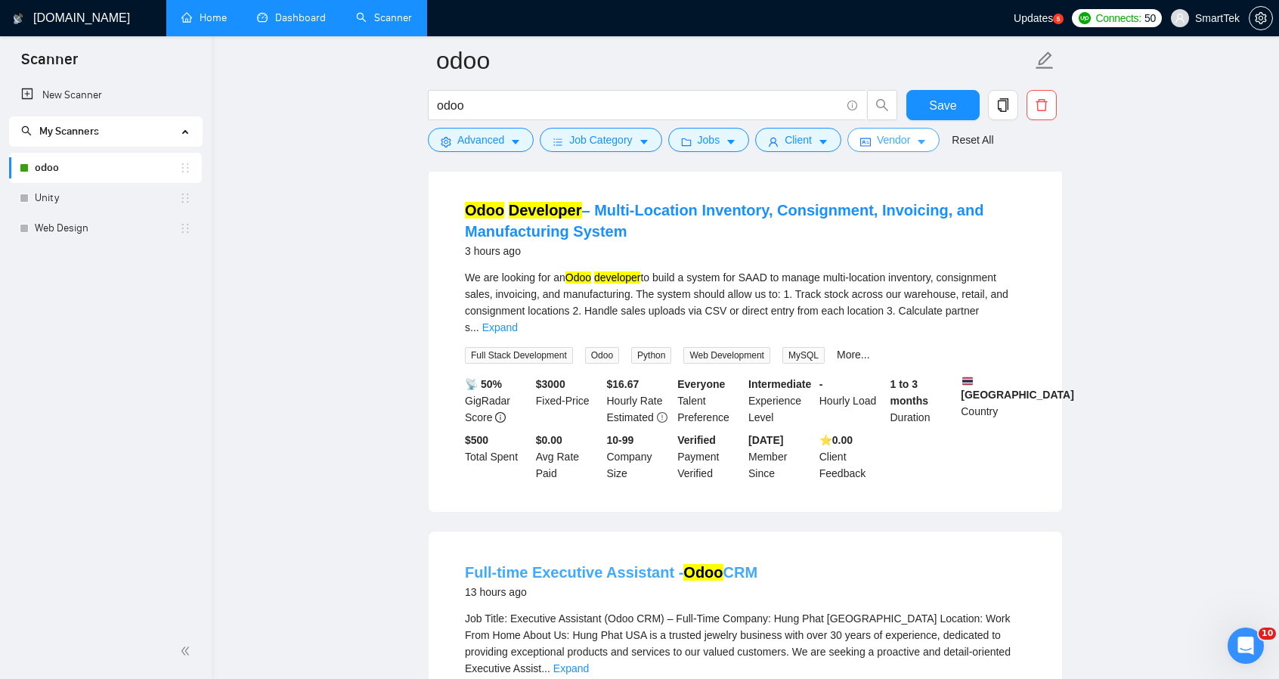
scroll to position [76, 0]
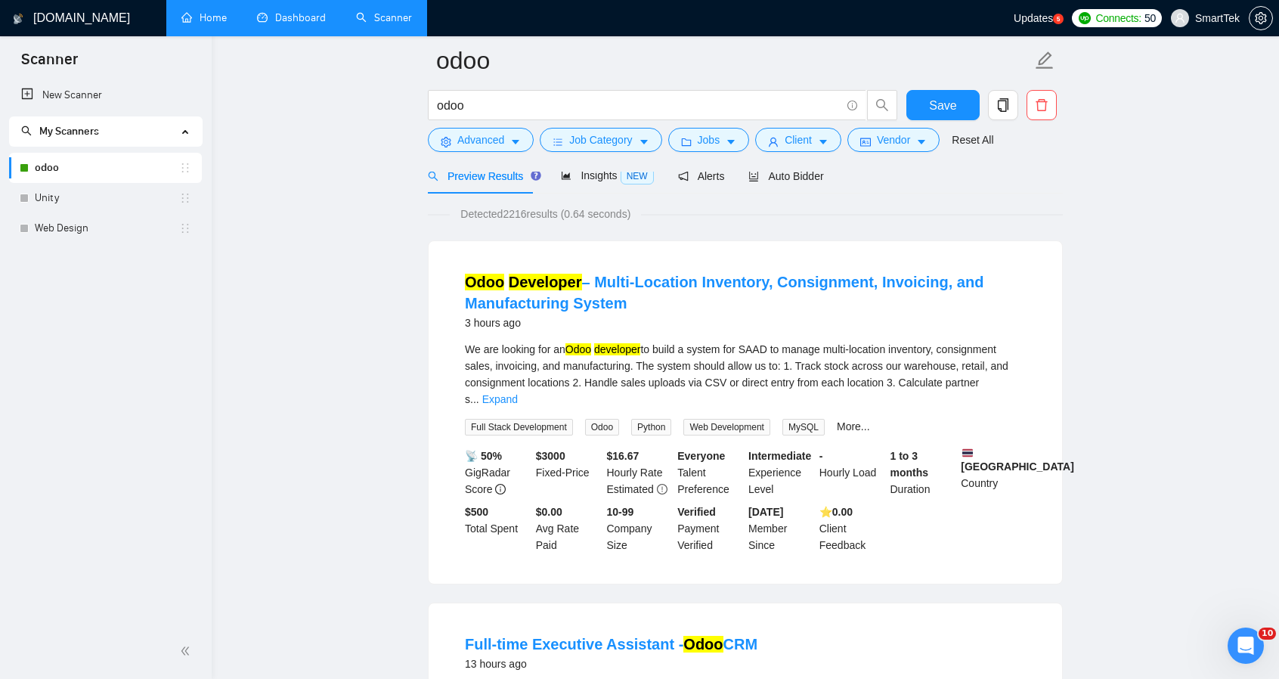
click at [761, 170] on div at bounding box center [745, 166] width 635 height 12
click at [767, 173] on span "Auto Bidder" at bounding box center [785, 176] width 75 height 12
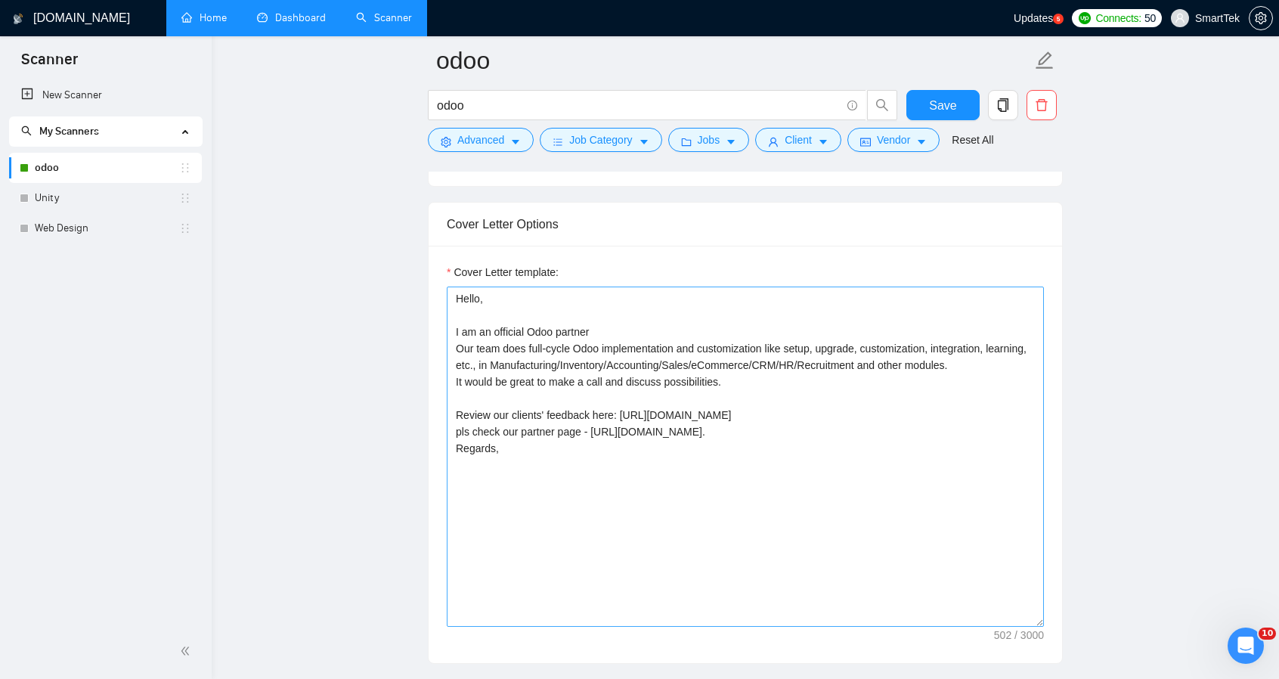
scroll to position [983, 0]
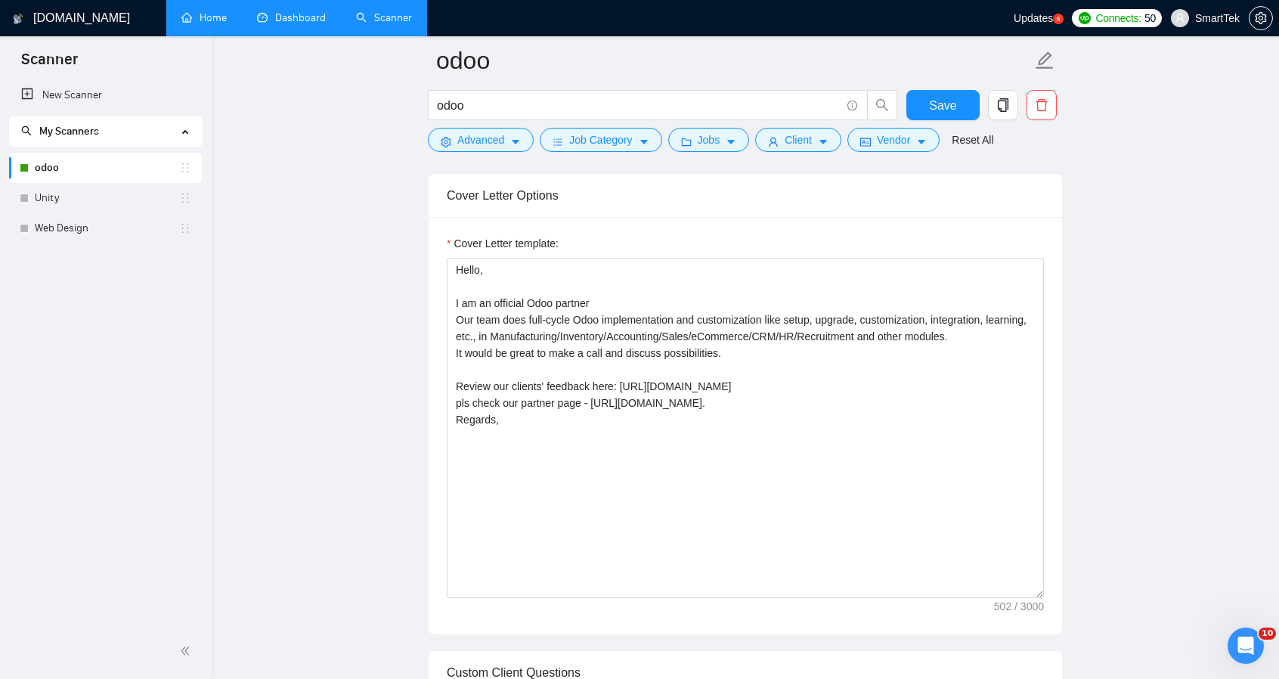
click at [621, 209] on div "Cover Letter Options" at bounding box center [745, 195] width 597 height 43
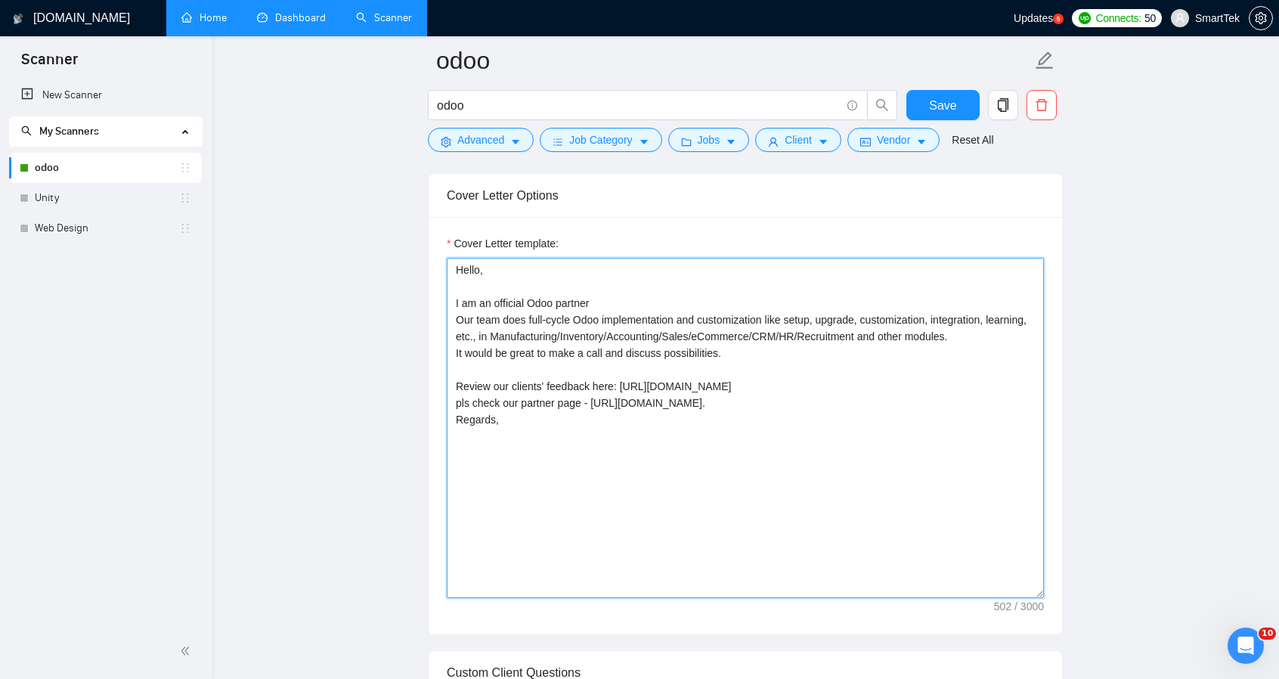
click at [919, 400] on textarea "Hello, I am an official Odoo partner Our team does full-cycle Odoo implementati…" at bounding box center [745, 428] width 597 height 340
type textarea "Hello, I am an official Odoo partner Our team does full-cycle Odoo implementati…"
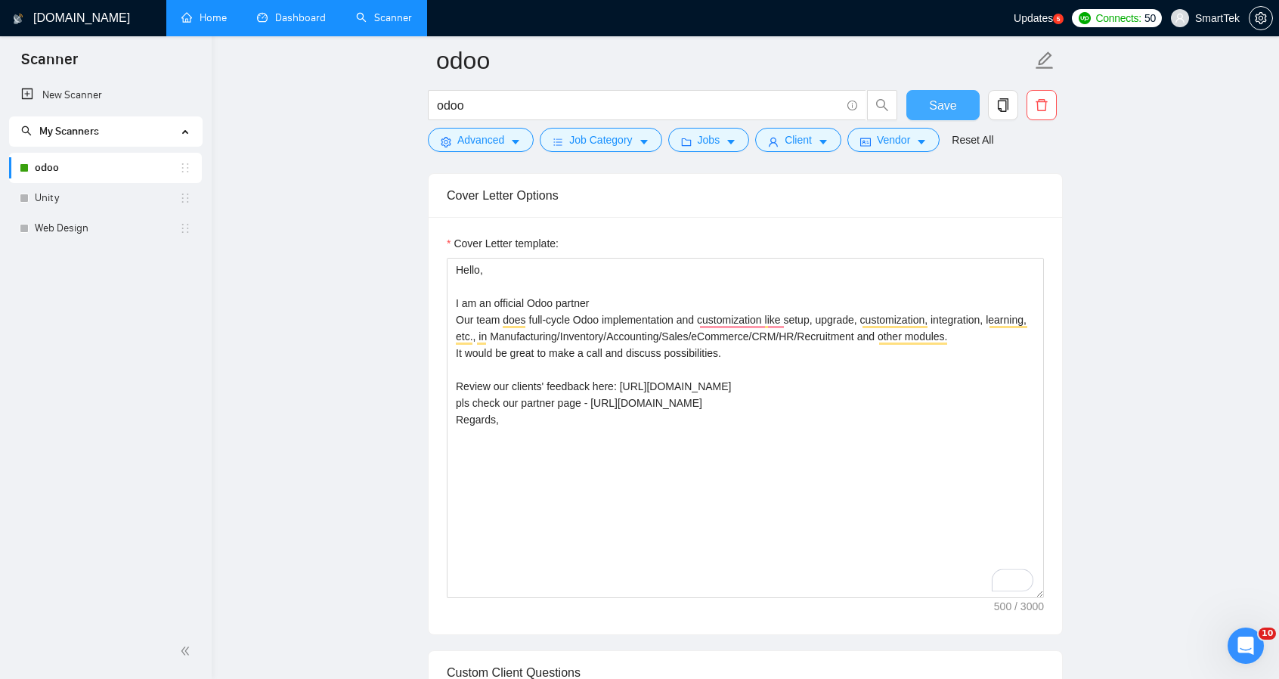
click at [950, 100] on span "Save" at bounding box center [942, 105] width 27 height 19
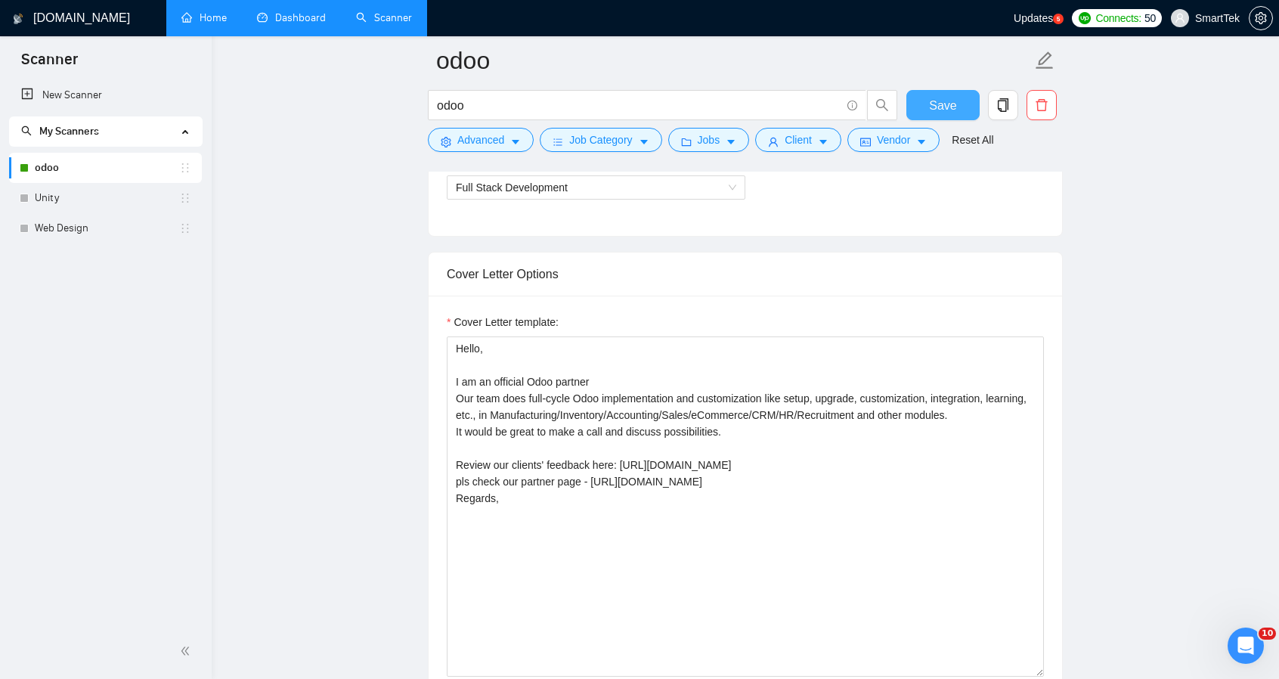
scroll to position [907, 0]
drag, startPoint x: 559, startPoint y: 315, endPoint x: 454, endPoint y: 317, distance: 105.9
click at [454, 317] on div "Cover Letter template:" at bounding box center [745, 322] width 597 height 23
copy label "Cover Letter template:"
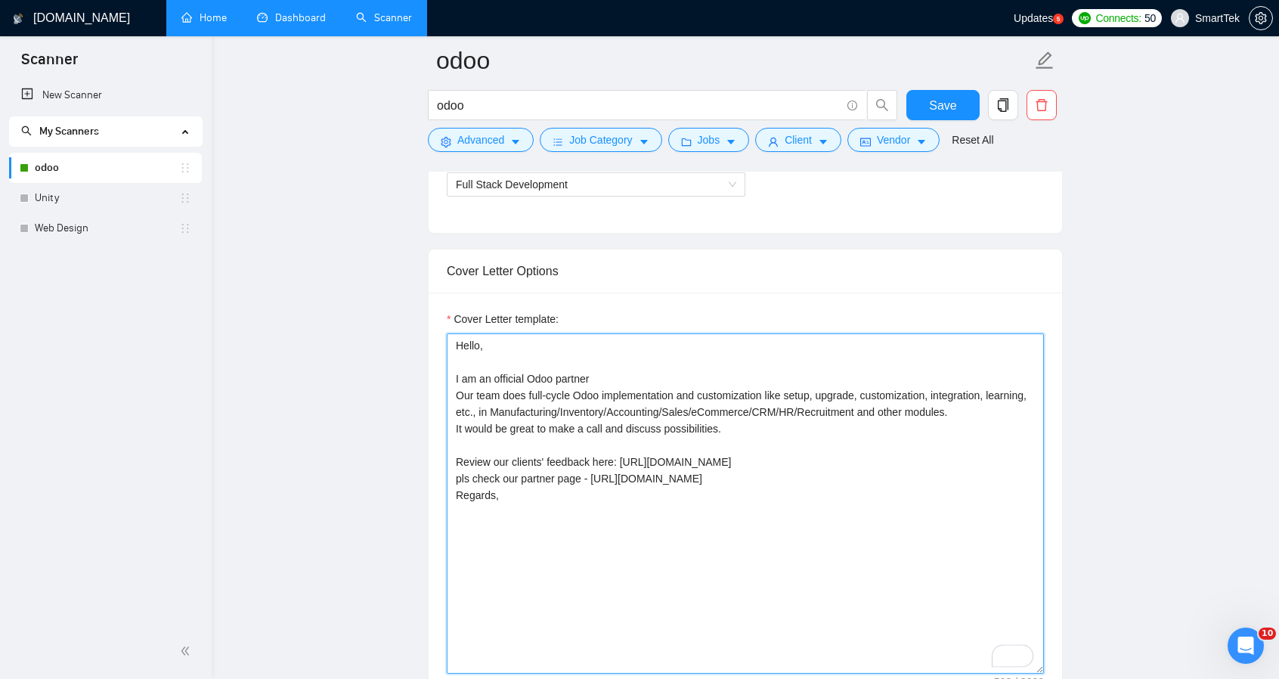
drag, startPoint x: 454, startPoint y: 456, endPoint x: 907, endPoint y: 476, distance: 453.3
click at [907, 476] on textarea "Hello, I am an official Odoo partner Our team does full-cycle Odoo implementati…" at bounding box center [745, 503] width 597 height 340
drag, startPoint x: 479, startPoint y: 379, endPoint x: 899, endPoint y: 497, distance: 436.6
click at [899, 497] on textarea "Hello, I am an official Odoo partner Our team does full-cycle Odoo implementati…" at bounding box center [745, 503] width 597 height 340
paste textarea "official Odoo Partner with 7+ years of experience in Odoo implementation, custo…"
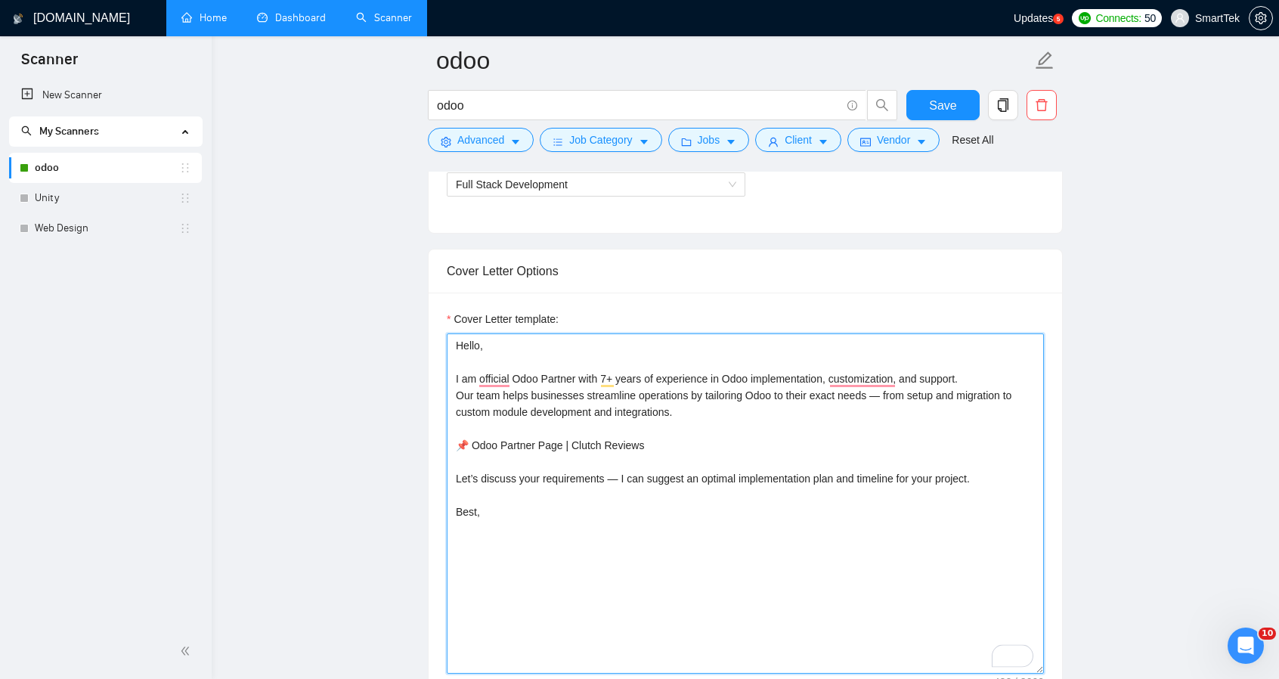
click at [499, 443] on textarea "Hello, I am official Odoo Partner with 7+ years of experience in Odoo implement…" at bounding box center [745, 503] width 597 height 340
click at [659, 447] on textarea "Hello, I am official Odoo Partner with 7+ years of experience in Odoo implement…" at bounding box center [745, 503] width 597 height 340
click at [560, 442] on textarea "Hello, I am official Odoo Partner with 7+ years of experience in Odoo implement…" at bounding box center [745, 503] width 597 height 340
paste textarea "[URL][DOMAIN_NAME]"
click at [957, 448] on textarea "Hello, I am official Odoo Partner with 7+ years of experience in Odoo implement…" at bounding box center [745, 503] width 597 height 340
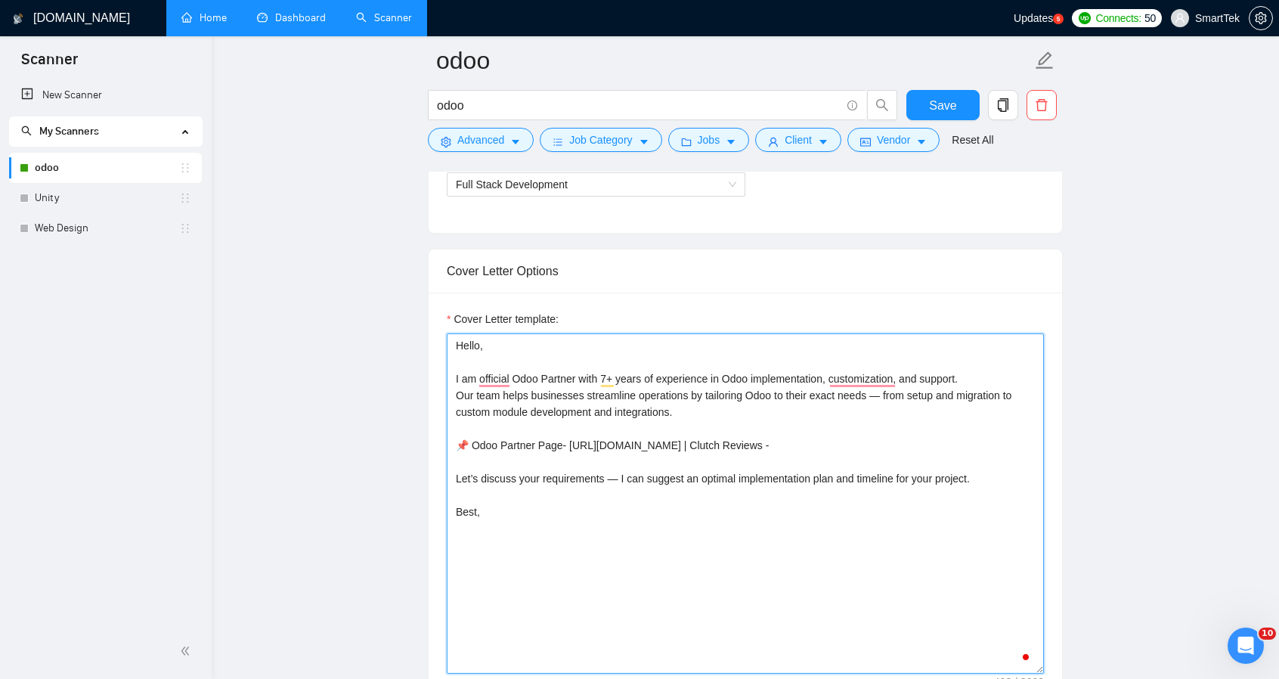
paste textarea "[URL][DOMAIN_NAME]"
type textarea "Hello, I am an official Odoo Partner with 7+ years of experience in Odoo implem…"
click at [875, 392] on textarea "Hello, I am an official Odoo Partner with 7+ years of experience in Odoo implem…" at bounding box center [745, 503] width 597 height 340
click at [615, 492] on textarea "Hello, I am an official Odoo Partner with 7+ years of experience in Odoo implem…" at bounding box center [745, 503] width 597 height 340
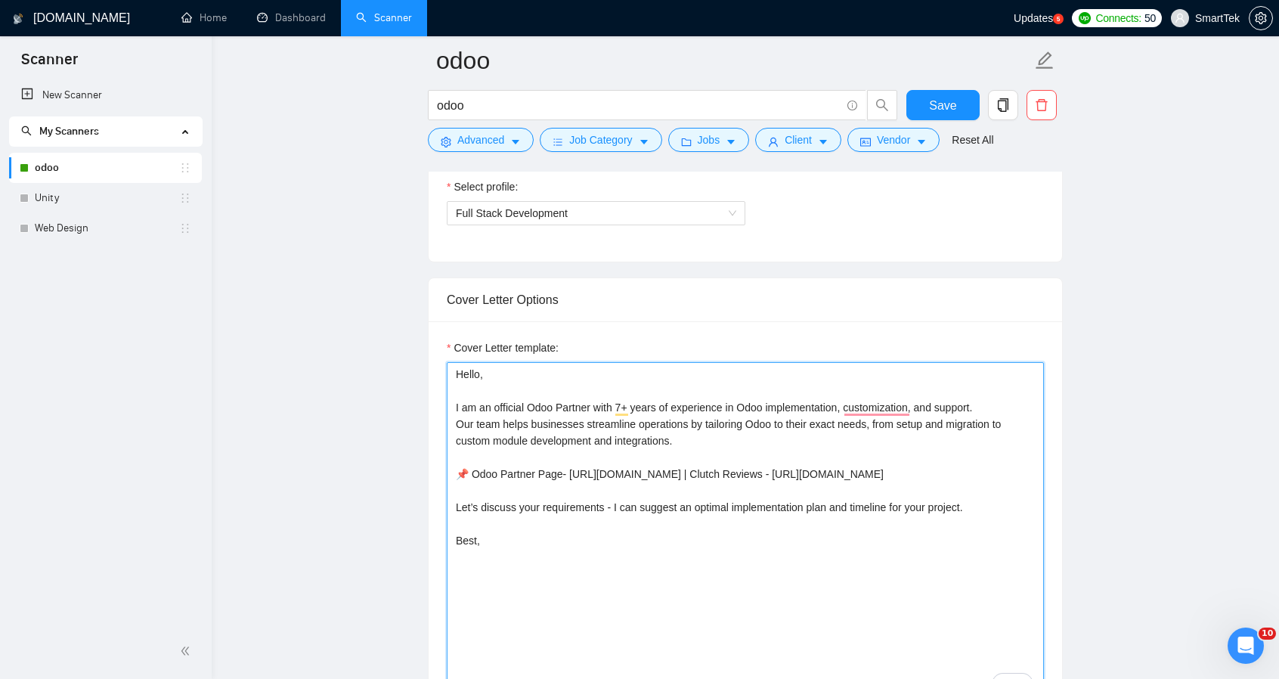
scroll to position [907, 0]
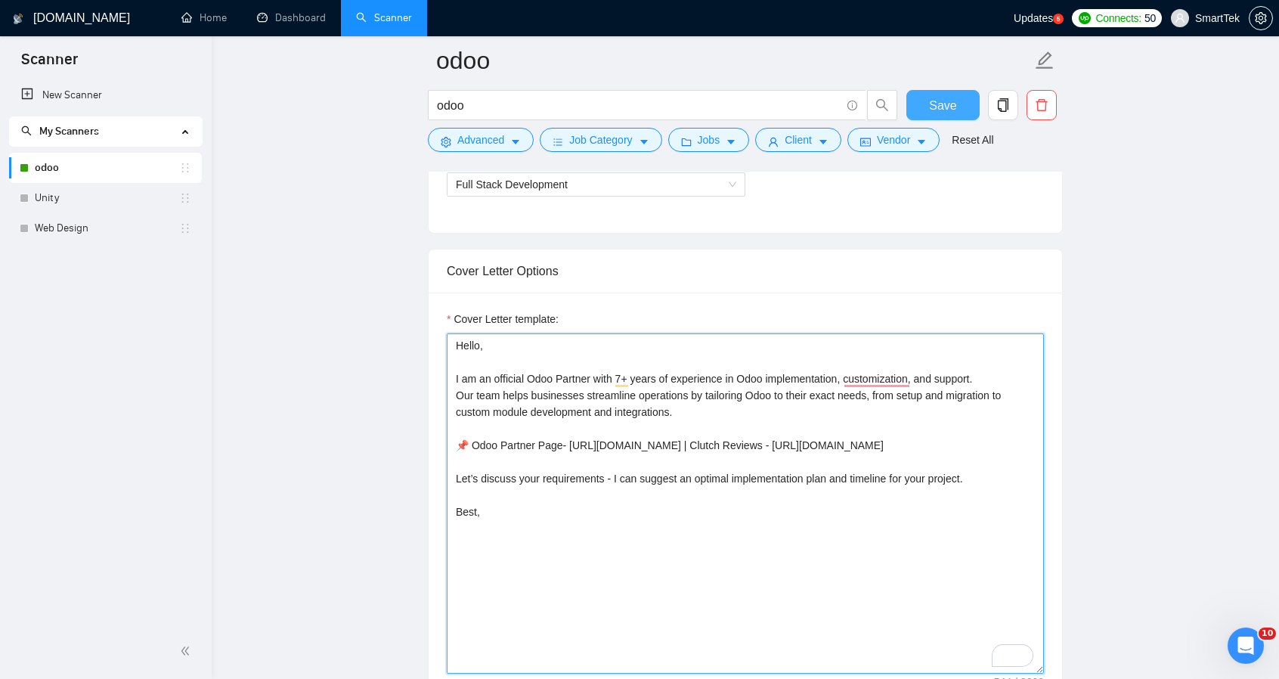
type textarea "Hello, I am an official Odoo Partner with 7+ years of experience in Odoo implem…"
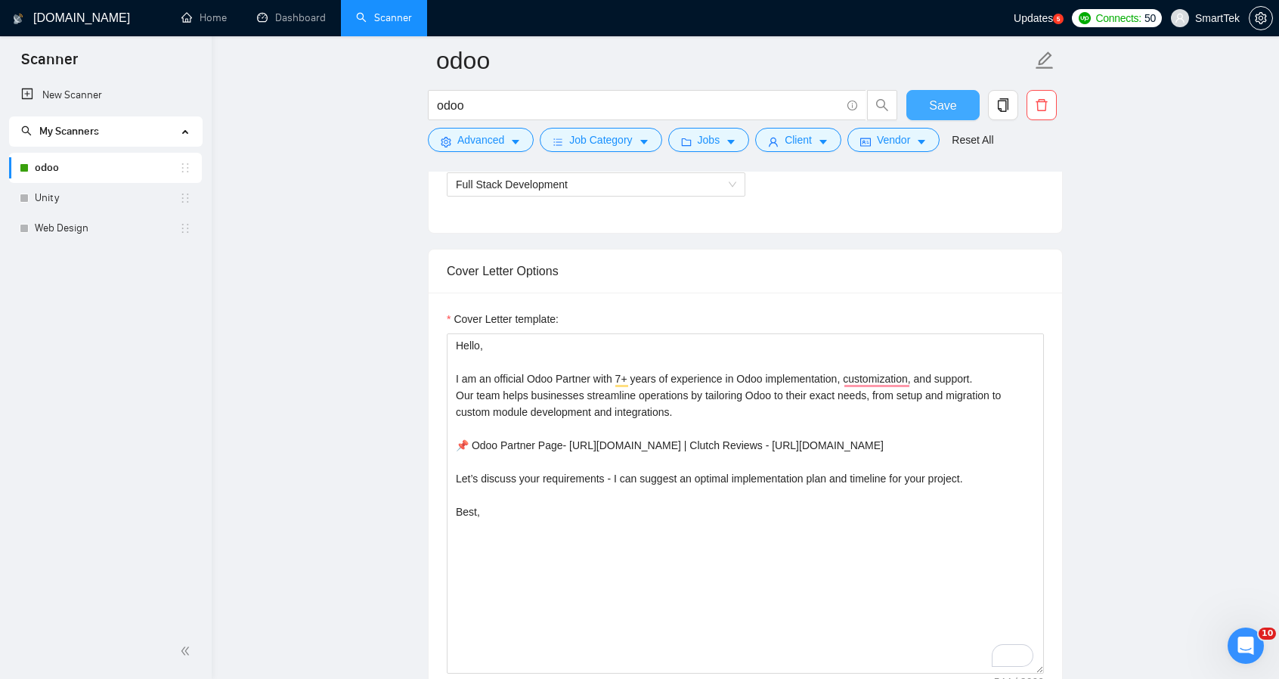
click at [948, 104] on span "Save" at bounding box center [942, 105] width 27 height 19
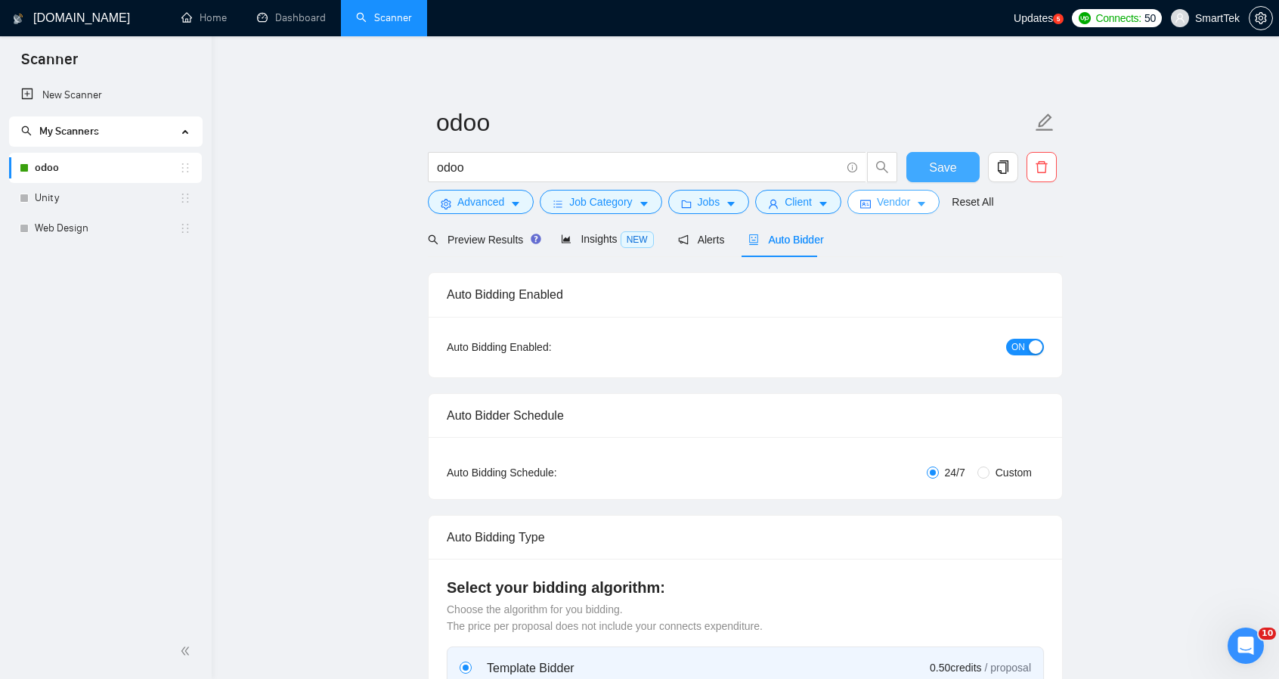
scroll to position [378, 0]
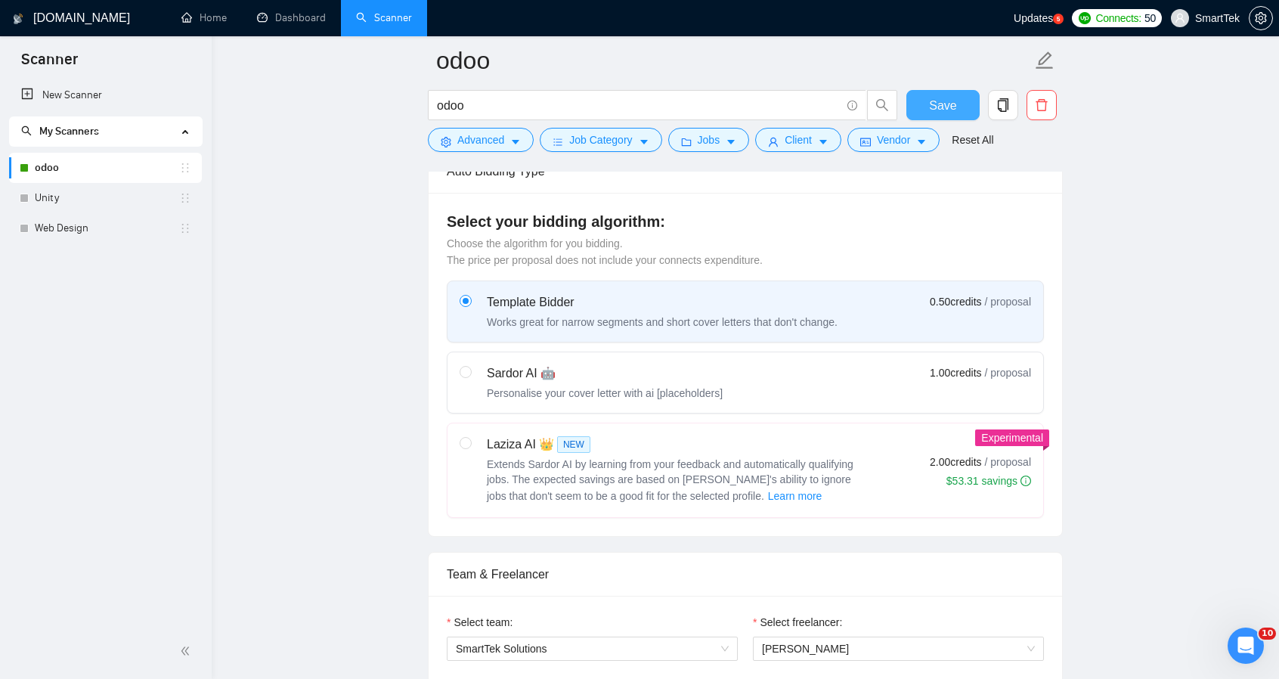
click at [936, 102] on span "Save" at bounding box center [942, 105] width 27 height 19
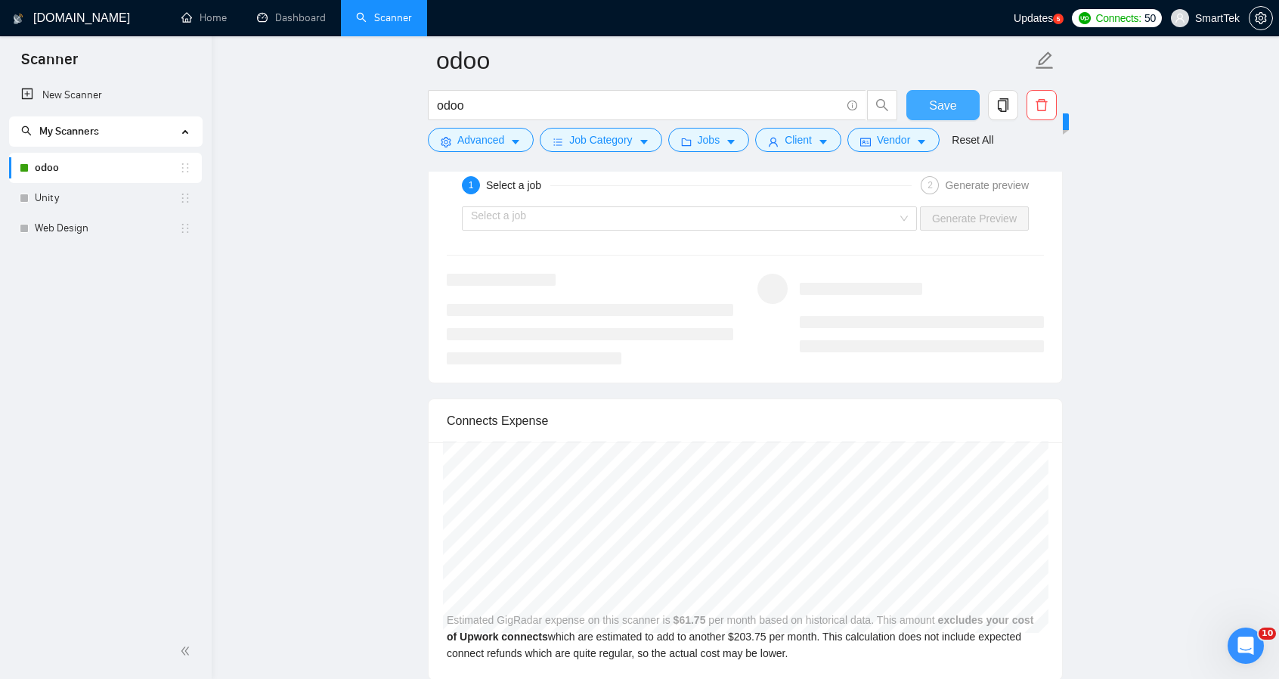
scroll to position [2041, 0]
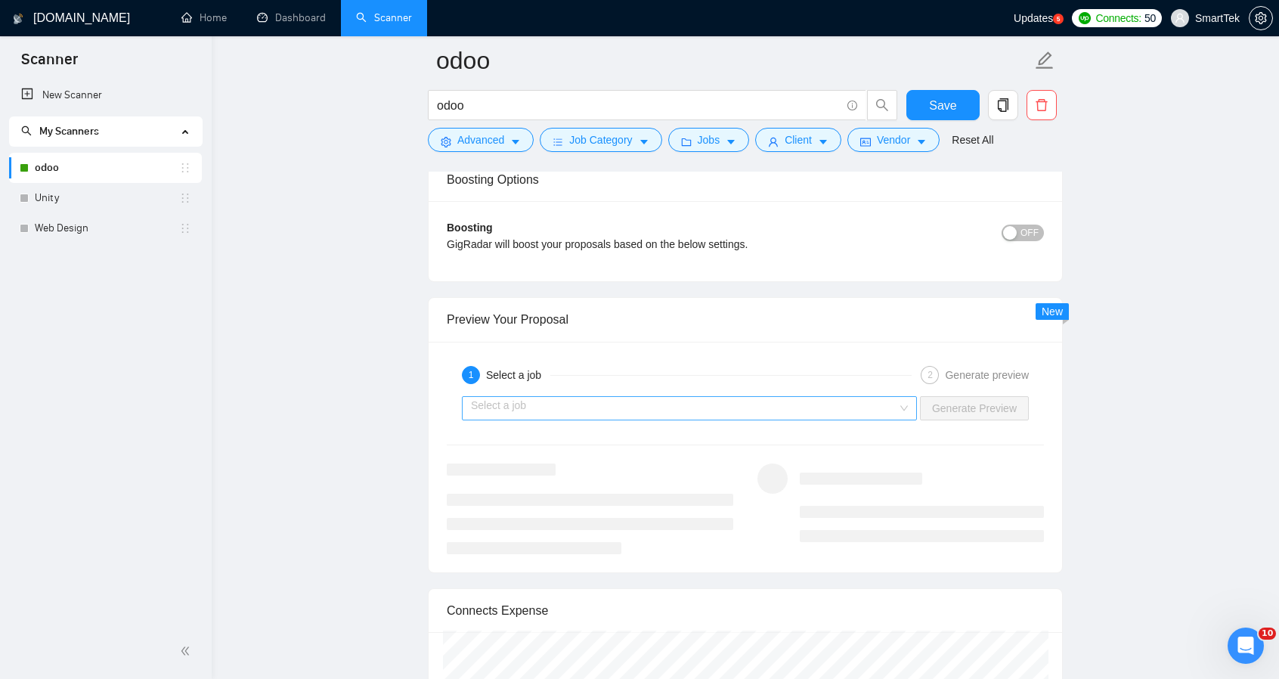
click at [691, 397] on input "search" at bounding box center [684, 408] width 426 height 23
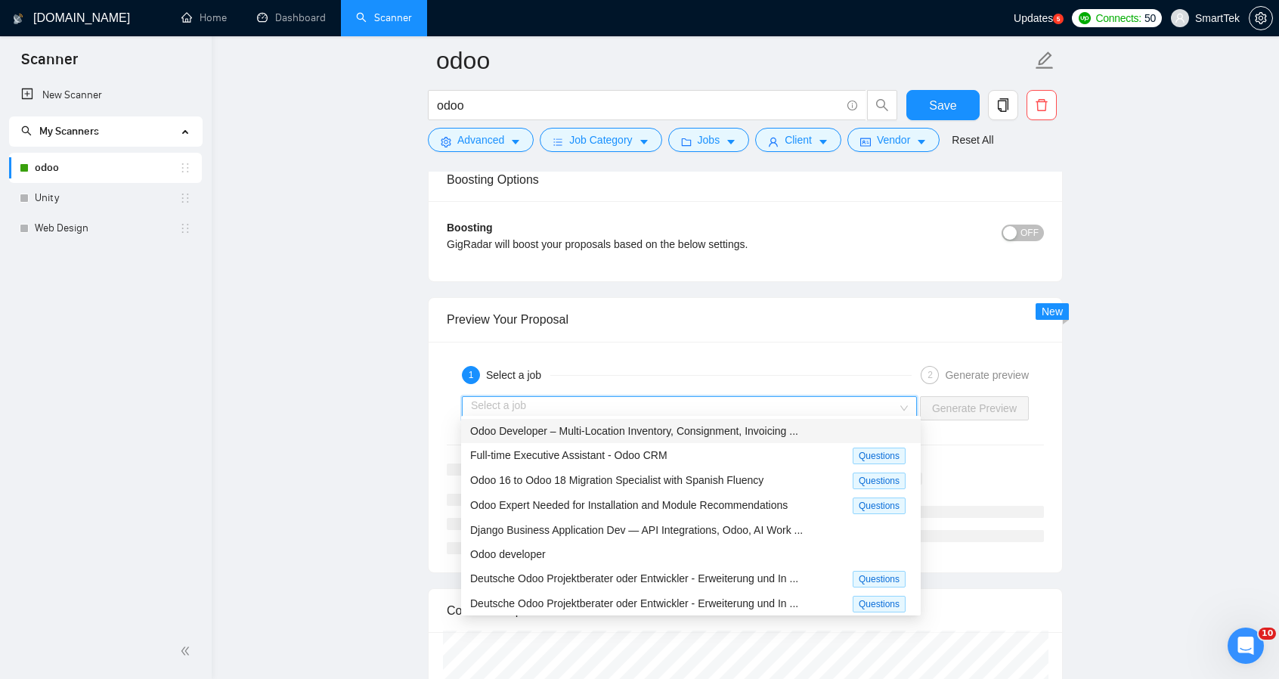
click at [600, 435] on span "Odoo Developer – Multi-Location Inventory, Consignment, Invoicing ..." at bounding box center [634, 431] width 328 height 12
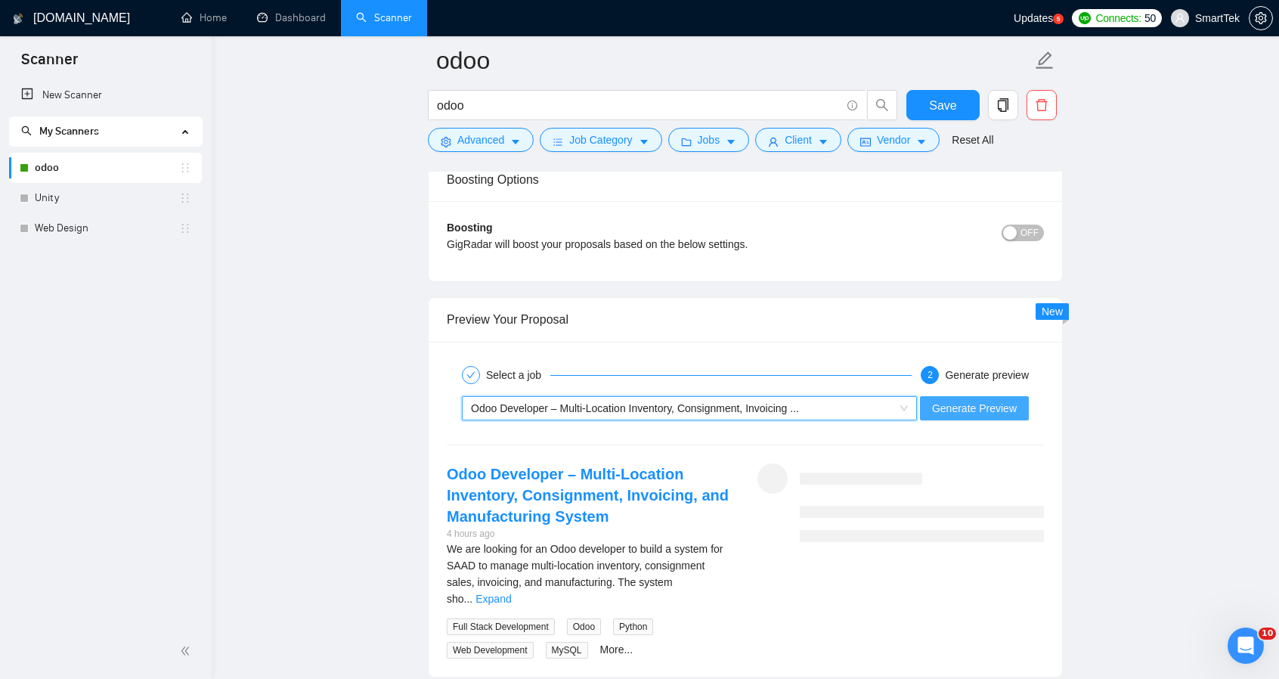
click at [1001, 401] on span "Generate Preview" at bounding box center [974, 408] width 85 height 17
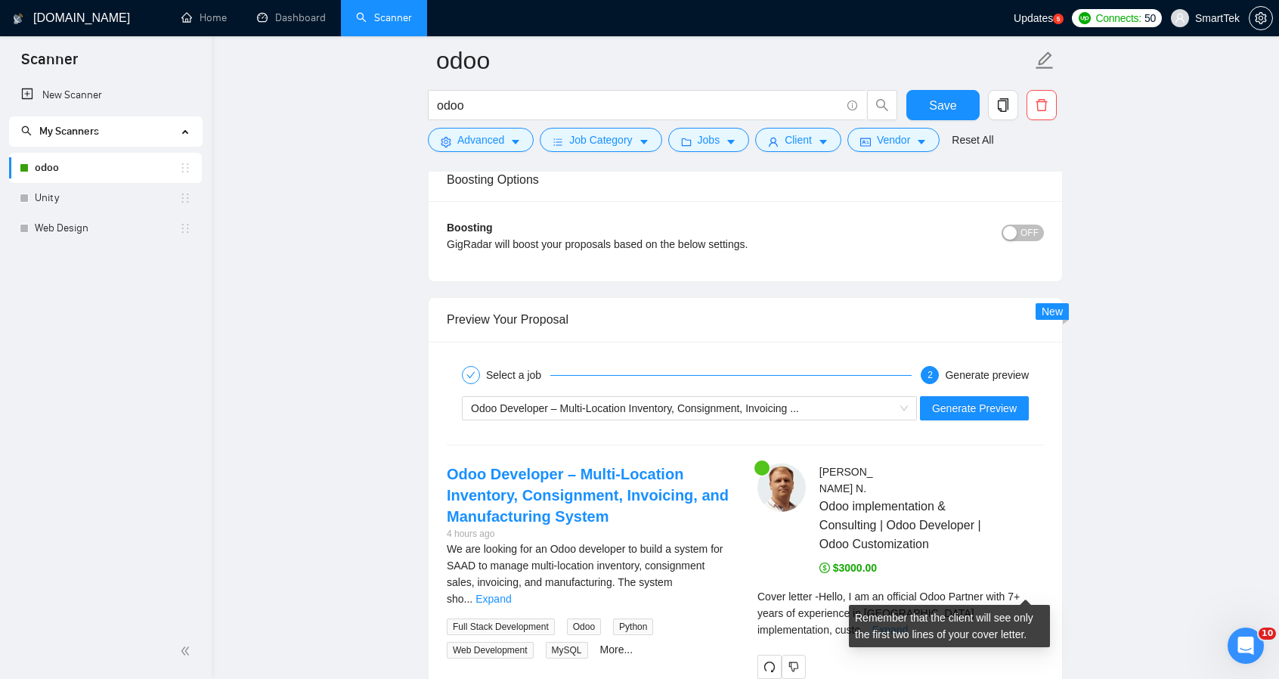
click at [908, 624] on link "Expand" at bounding box center [890, 630] width 36 height 12
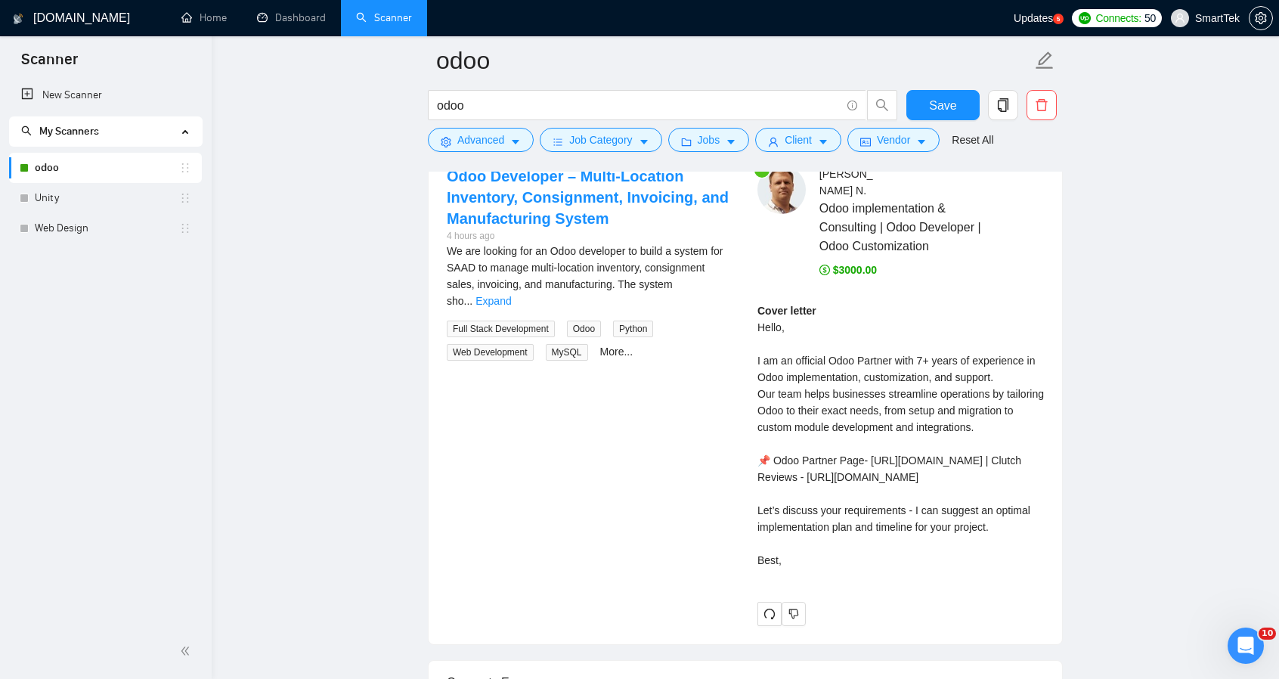
scroll to position [2344, 0]
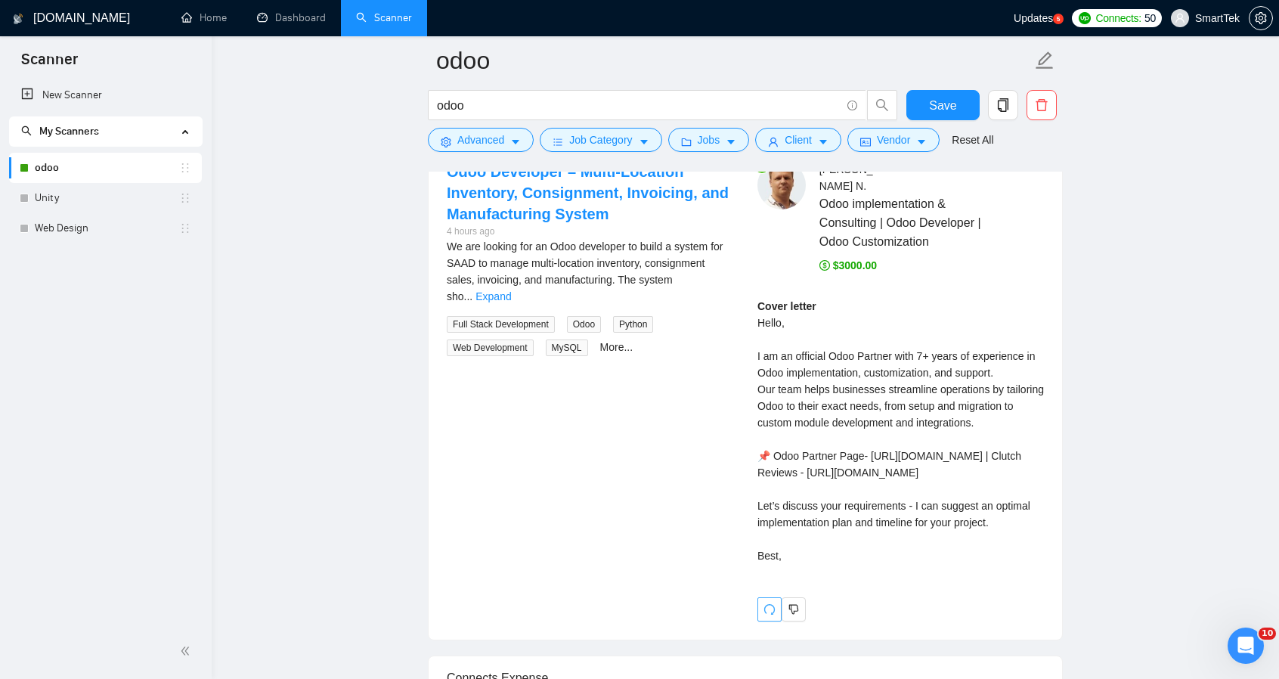
click at [764, 615] on icon "redo" at bounding box center [770, 609] width 12 height 12
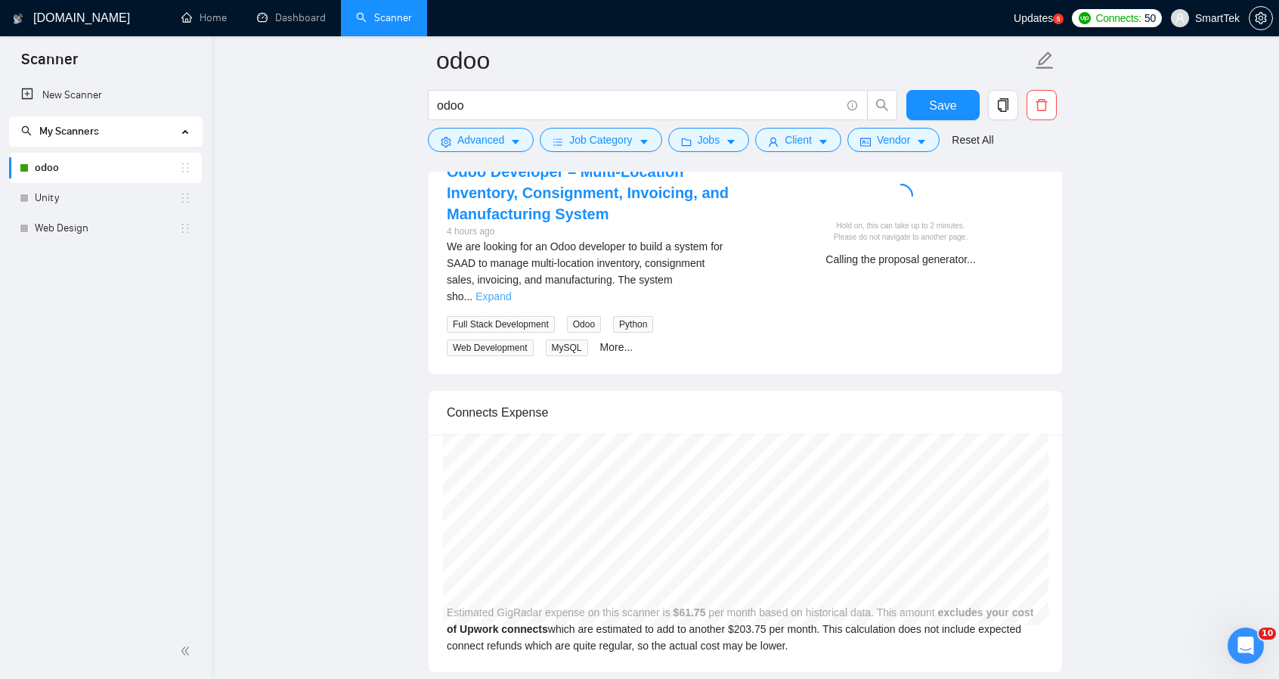
click at [511, 290] on link "Expand" at bounding box center [494, 296] width 36 height 12
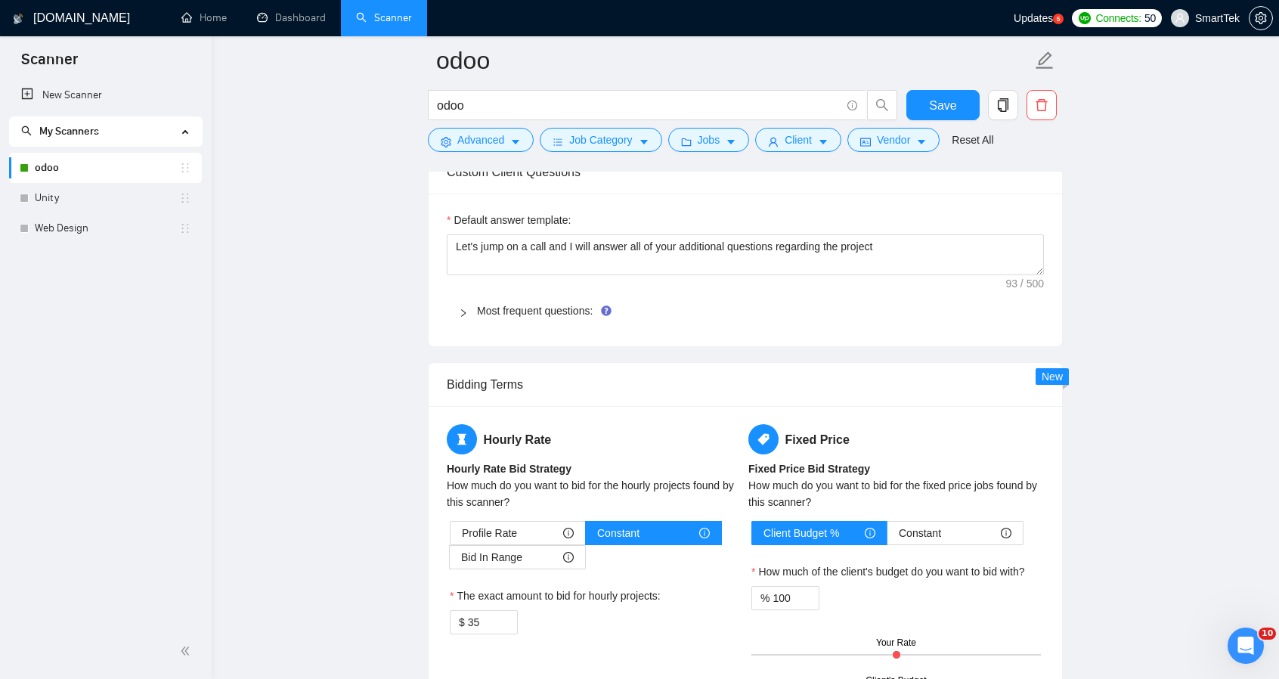
scroll to position [1436, 0]
